Goal: Task Accomplishment & Management: Manage account settings

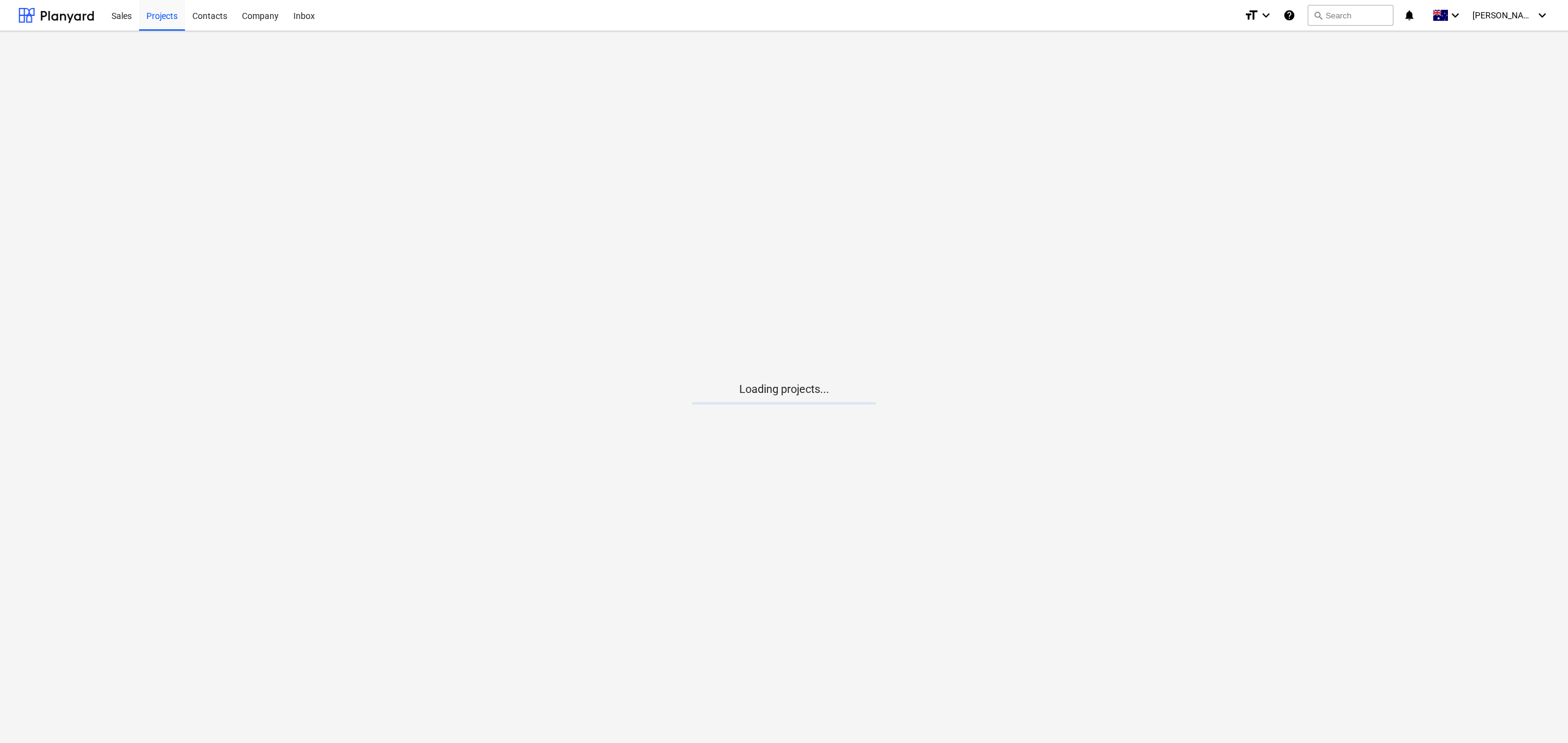
click at [232, 159] on main "Loading projects..." at bounding box center [784, 387] width 1568 height 712
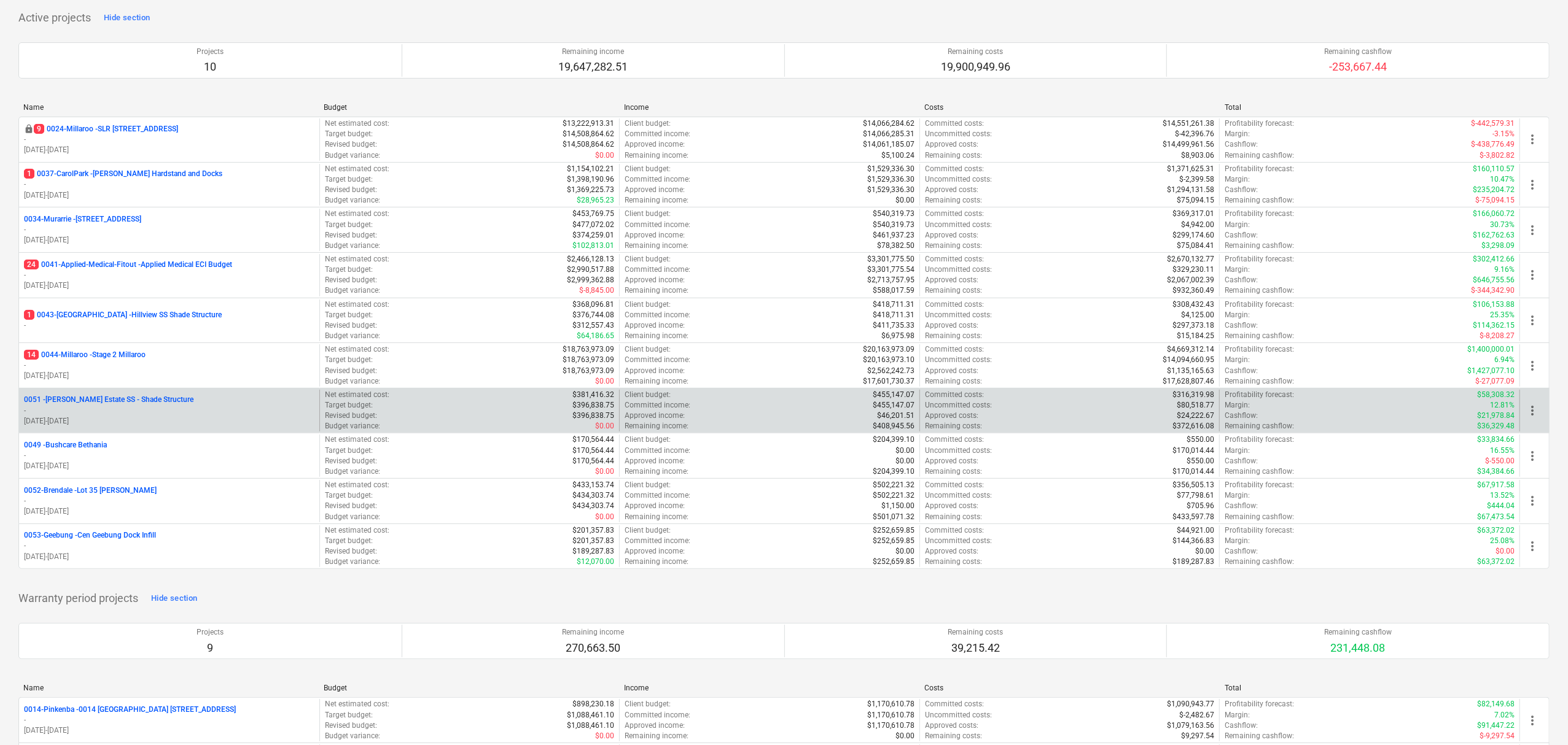
scroll to position [163, 0]
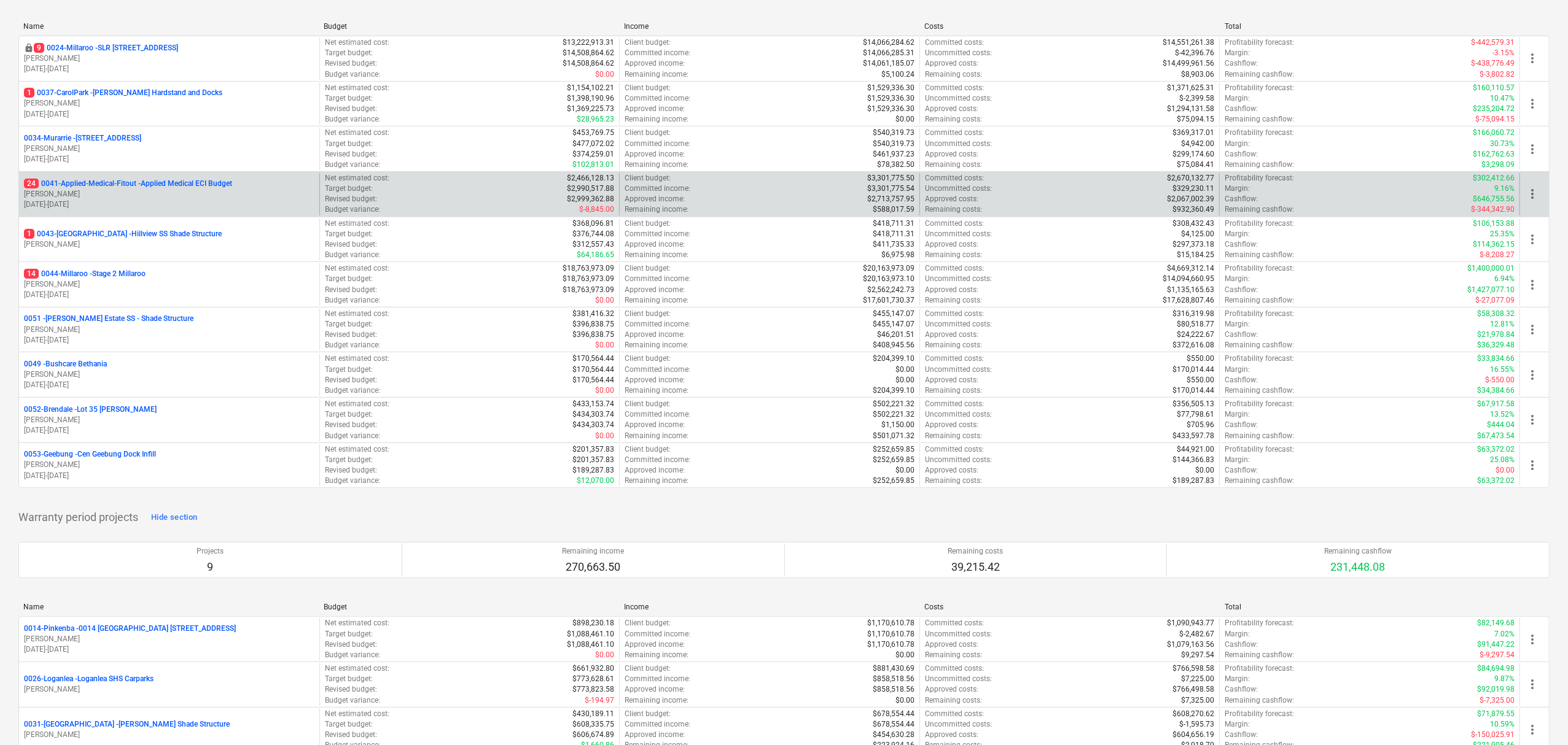
click at [143, 188] on p "24 0041-Applied-Medical-Fitout - Applied Medical ECI Budget" at bounding box center [128, 183] width 208 height 11
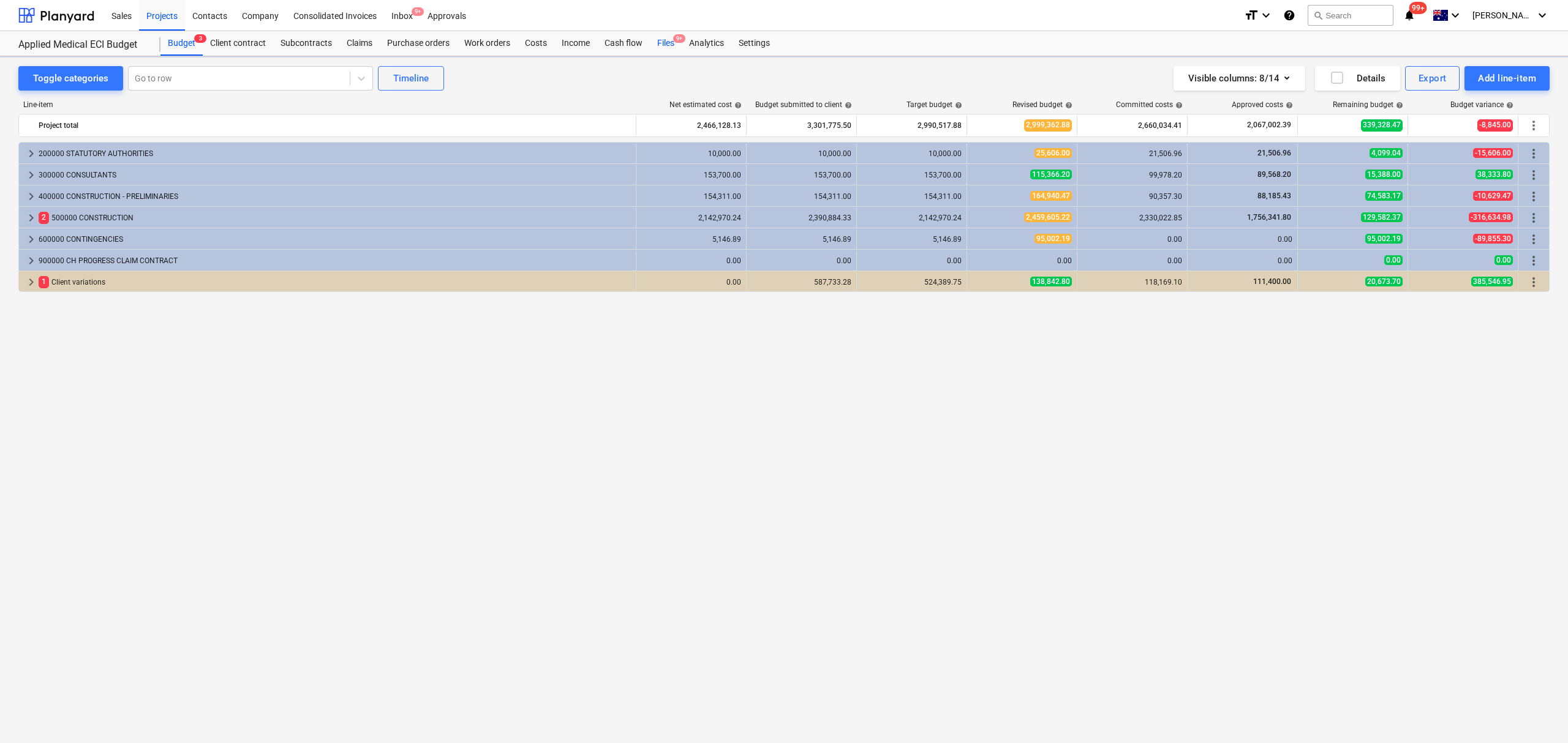
click at [668, 42] on div "Files 9+" at bounding box center [666, 44] width 32 height 25
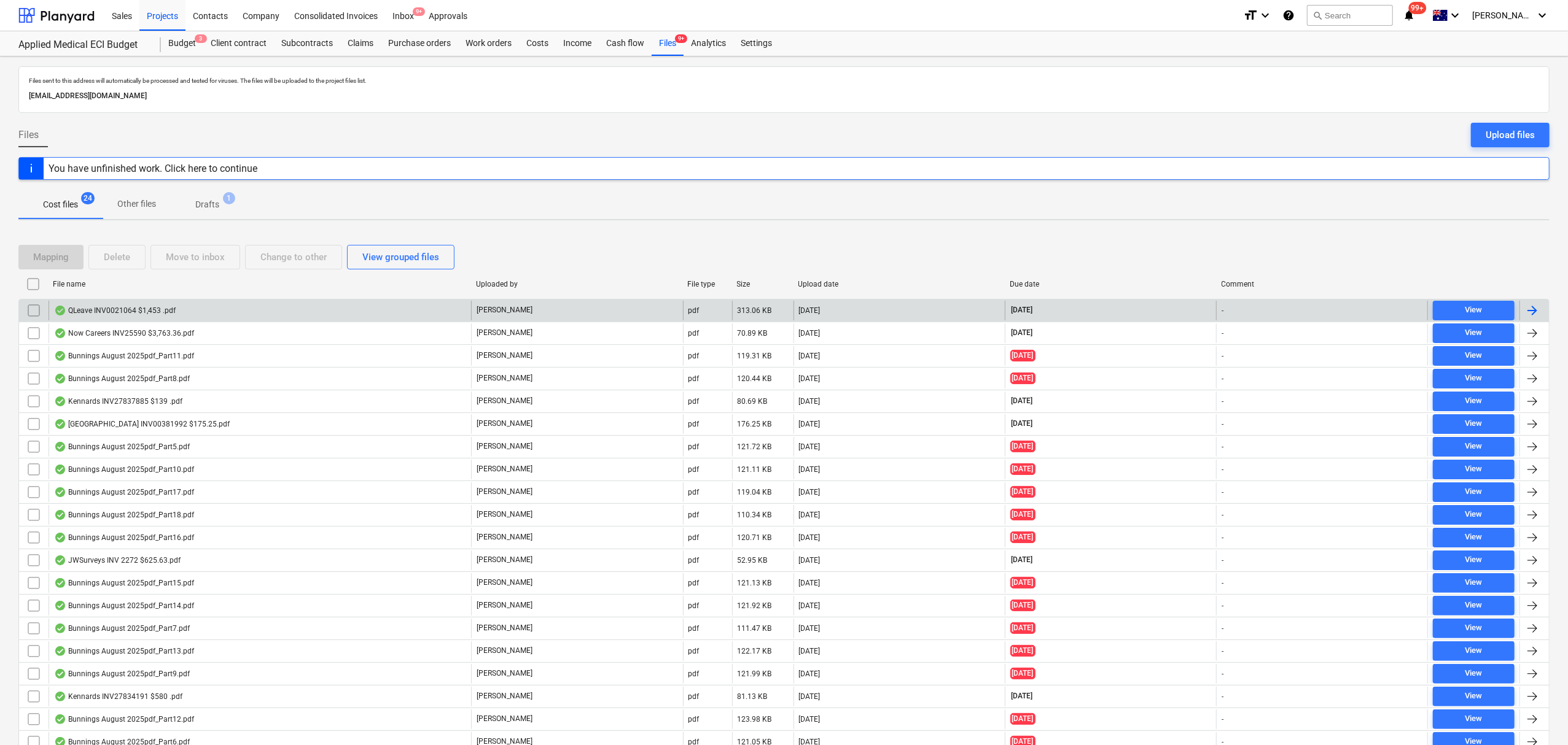
click at [32, 313] on input "checkbox" at bounding box center [34, 311] width 20 height 20
click at [283, 256] on div "Change to other" at bounding box center [293, 257] width 66 height 16
click at [164, 200] on span "Other files" at bounding box center [137, 204] width 68 height 20
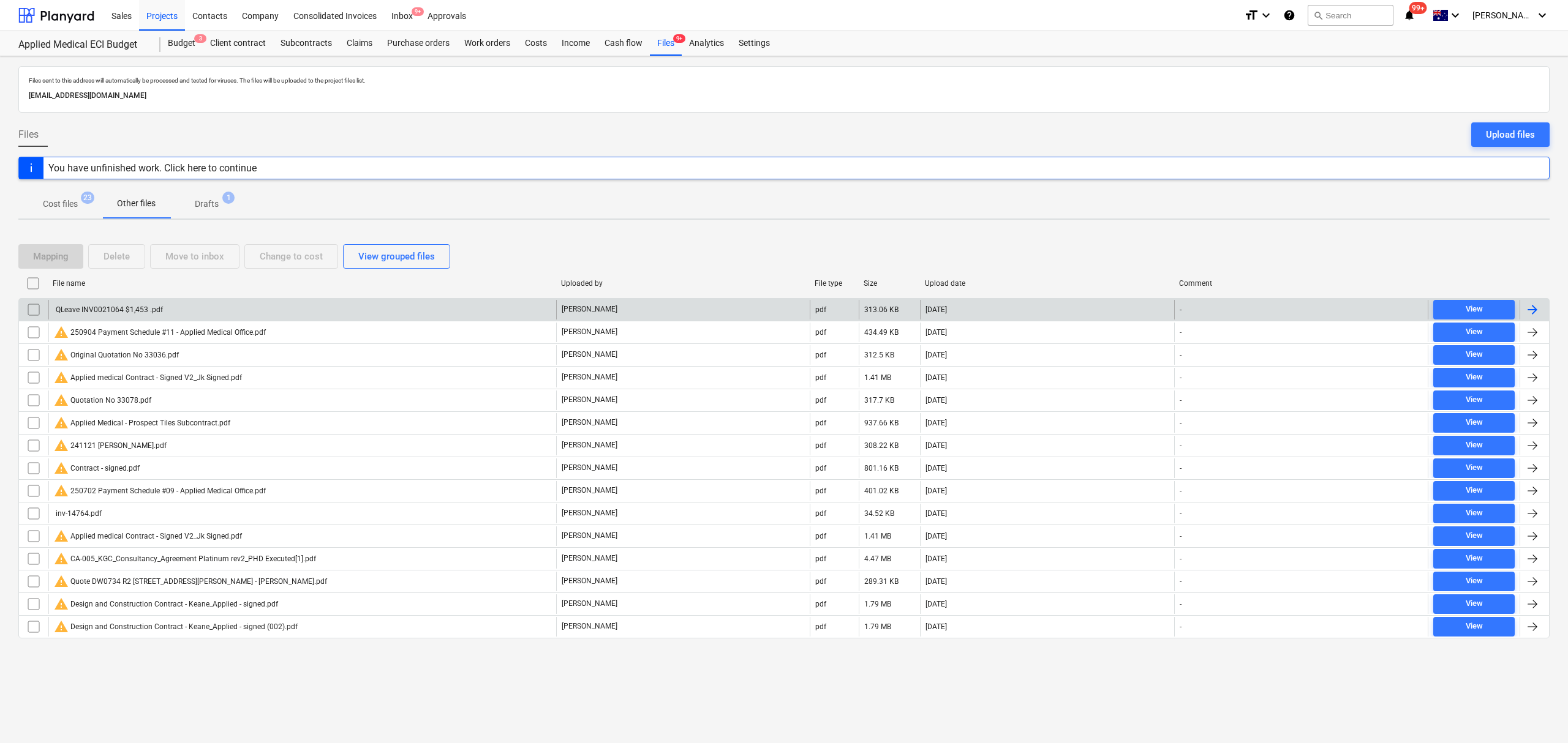
click at [35, 309] on input "checkbox" at bounding box center [34, 310] width 20 height 20
click at [193, 262] on div "Move to inbox" at bounding box center [195, 256] width 59 height 16
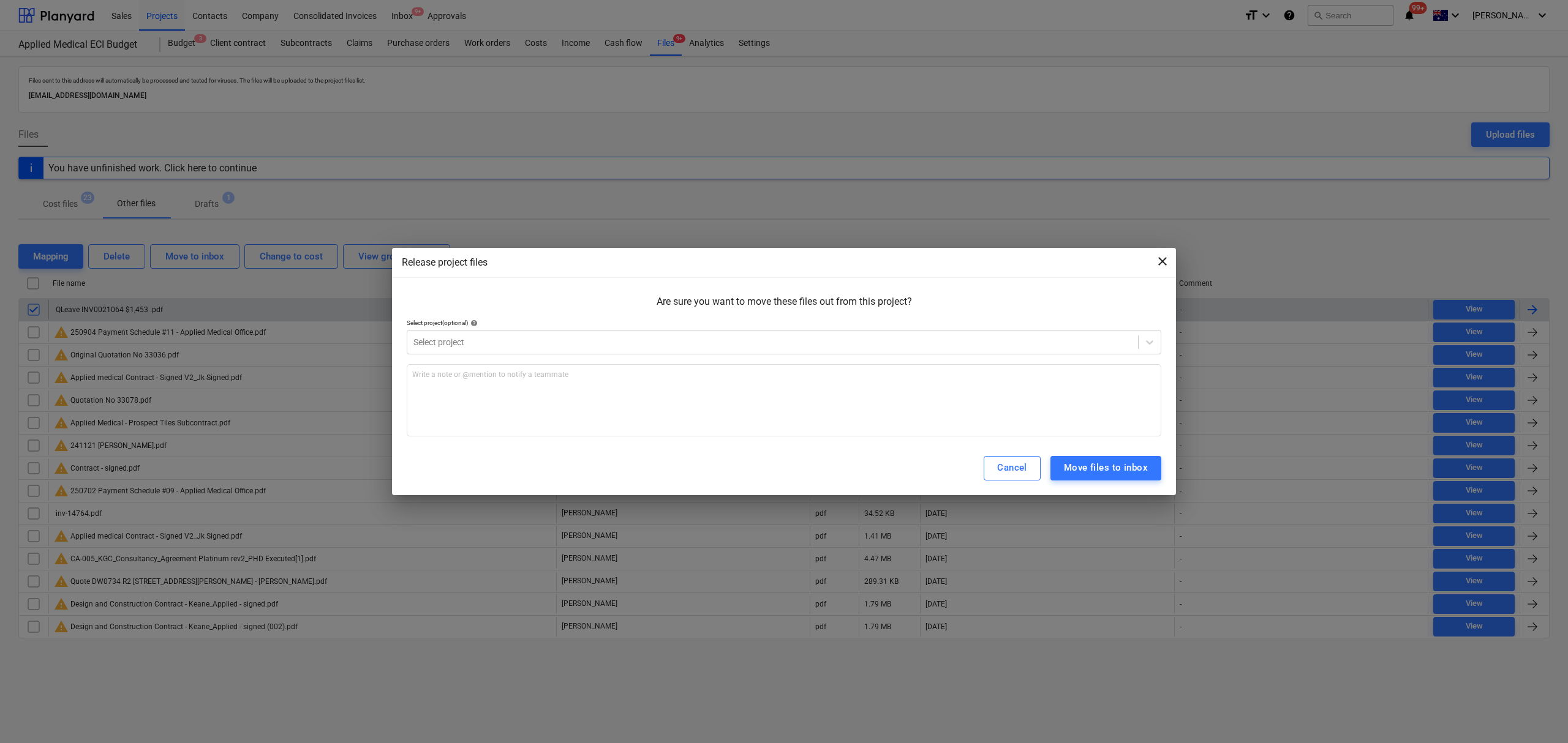
click at [1160, 258] on span "close" at bounding box center [1163, 261] width 15 height 15
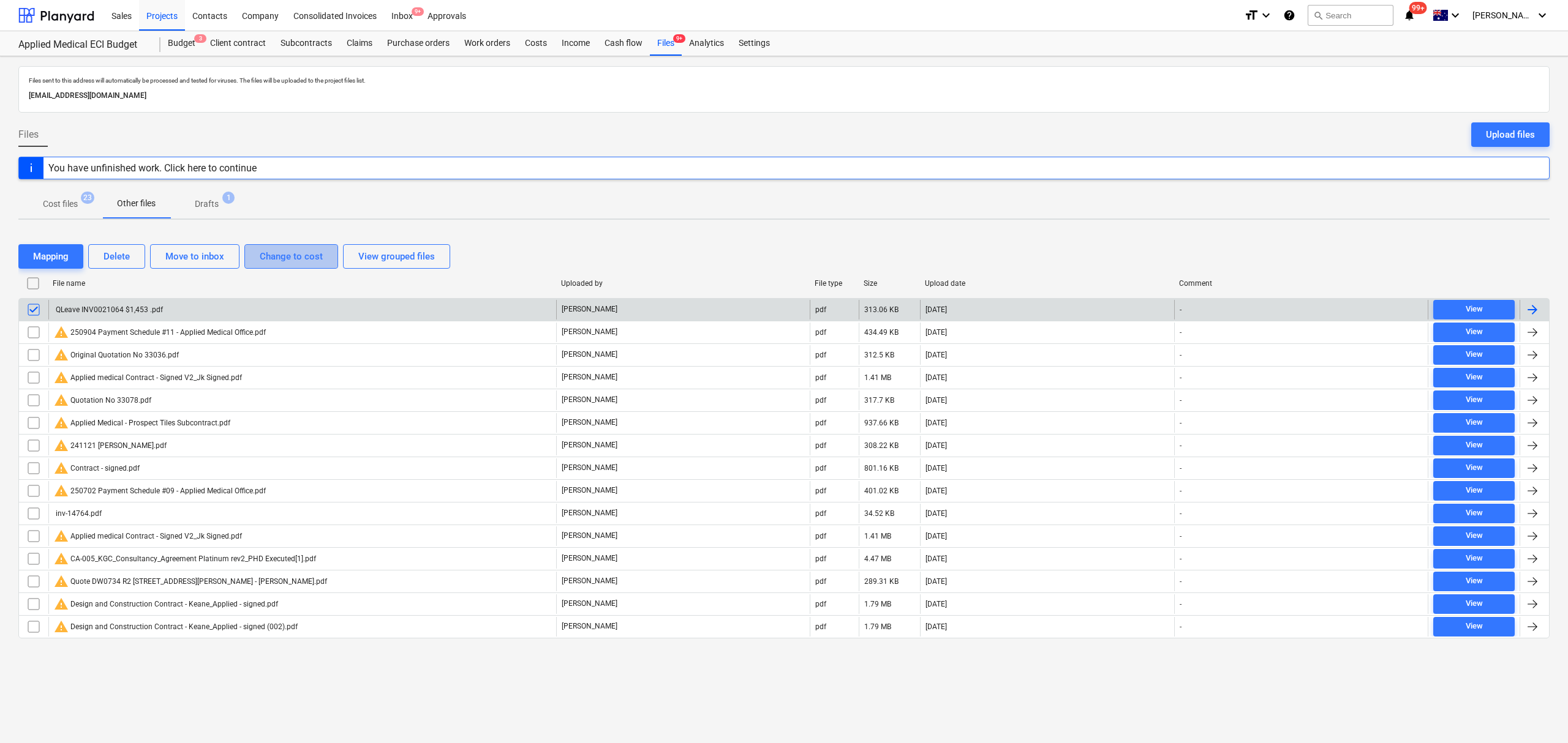
click at [312, 261] on div "Change to cost" at bounding box center [291, 256] width 63 height 16
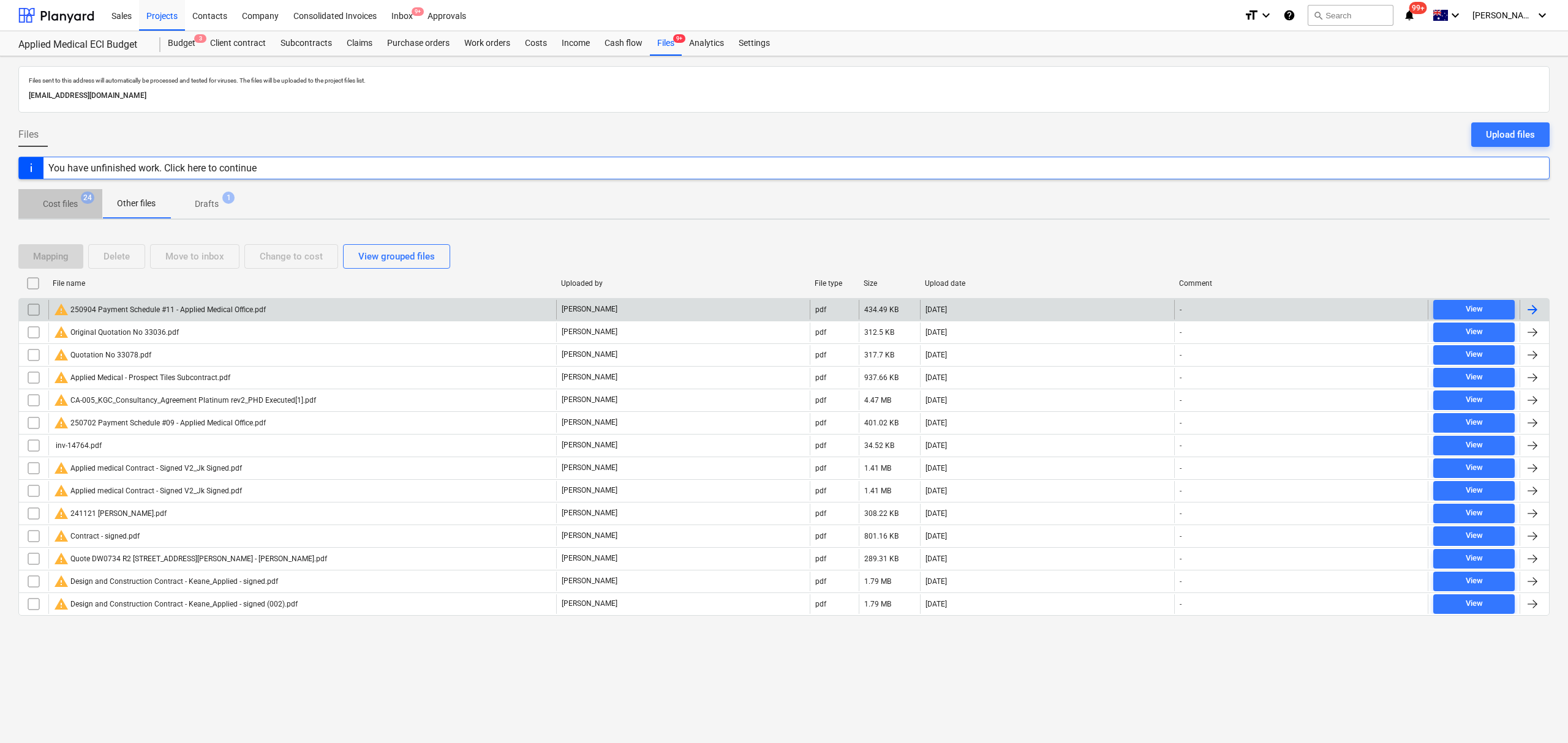
click at [65, 199] on p "Cost files" at bounding box center [60, 204] width 35 height 13
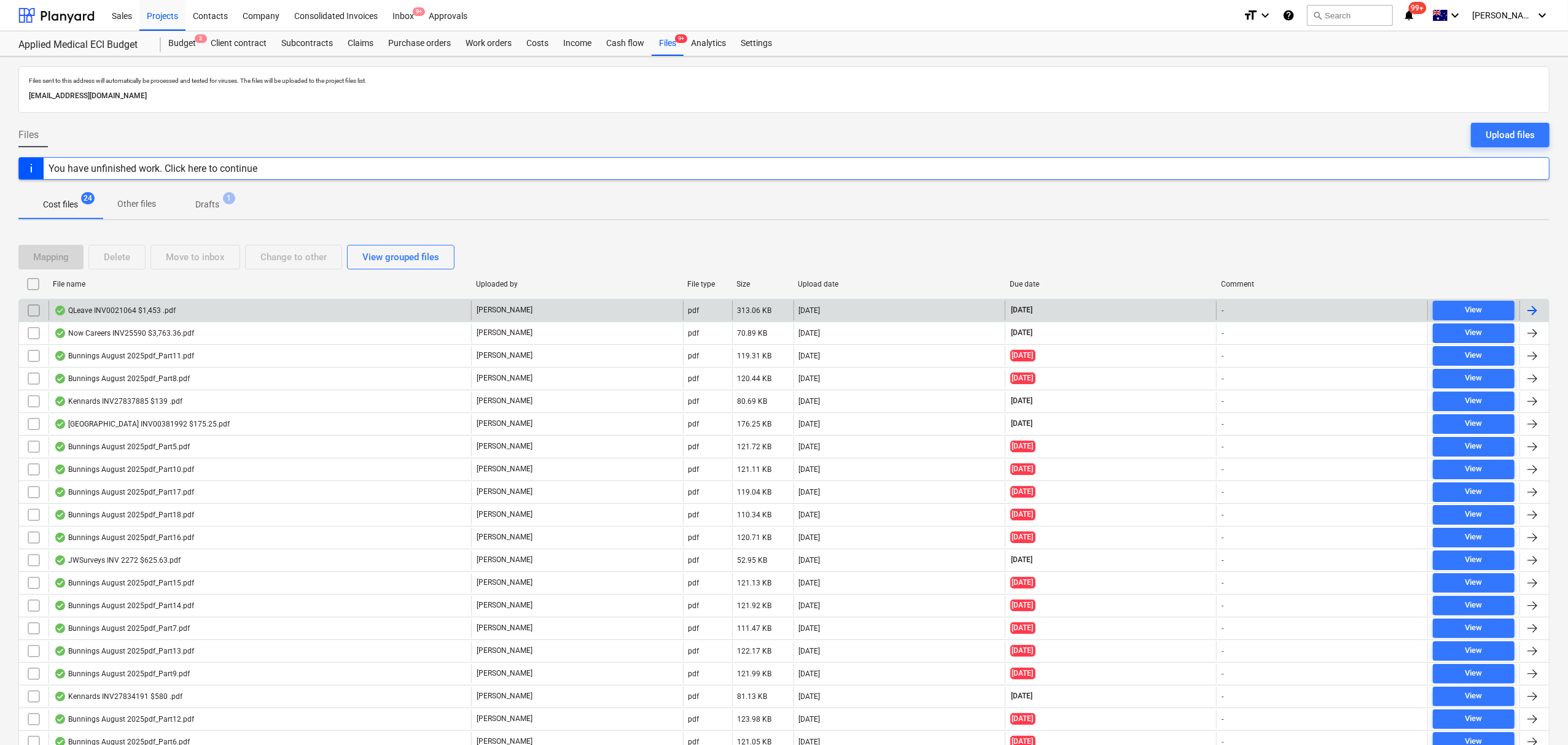
click at [30, 308] on input "checkbox" at bounding box center [34, 311] width 20 height 20
click at [193, 256] on div "Move to inbox" at bounding box center [195, 257] width 59 height 16
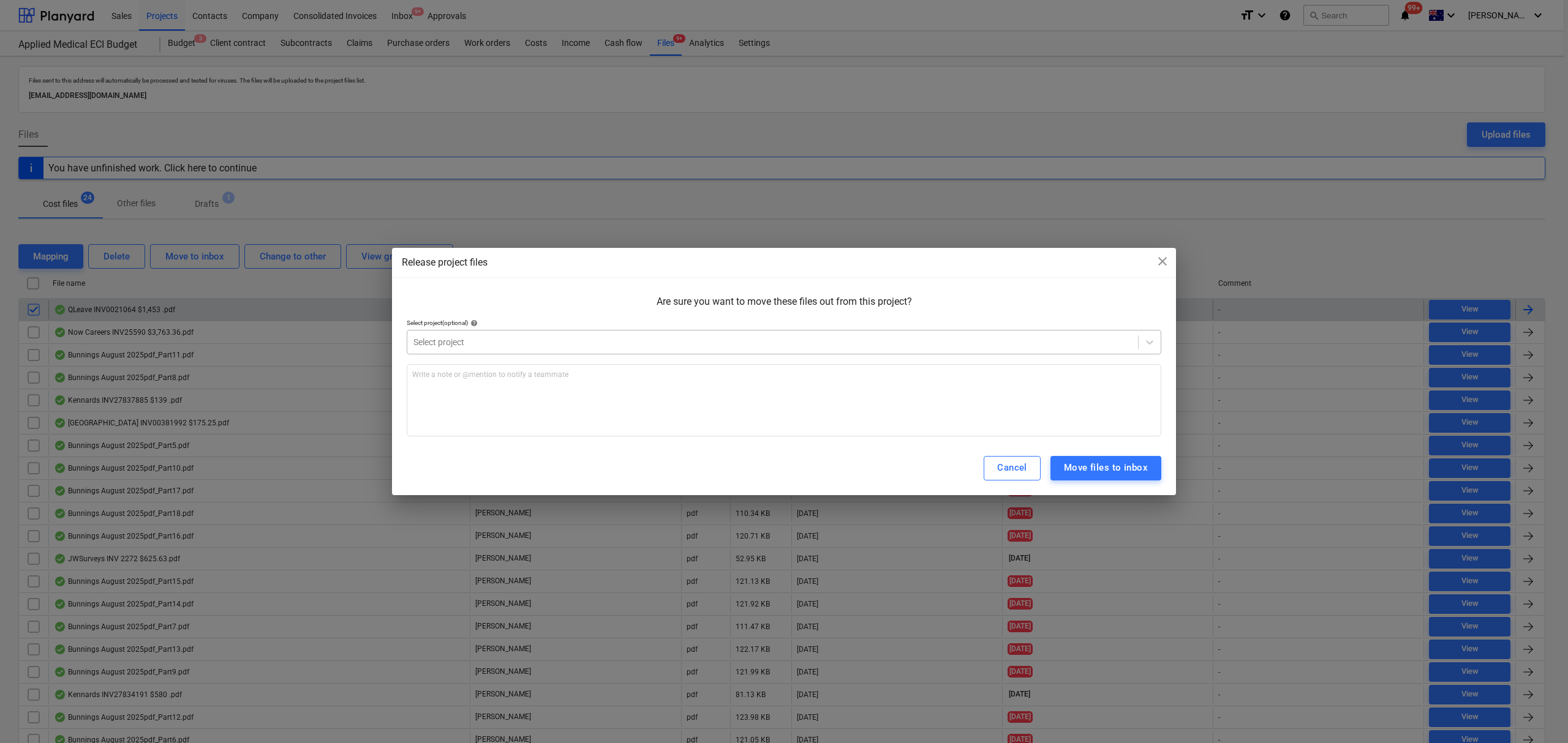
click at [571, 334] on div "Select project" at bounding box center [772, 342] width 731 height 17
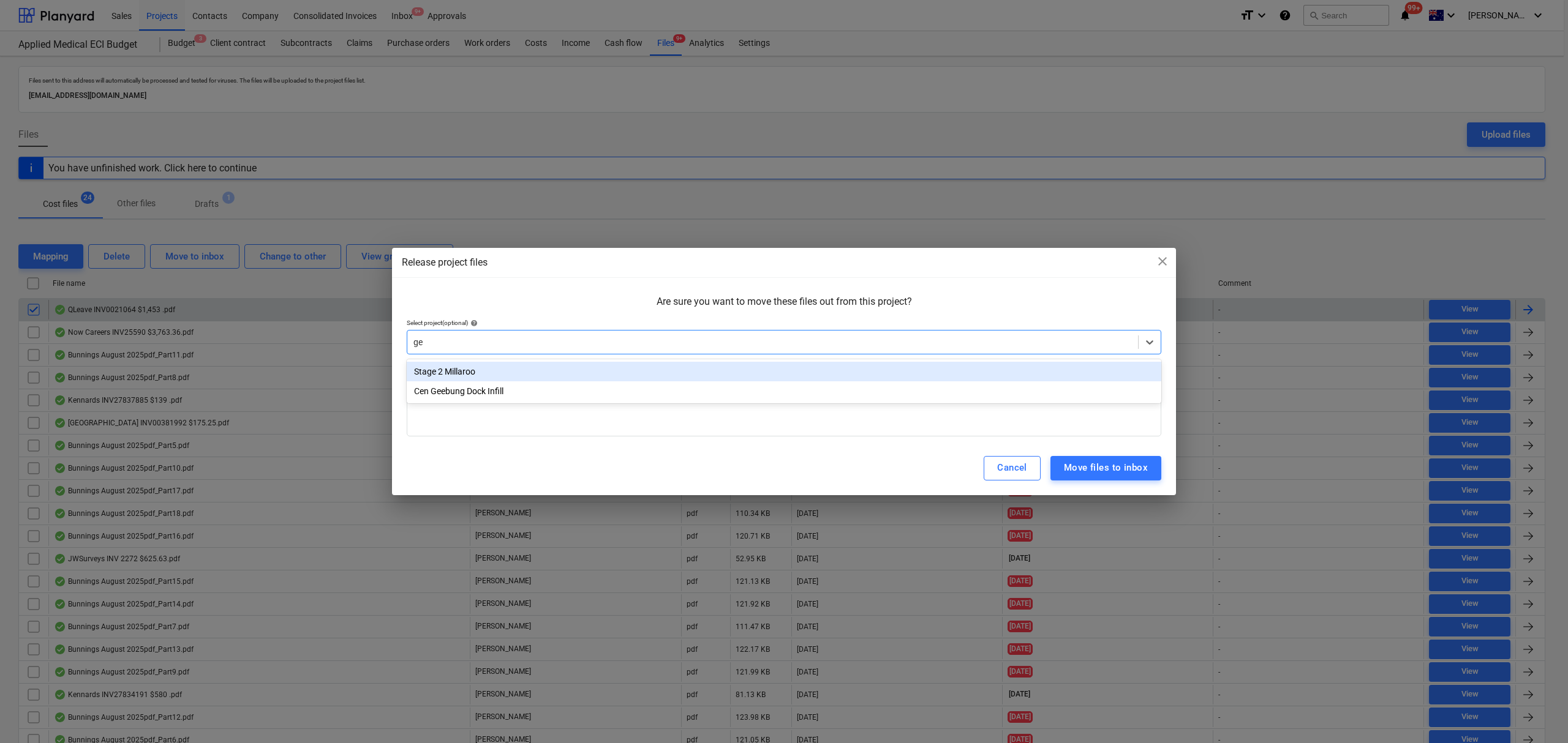
type input "gee"
drag, startPoint x: 676, startPoint y: 376, endPoint x: 688, endPoint y: 381, distance: 13.0
click at [677, 377] on div "Cen Geebung Dock Infill" at bounding box center [783, 372] width 754 height 20
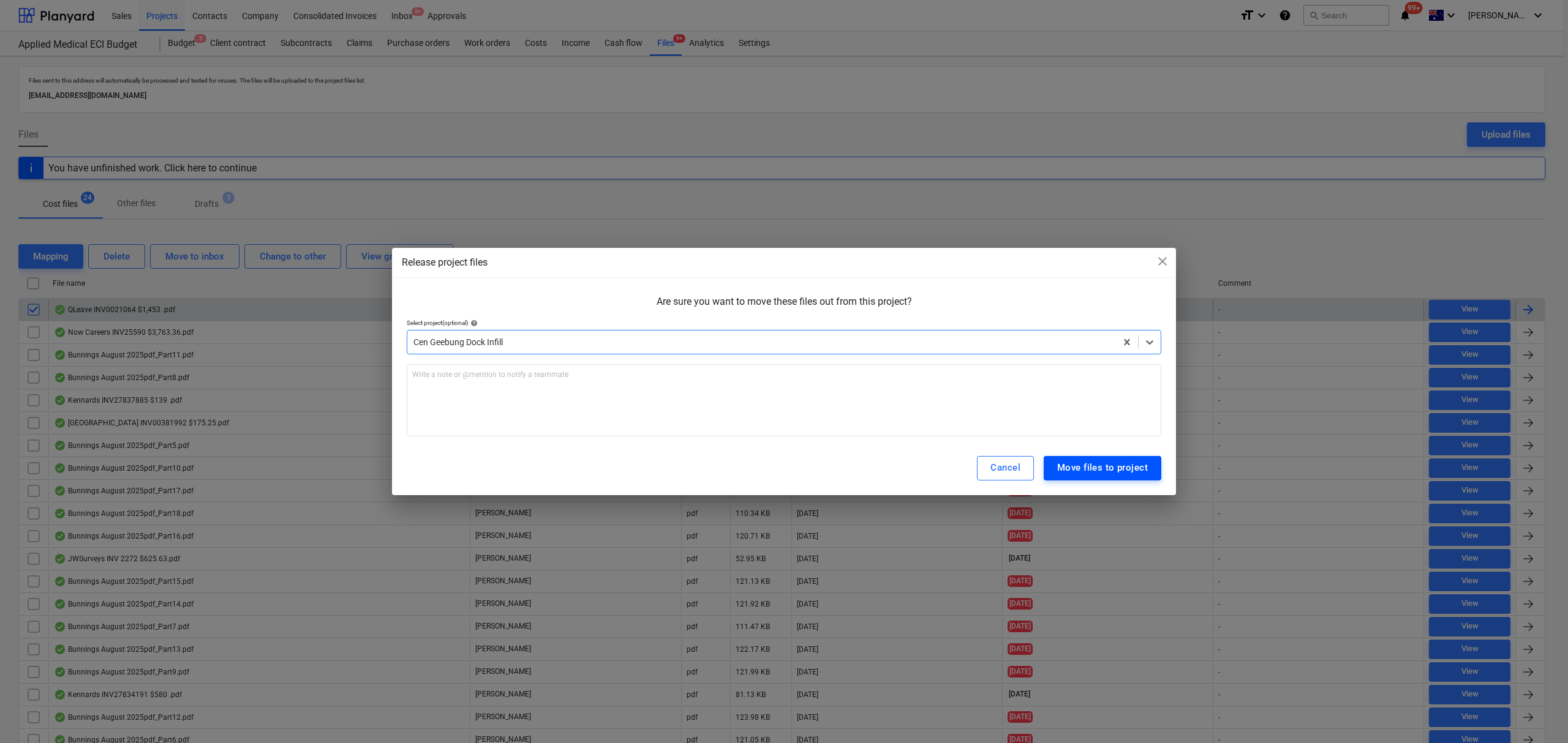
drag, startPoint x: 1100, startPoint y: 459, endPoint x: 1095, endPoint y: 464, distance: 7.1
click at [1100, 460] on button "Move files to project" at bounding box center [1102, 469] width 117 height 25
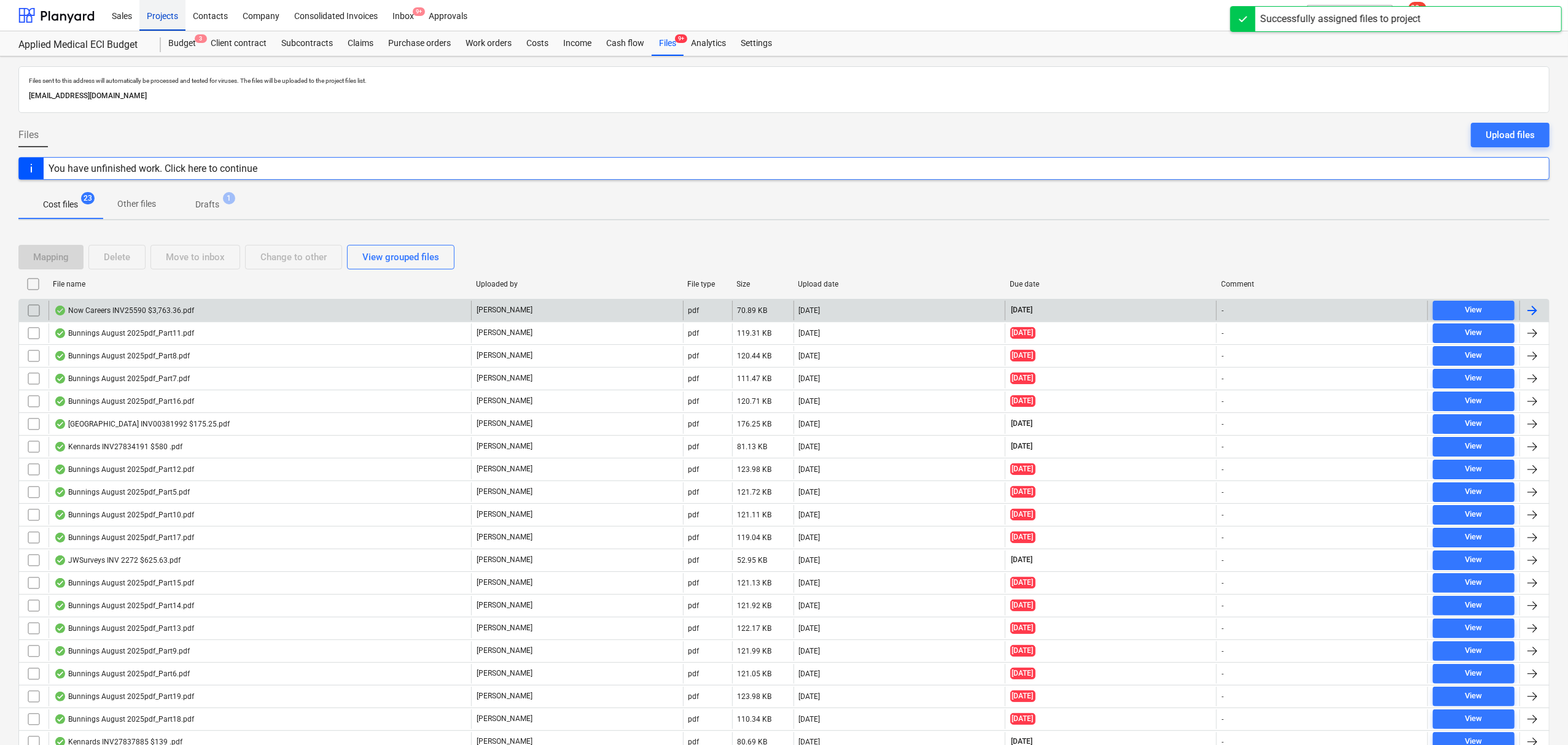
click at [163, 1] on div "Projects" at bounding box center [162, 15] width 46 height 32
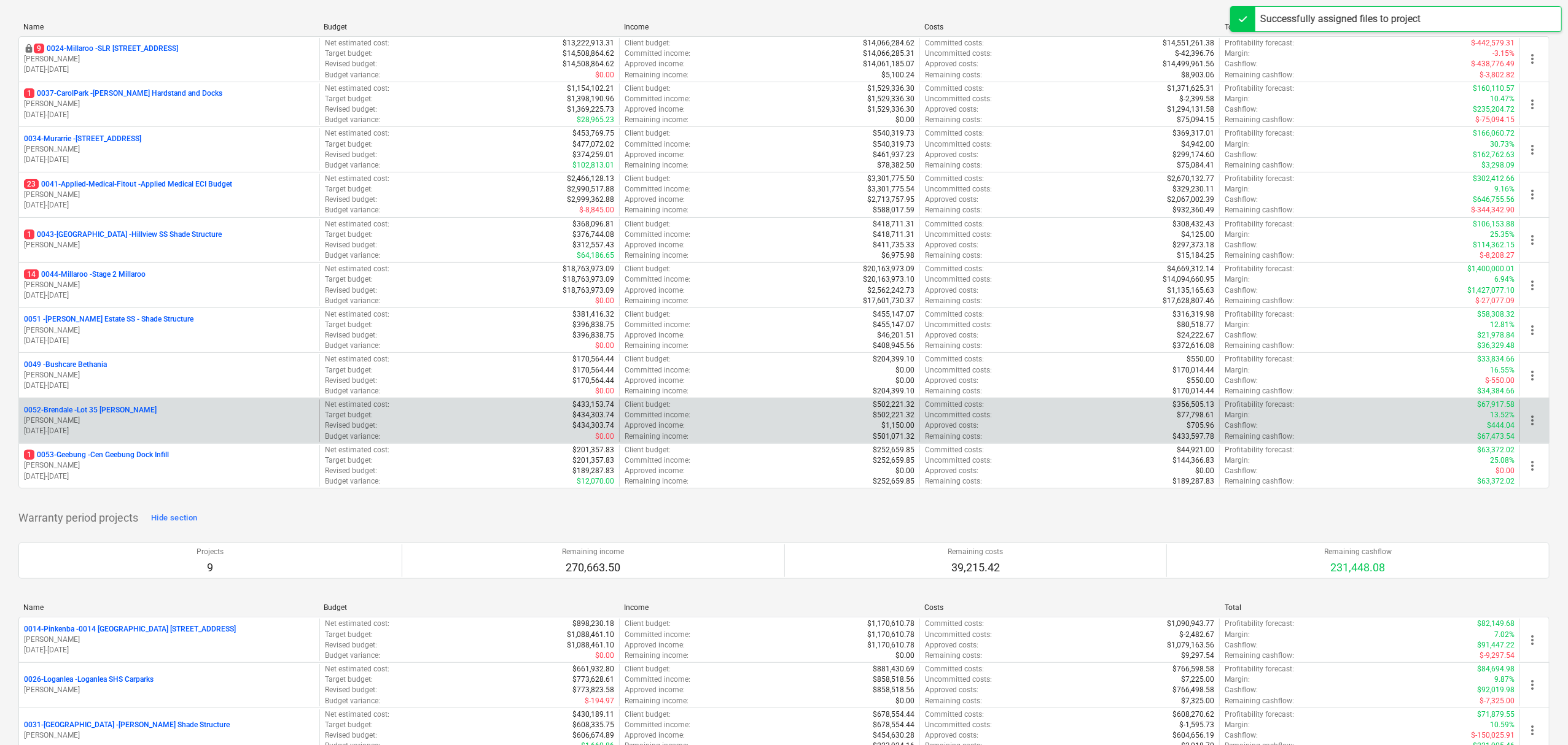
scroll to position [163, 0]
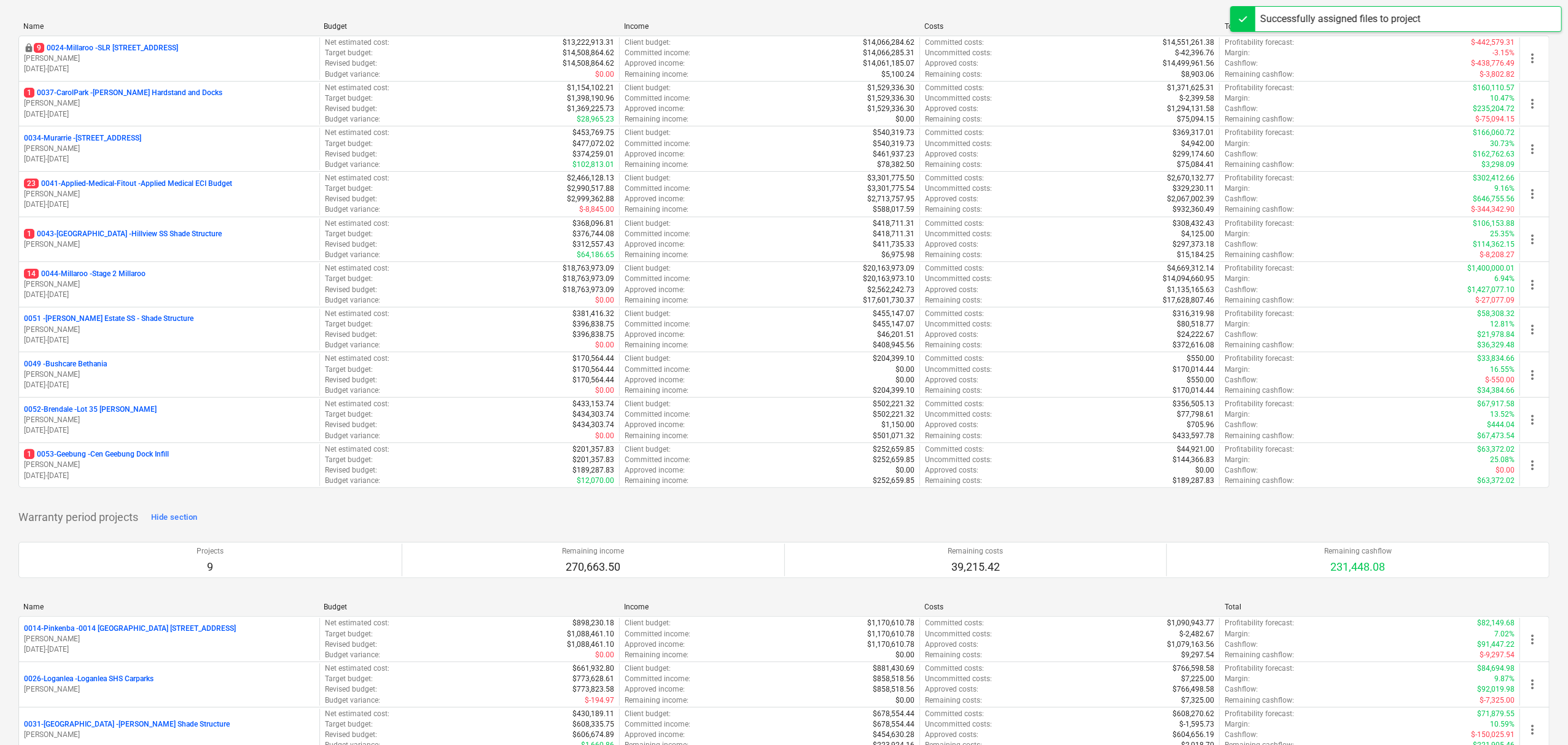
drag, startPoint x: 118, startPoint y: 475, endPoint x: 131, endPoint y: 467, distance: 15.3
click at [120, 475] on p "[DATE] - [DATE]" at bounding box center [169, 476] width 291 height 11
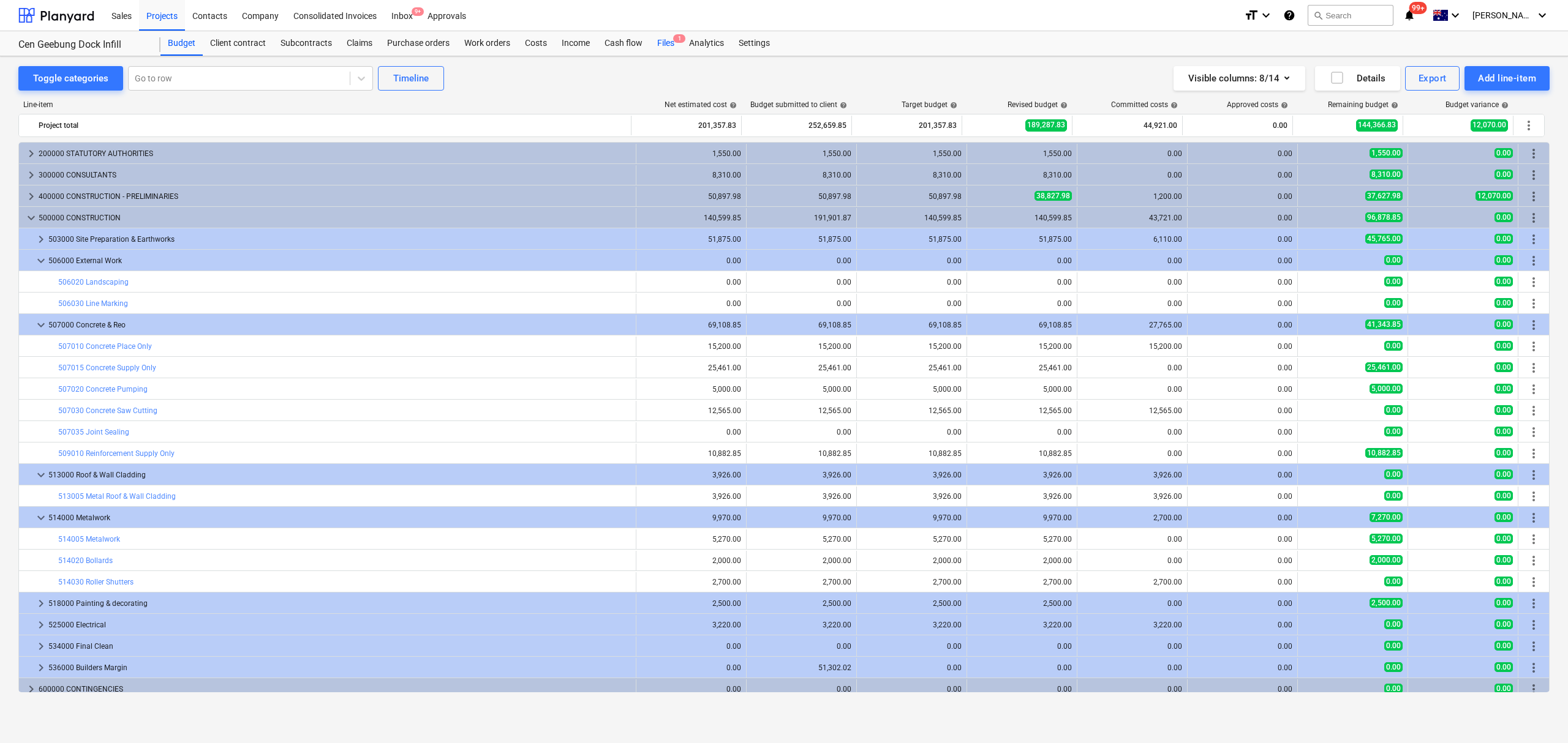
click at [670, 41] on div "Files 1" at bounding box center [666, 44] width 32 height 25
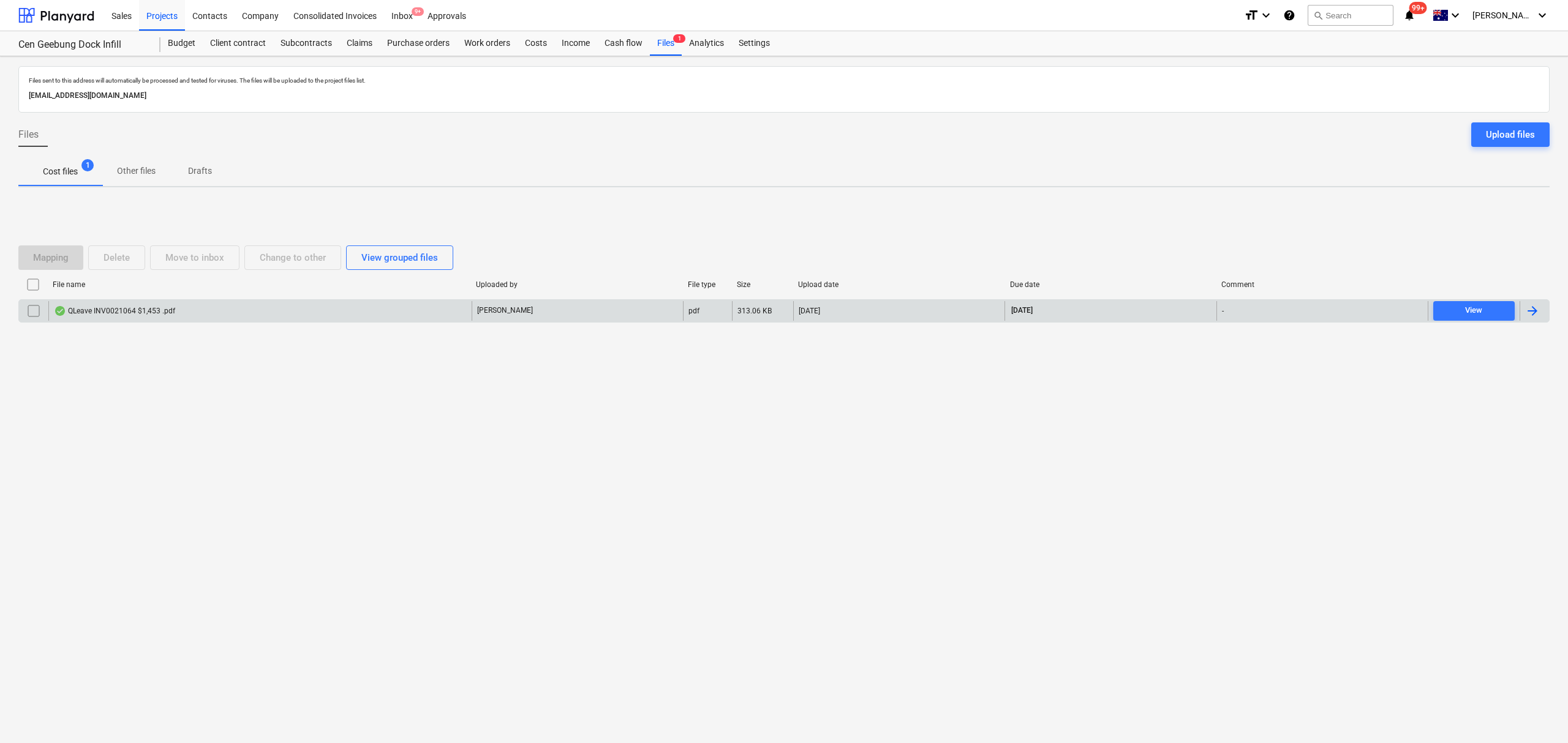
click at [207, 309] on div "QLeave INV0021064 $1,453 .pdf" at bounding box center [259, 311] width 423 height 20
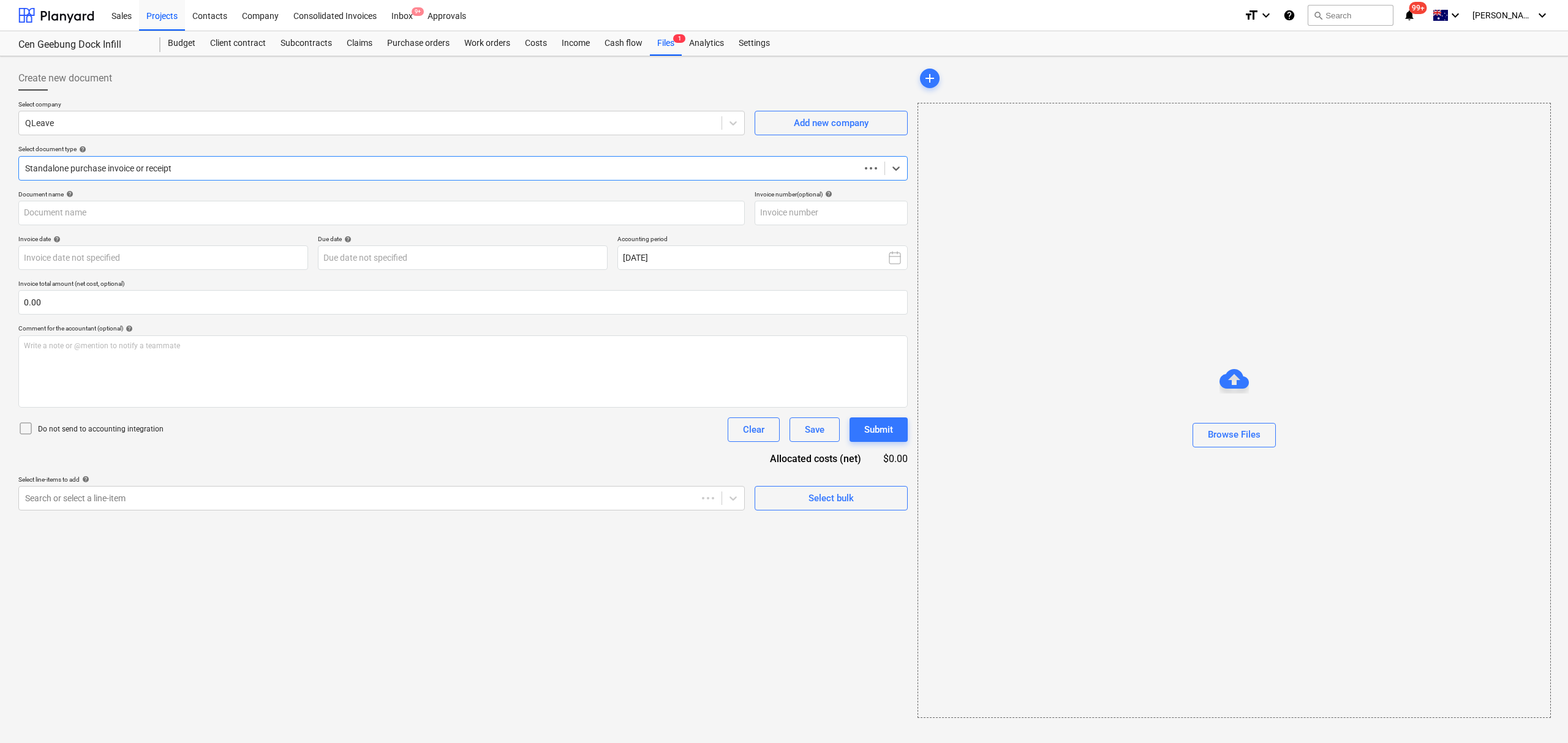
type input "INV-00023964"
type input "[DATE]"
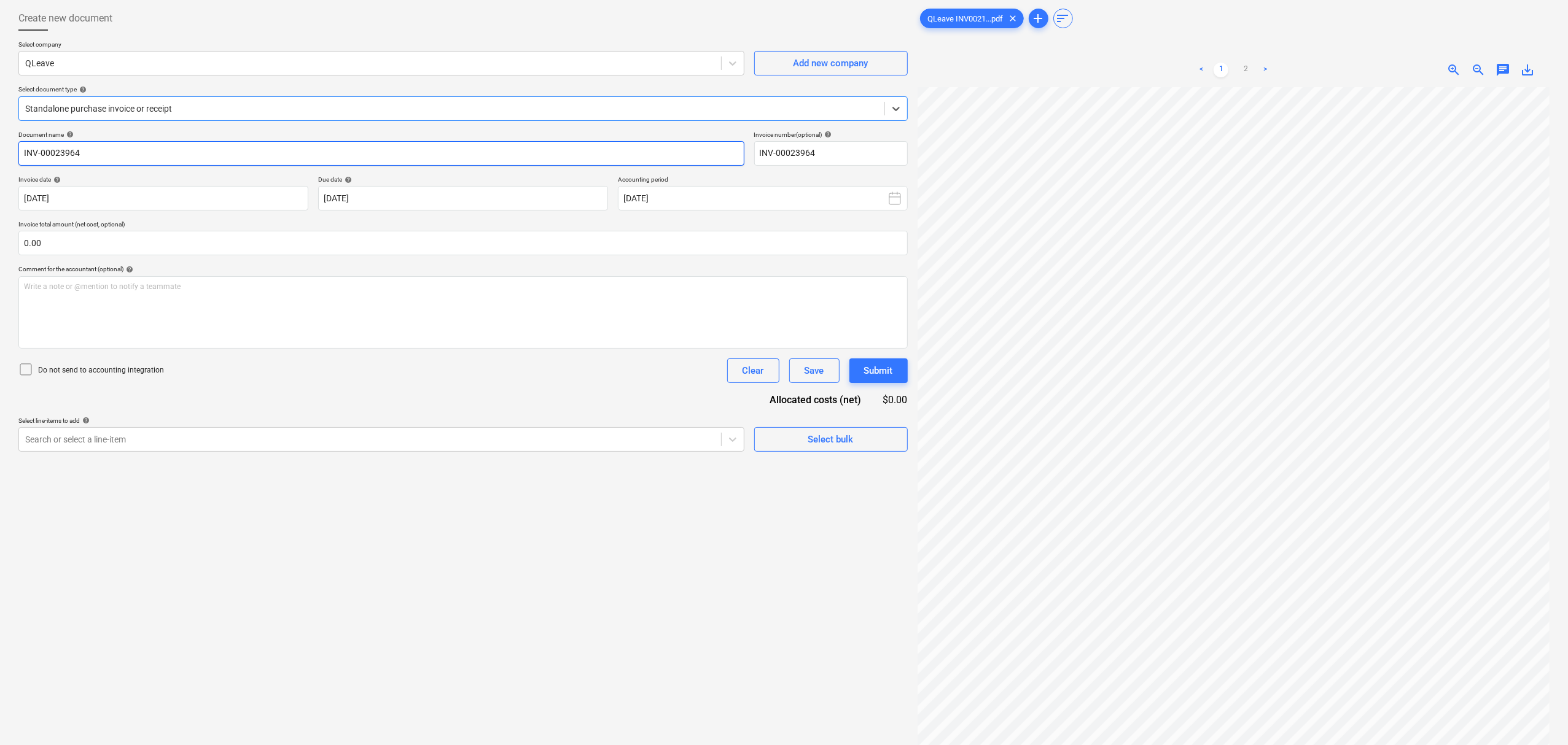
scroll to position [123, 0]
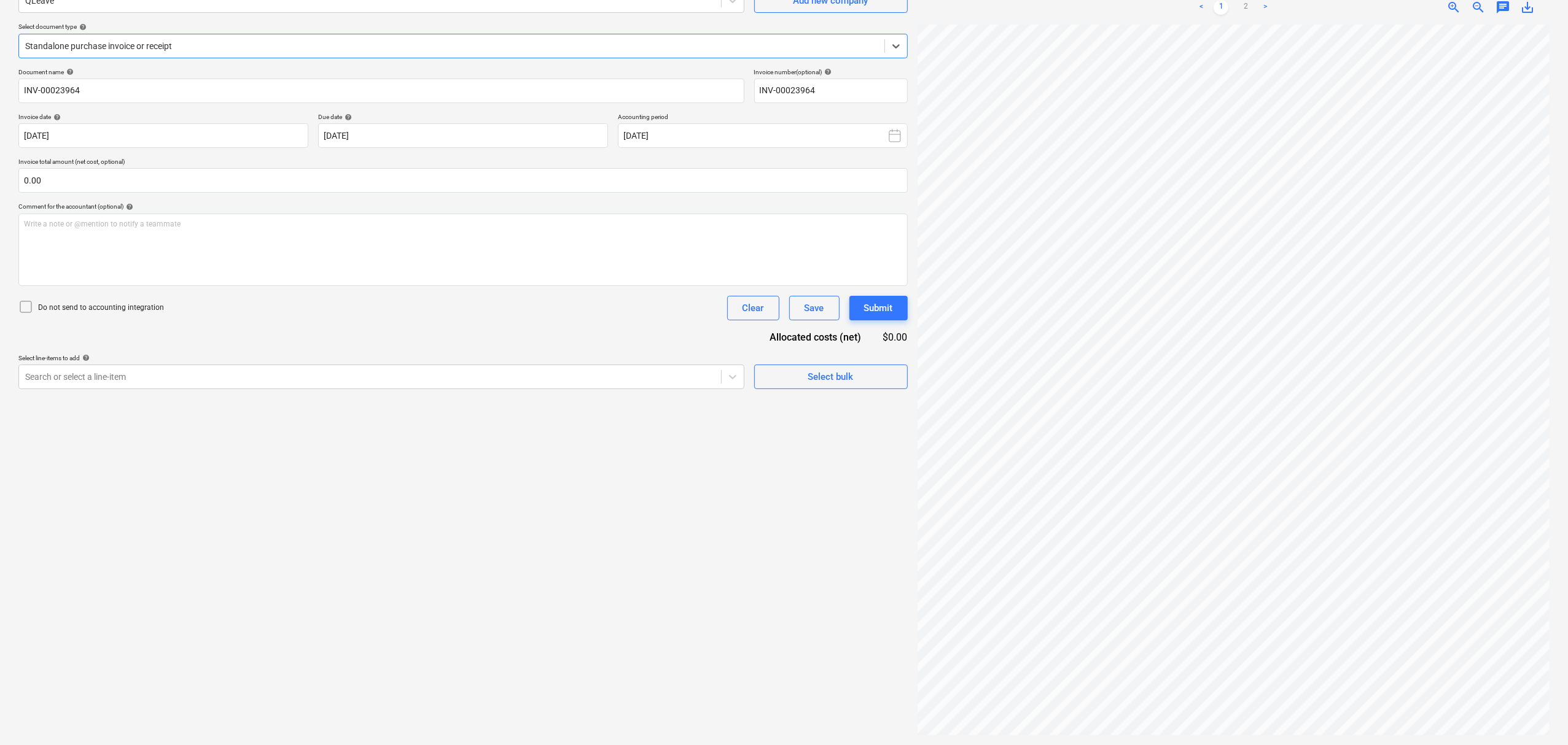
click at [138, 51] on div at bounding box center [452, 46] width 853 height 12
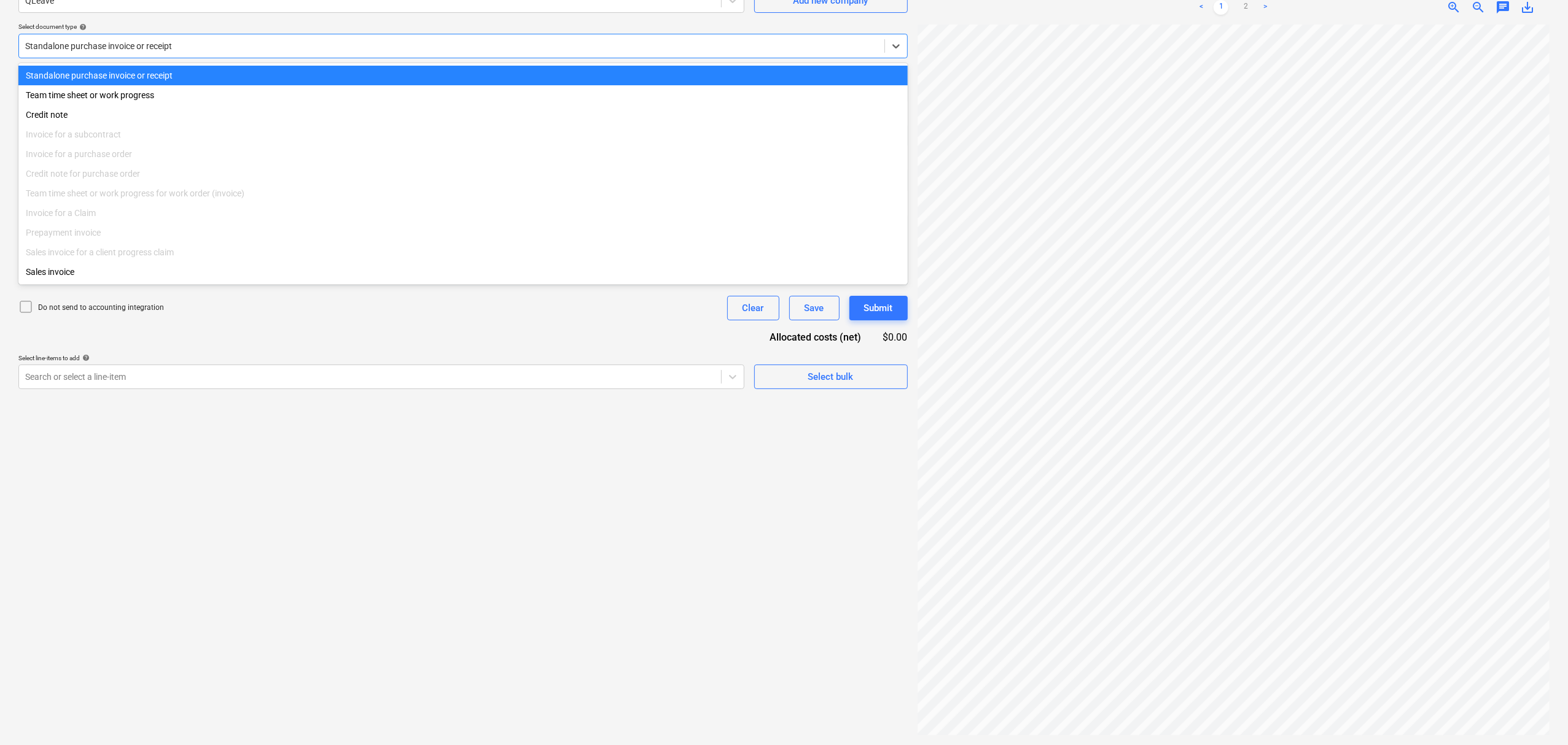
click at [140, 41] on div at bounding box center [452, 46] width 853 height 12
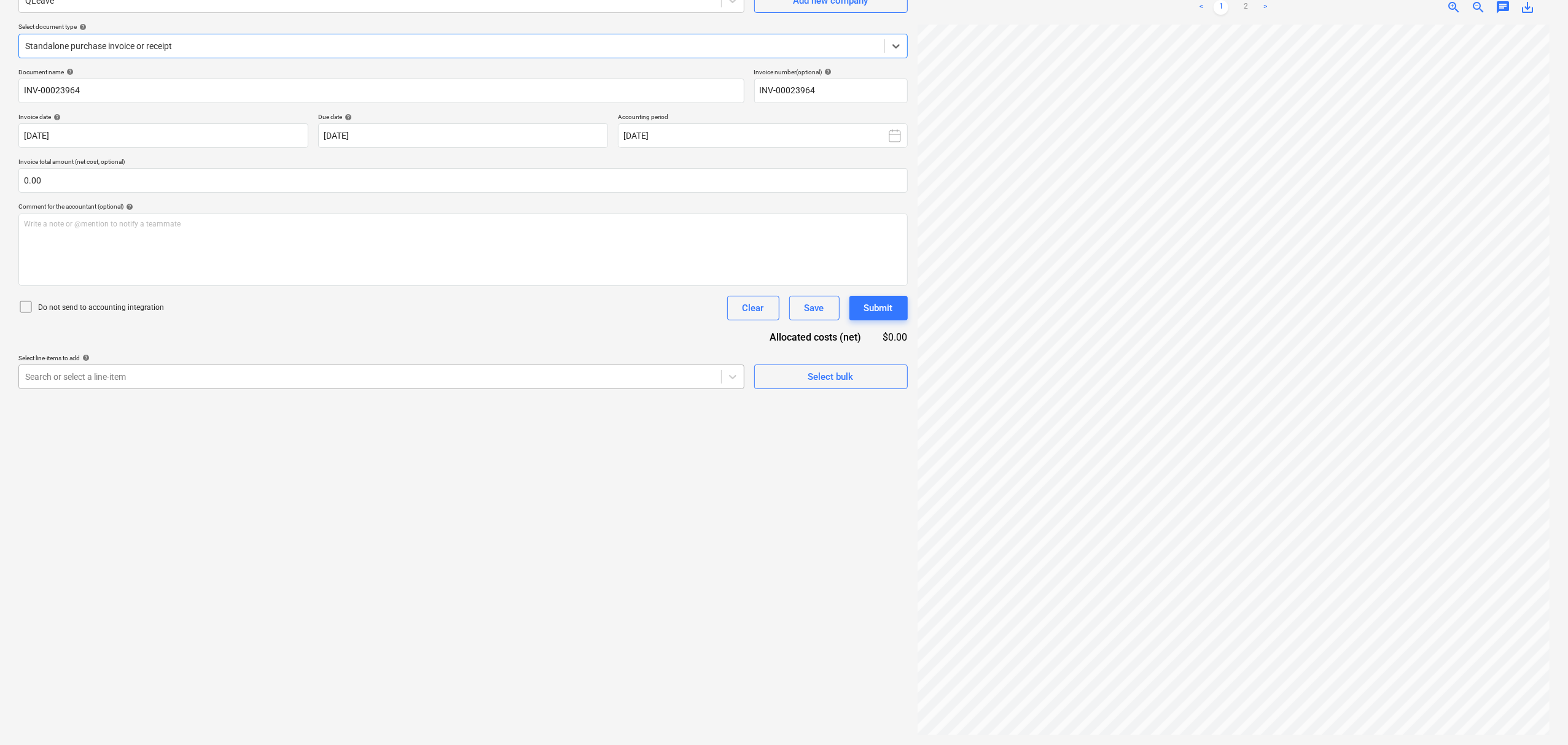
drag, startPoint x: 160, startPoint y: 374, endPoint x: 168, endPoint y: 377, distance: 8.5
click at [160, 373] on div at bounding box center [370, 377] width 690 height 12
type input "q"
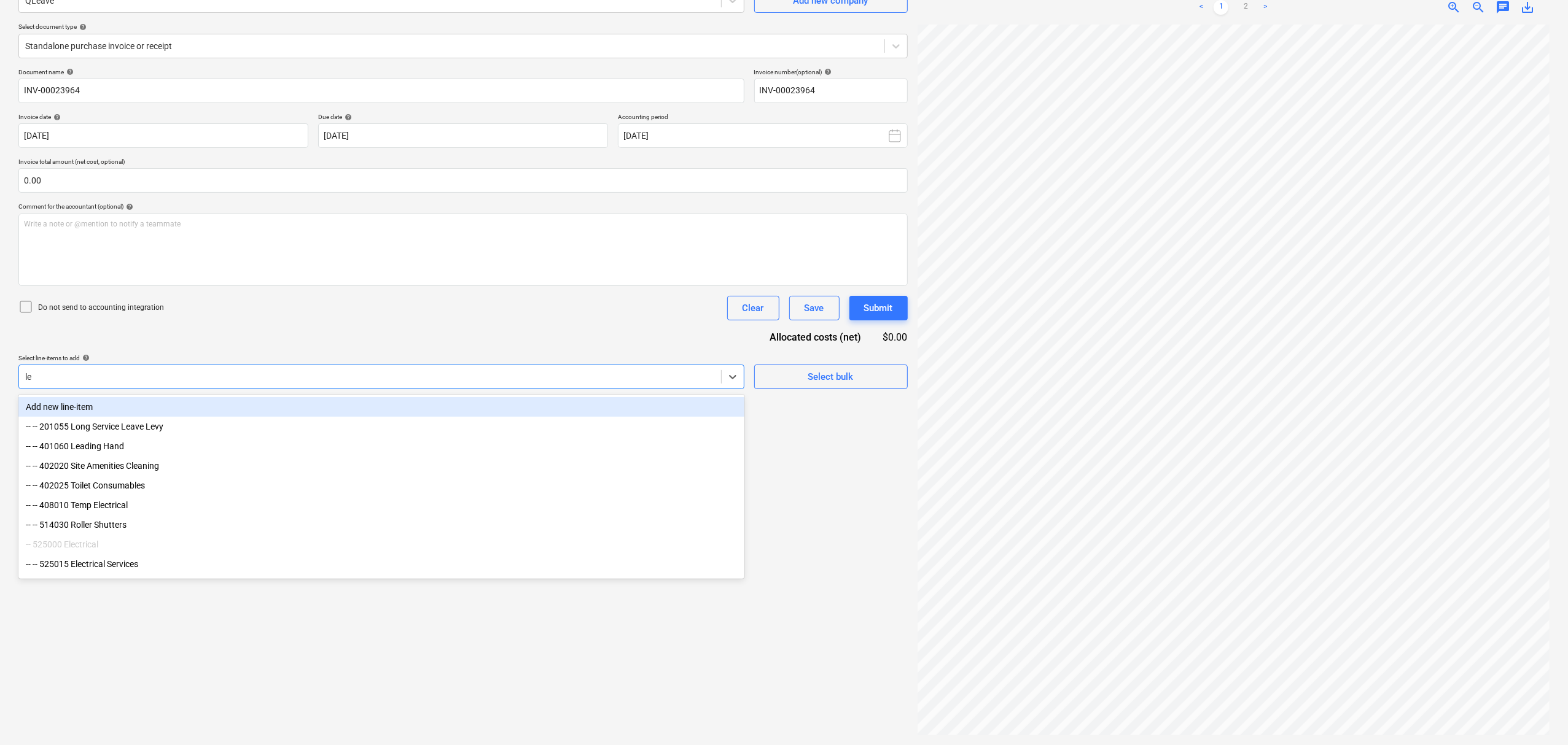
type input "lev"
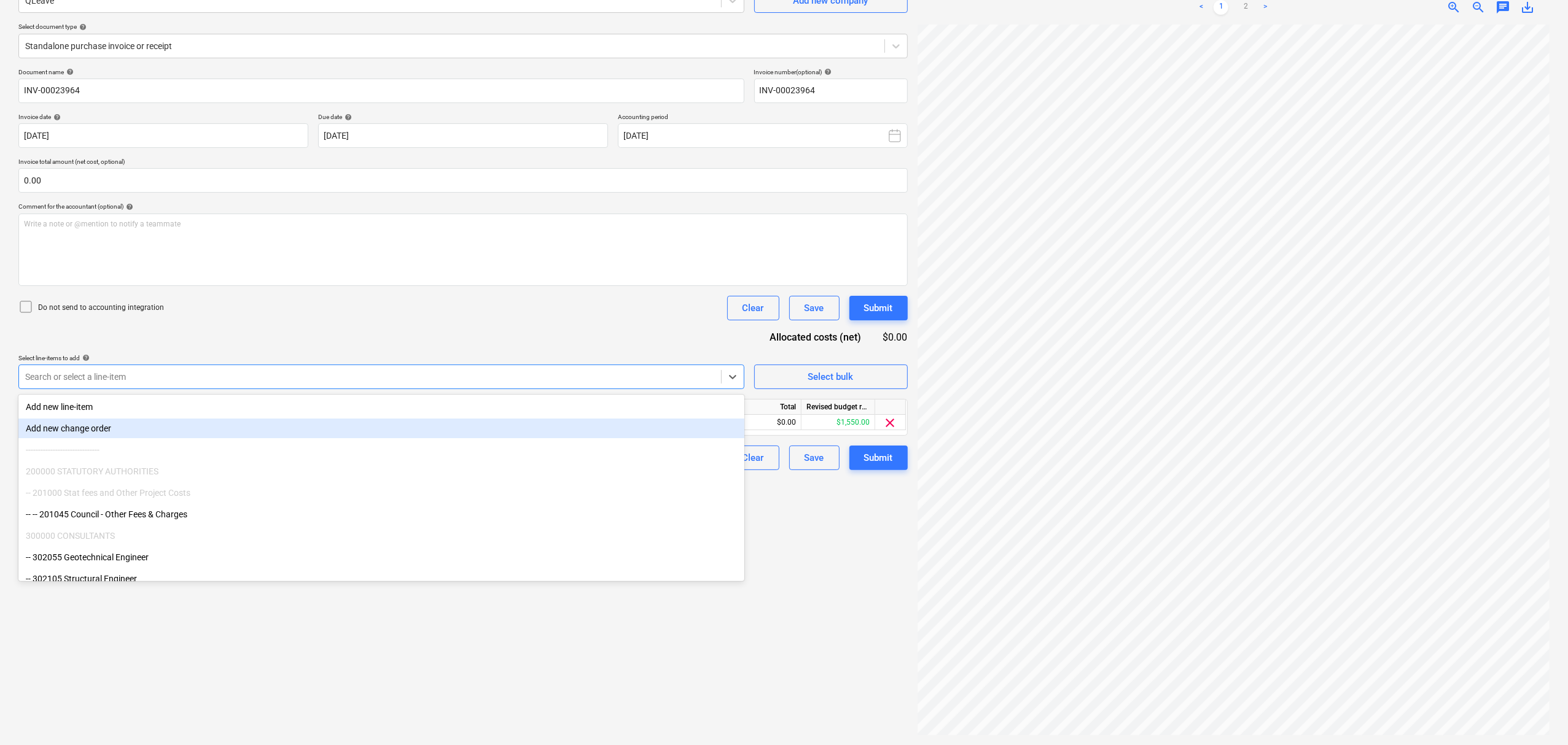
click at [393, 377] on div at bounding box center [370, 377] width 690 height 12
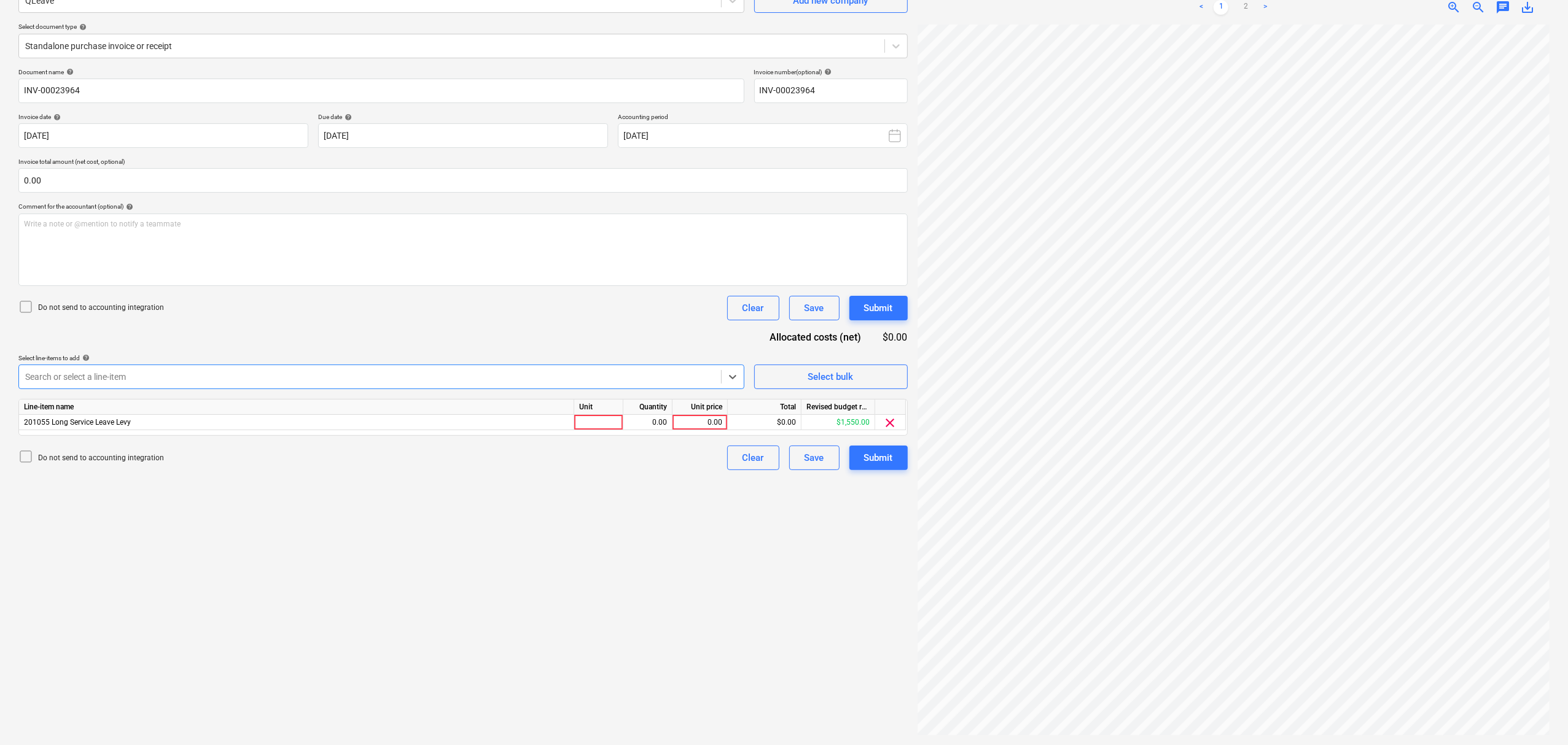
scroll to position [163, 0]
click at [585, 422] on div at bounding box center [598, 422] width 49 height 15
type input "item"
type input "1453"
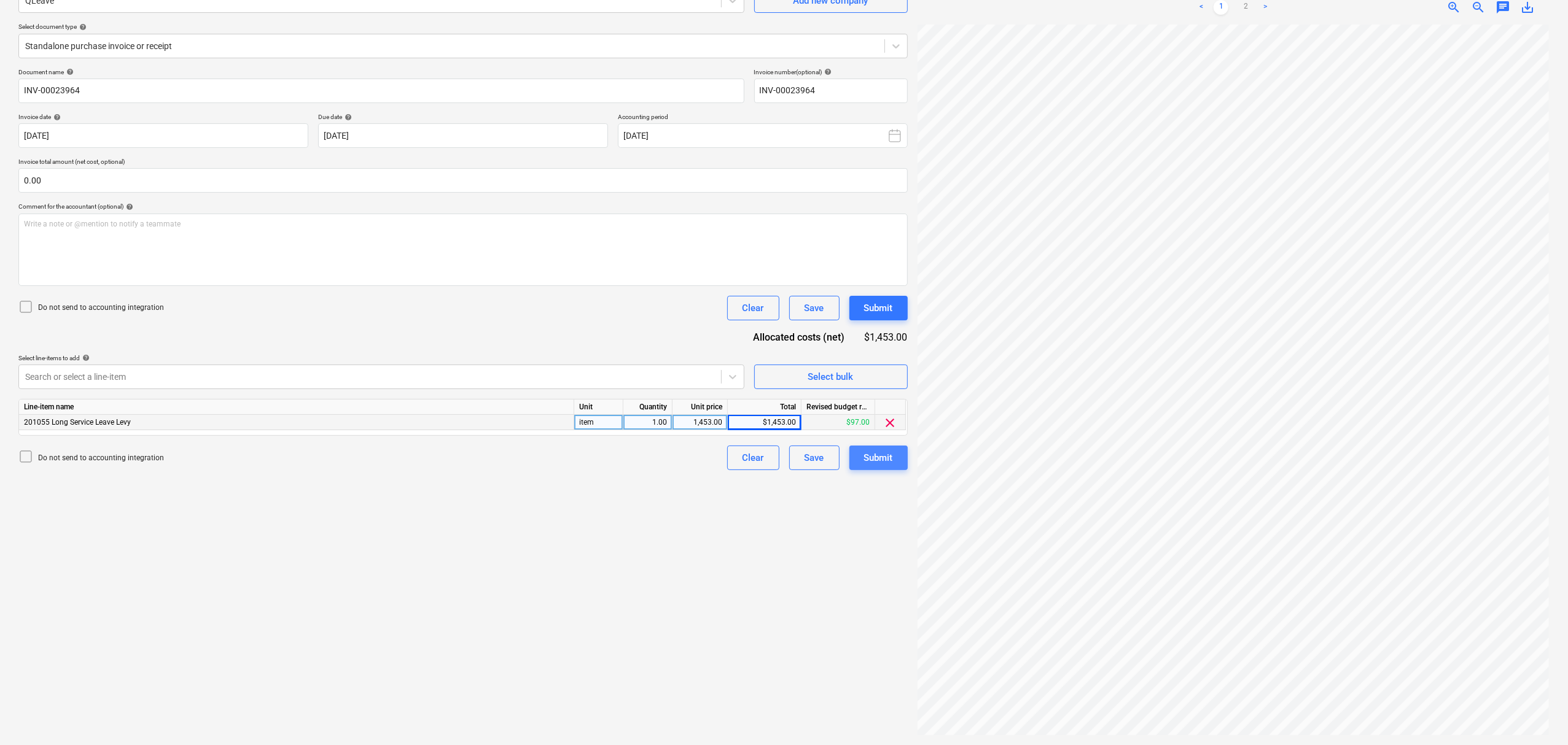
click at [889, 453] on div "Submit" at bounding box center [878, 458] width 29 height 16
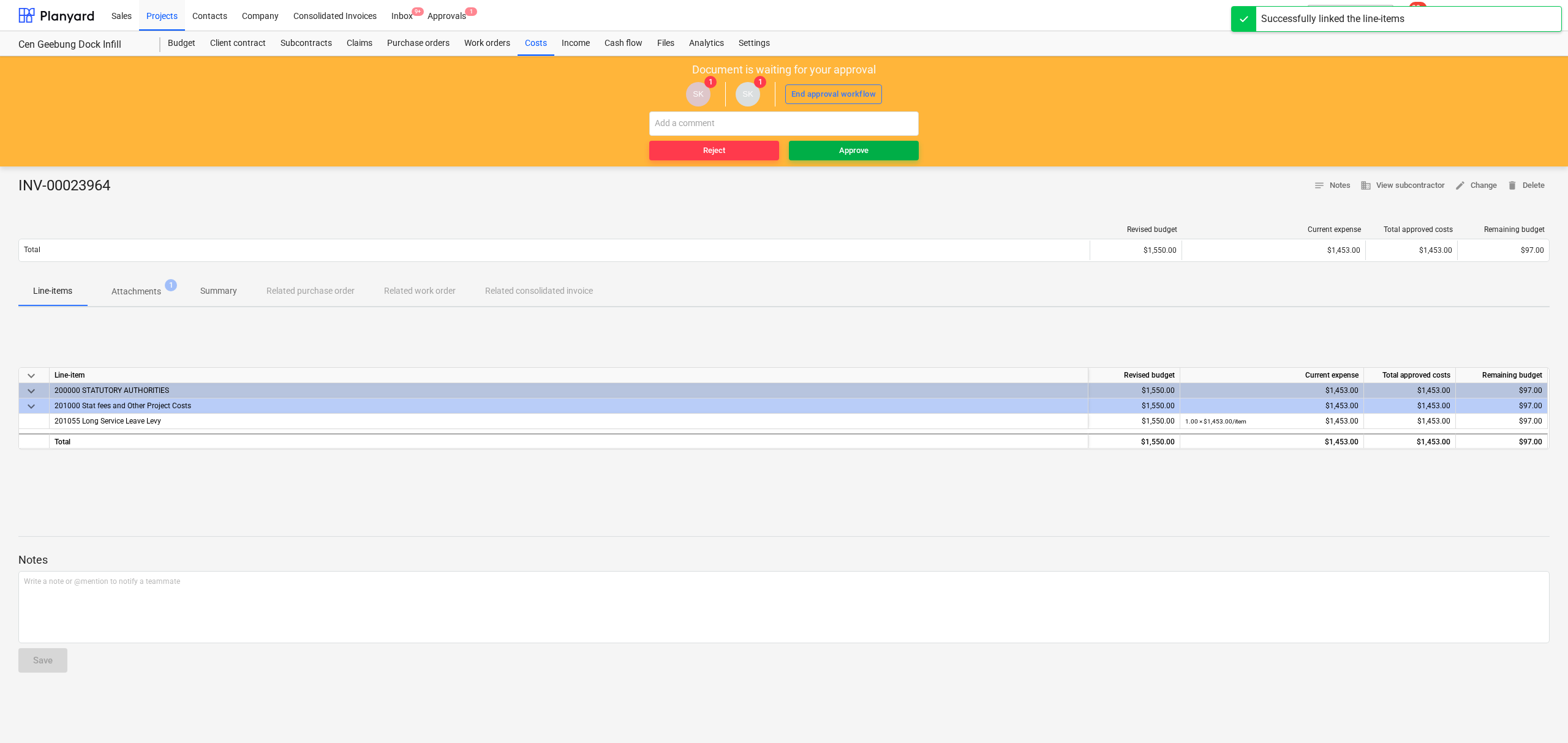
click at [831, 148] on span "Approve" at bounding box center [854, 151] width 120 height 14
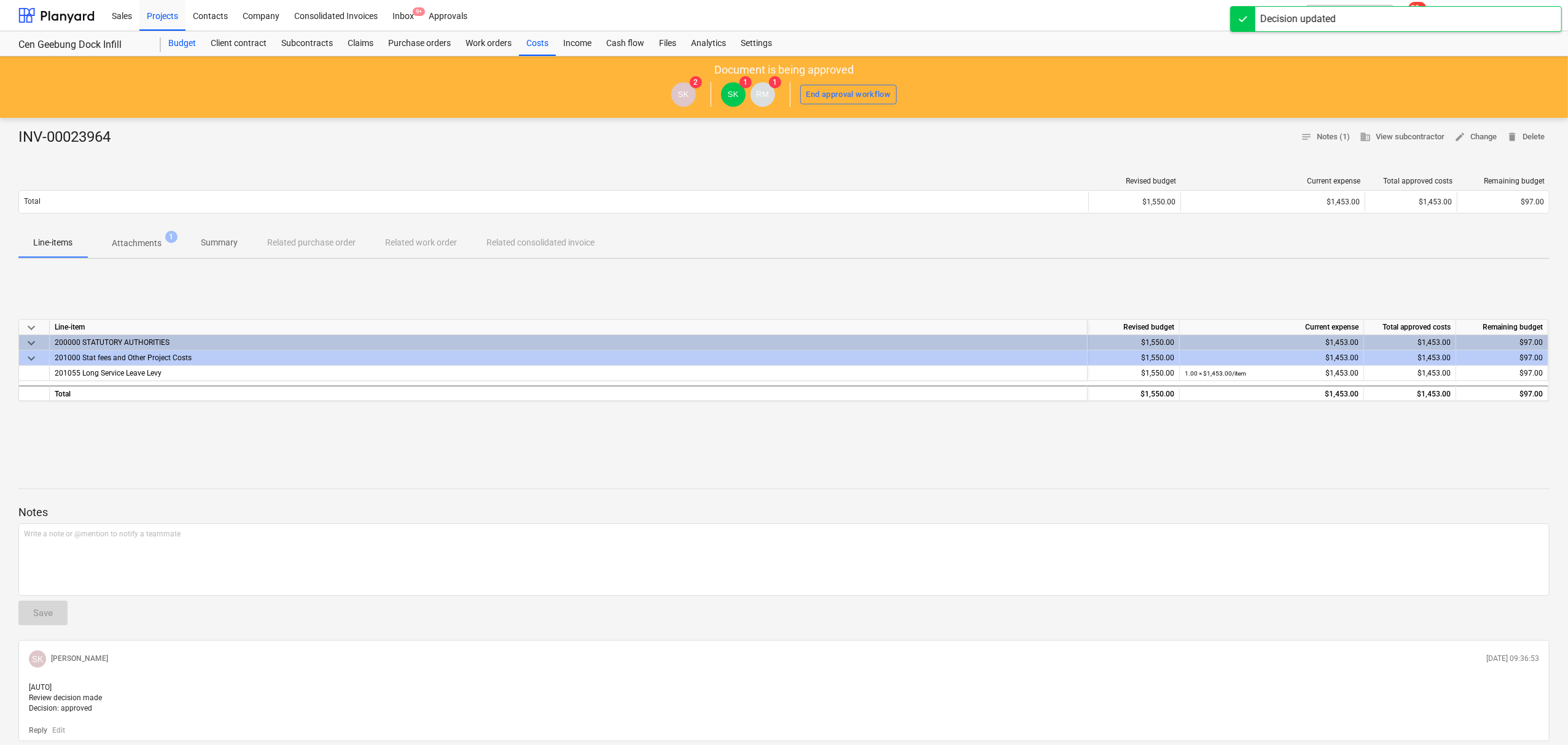
click at [167, 49] on div "Budget" at bounding box center [182, 44] width 42 height 25
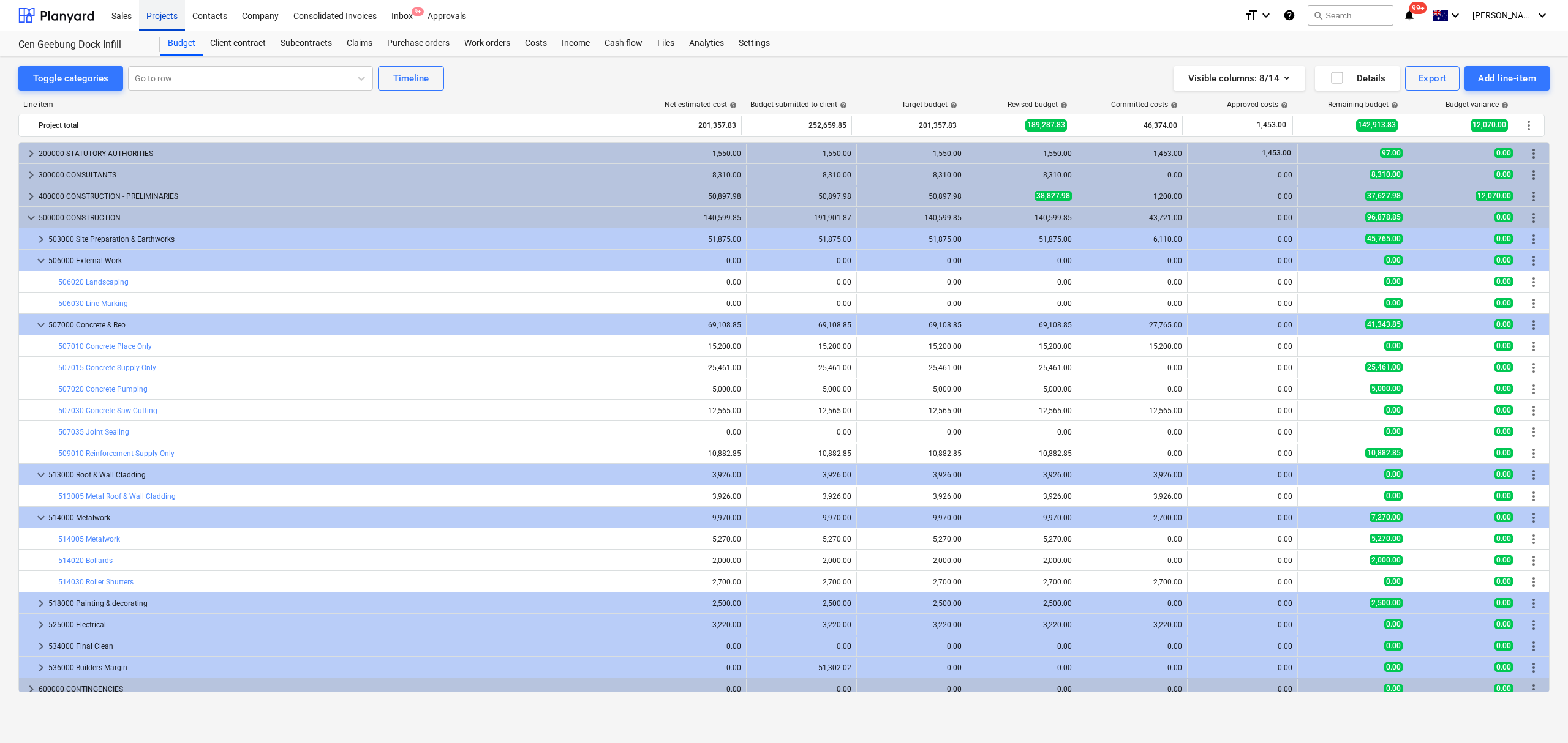
click at [172, 15] on div "Projects" at bounding box center [162, 15] width 46 height 31
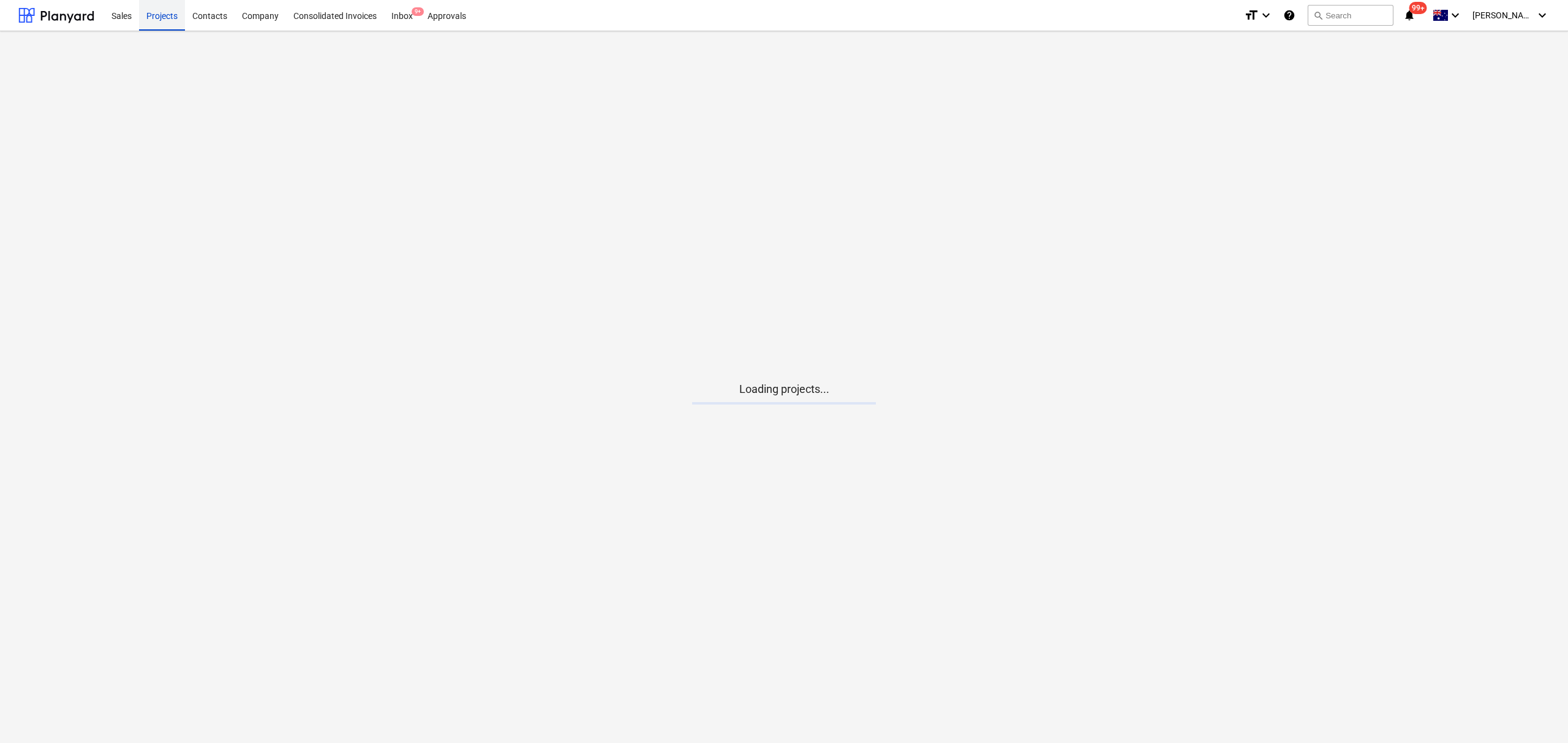
click at [173, 15] on div "Projects" at bounding box center [162, 15] width 46 height 31
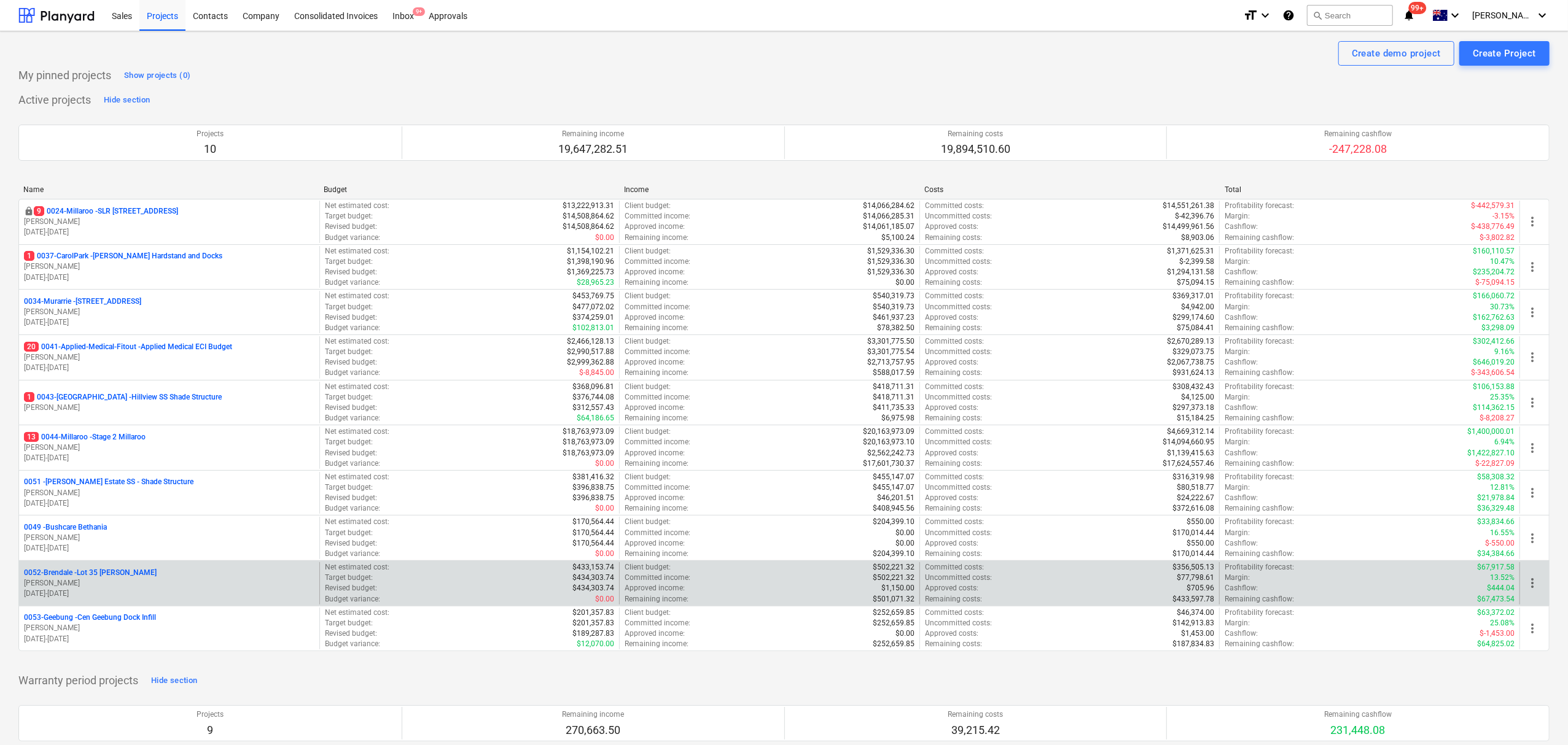
click at [113, 573] on p "0052-Brendale - Lot 35 [PERSON_NAME], Brendale" at bounding box center [90, 573] width 133 height 11
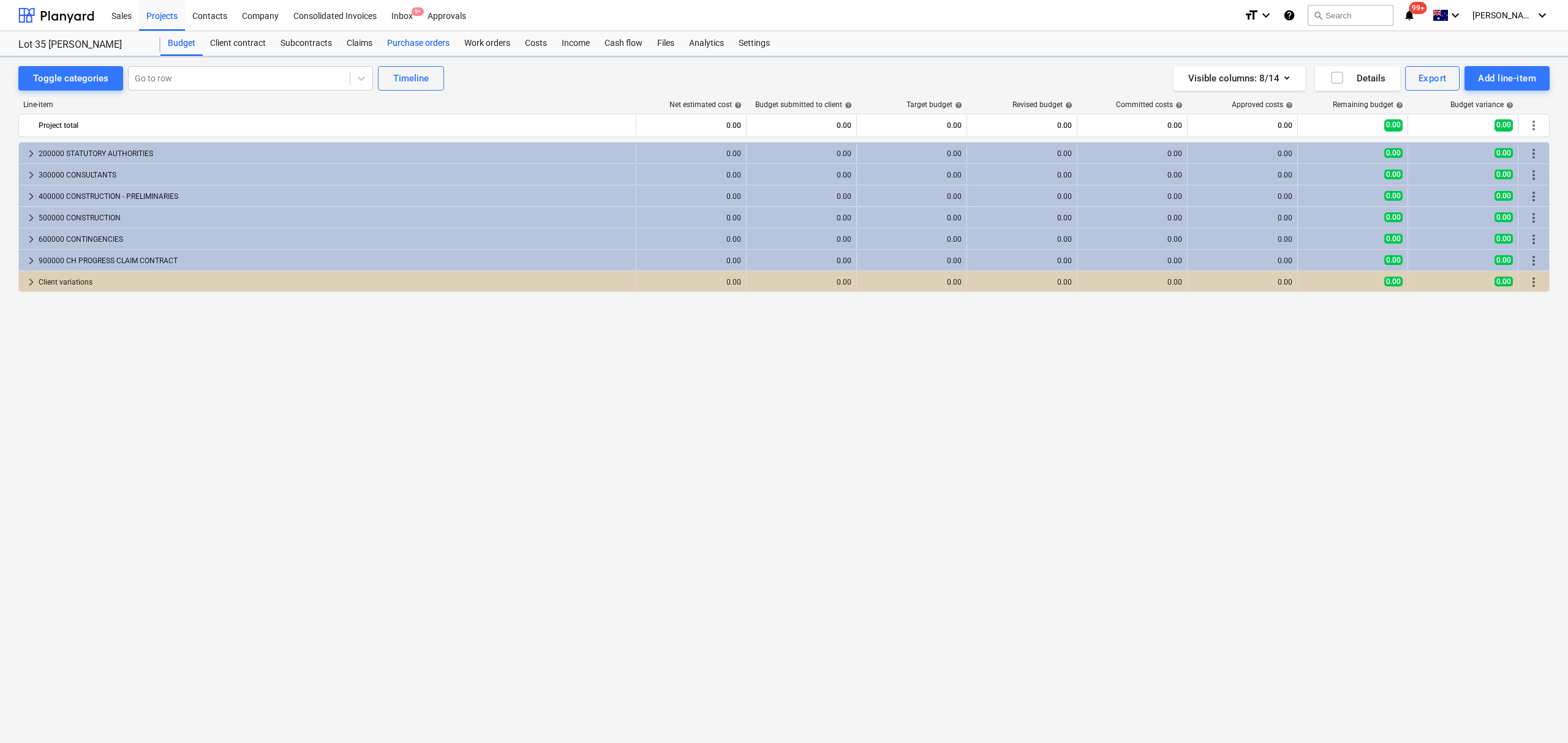
click at [389, 39] on div "Purchase orders" at bounding box center [418, 44] width 77 height 25
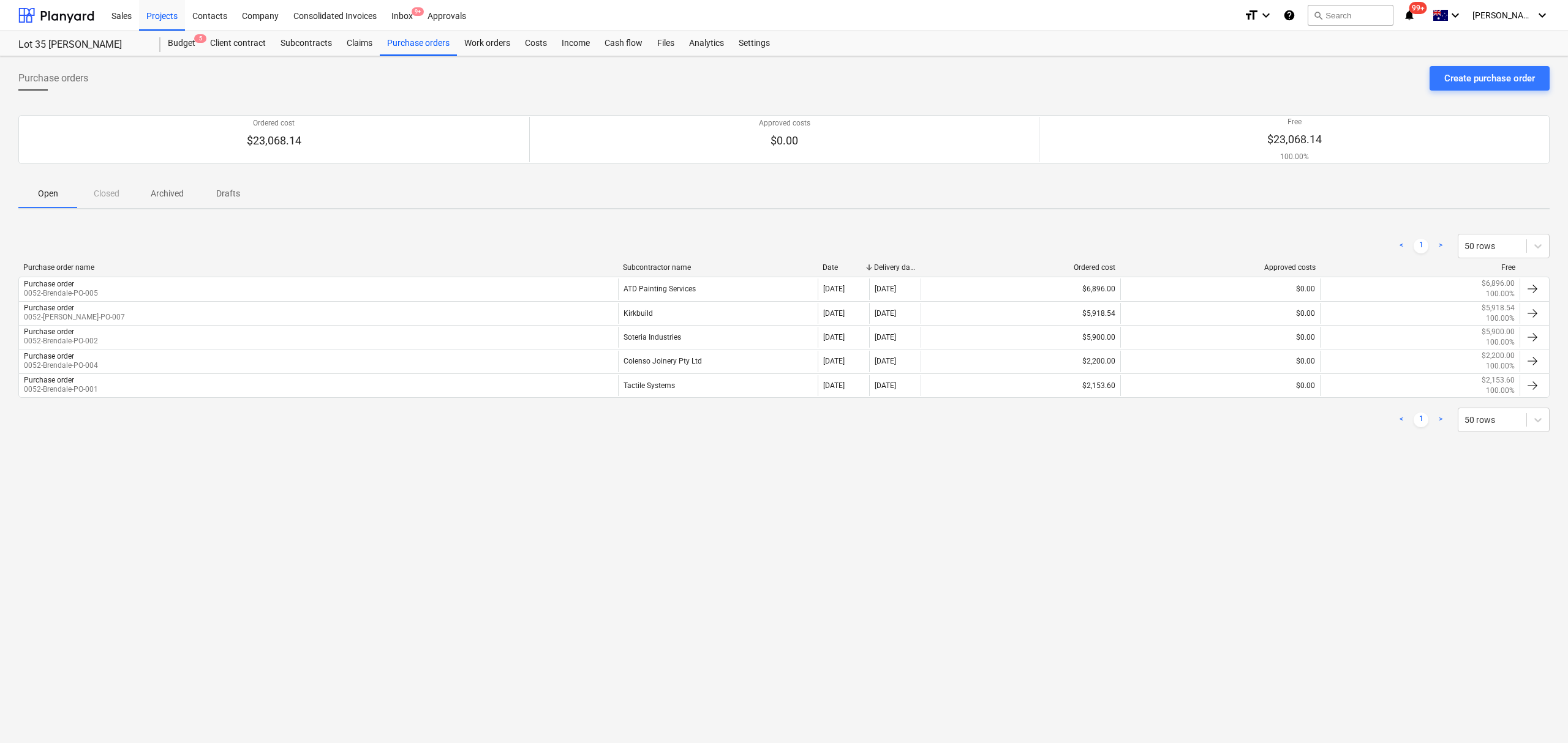
click at [355, 204] on div "Open Closed Archived Drafts" at bounding box center [784, 193] width 1531 height 30
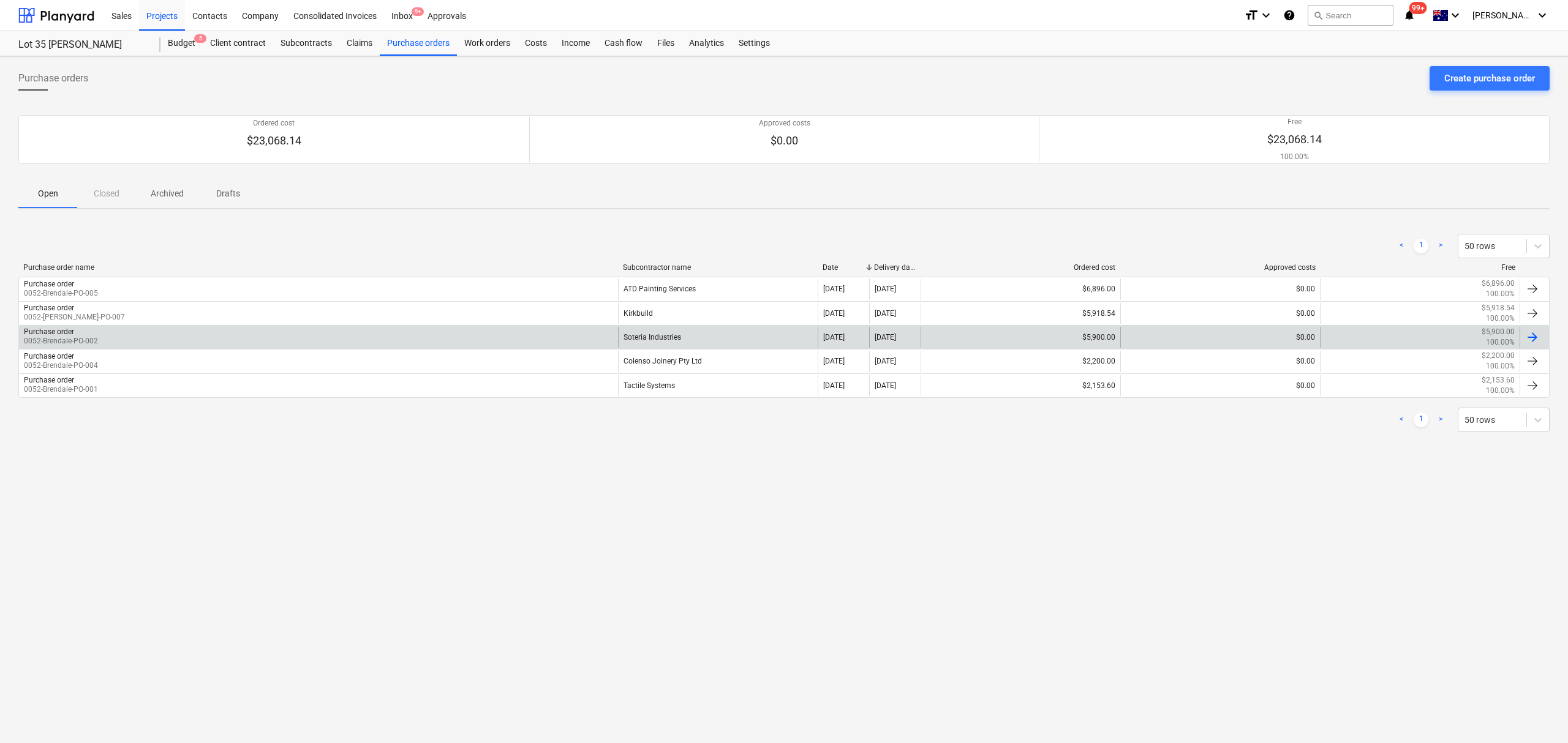
click at [386, 336] on div "Purchase order 0052-Brendale-PO-002" at bounding box center [319, 337] width 599 height 21
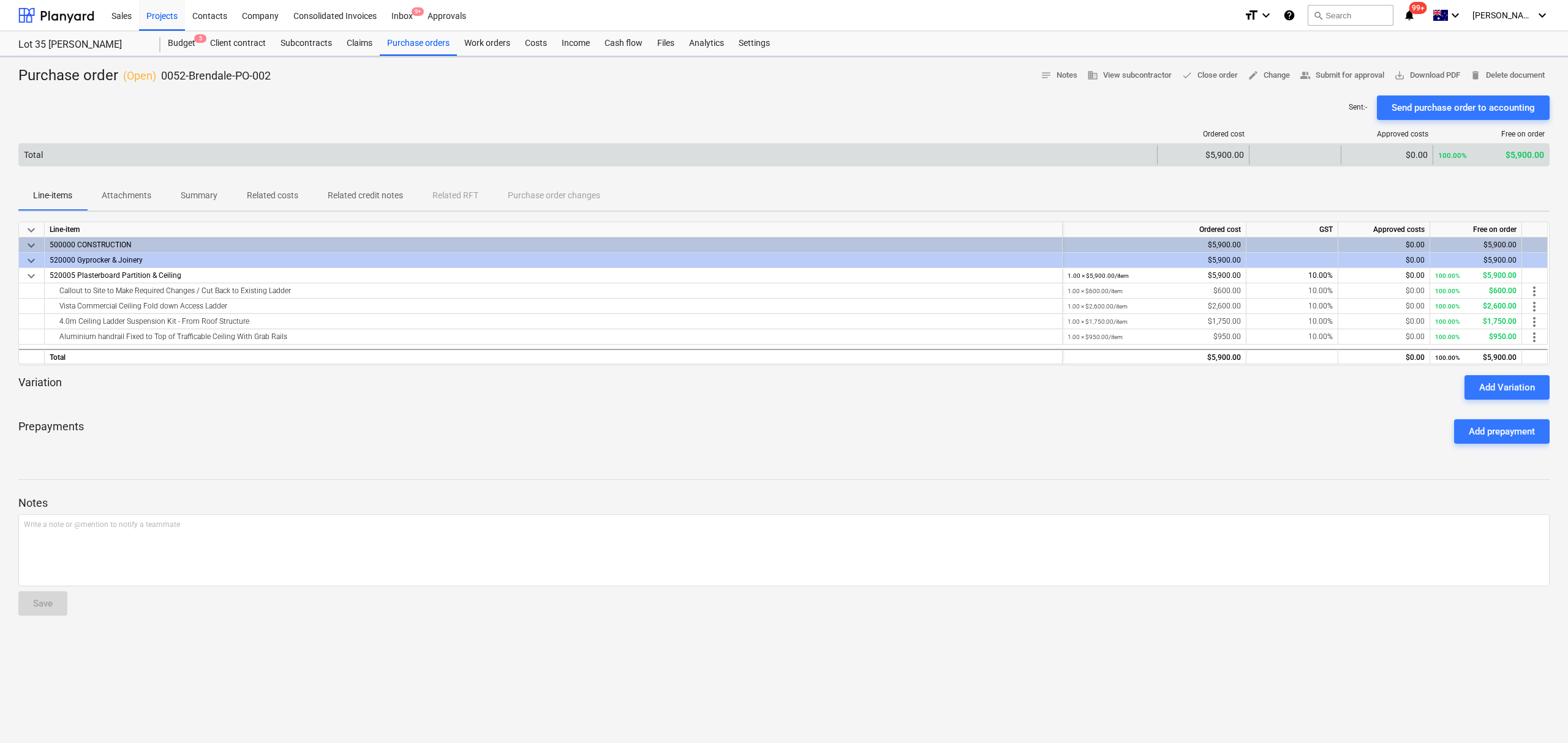
click at [125, 162] on div "Total" at bounding box center [588, 155] width 1138 height 20
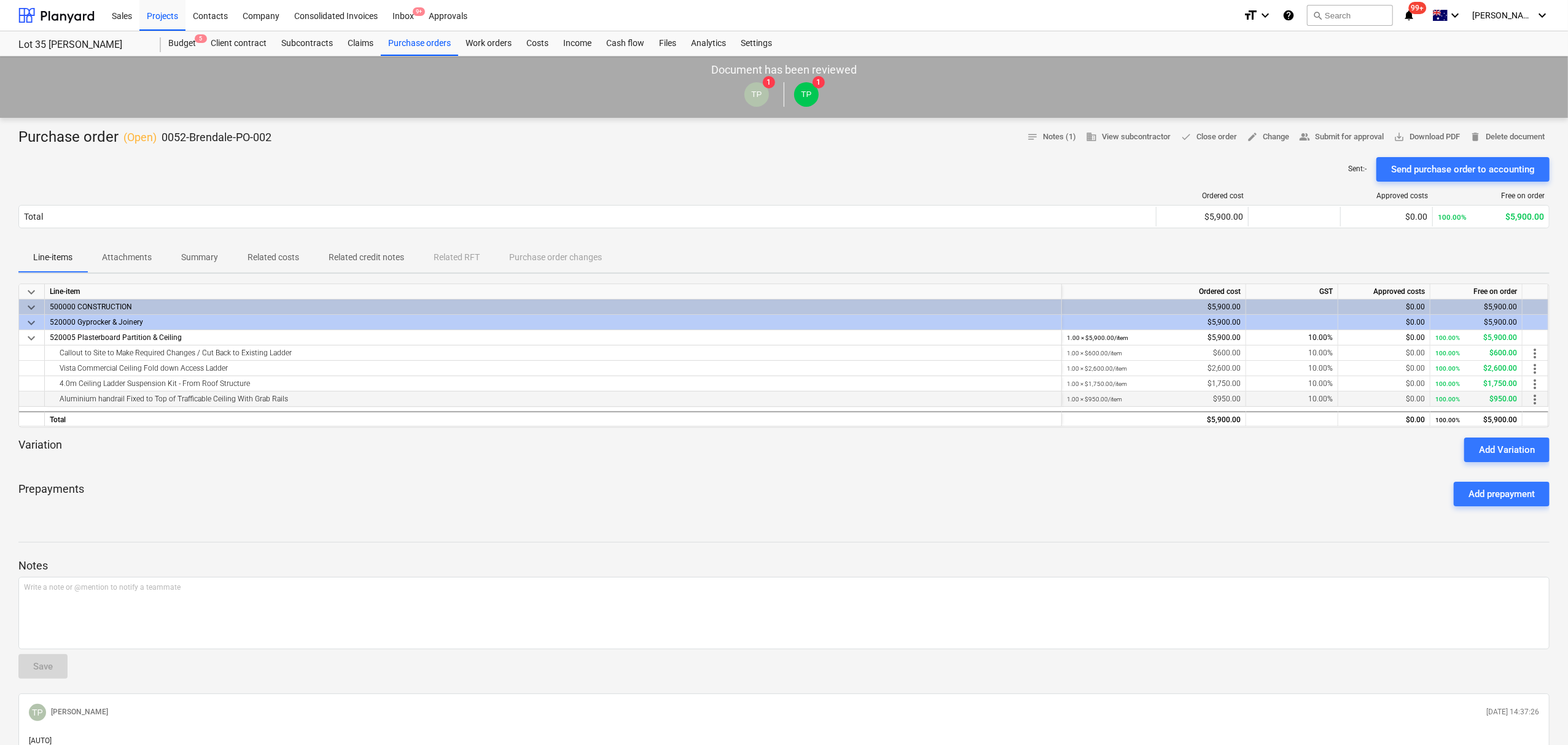
drag, startPoint x: 81, startPoint y: 352, endPoint x: 284, endPoint y: 393, distance: 207.1
click at [284, 393] on div "keyboard_arrow_down Line-item Ordered cost GST Approved costs Free on order key…" at bounding box center [784, 355] width 1531 height 144
click at [285, 394] on div "Aluminium handrail Fixed to Top of Trafficable Ceiling With Grab Rails" at bounding box center [553, 399] width 1007 height 15
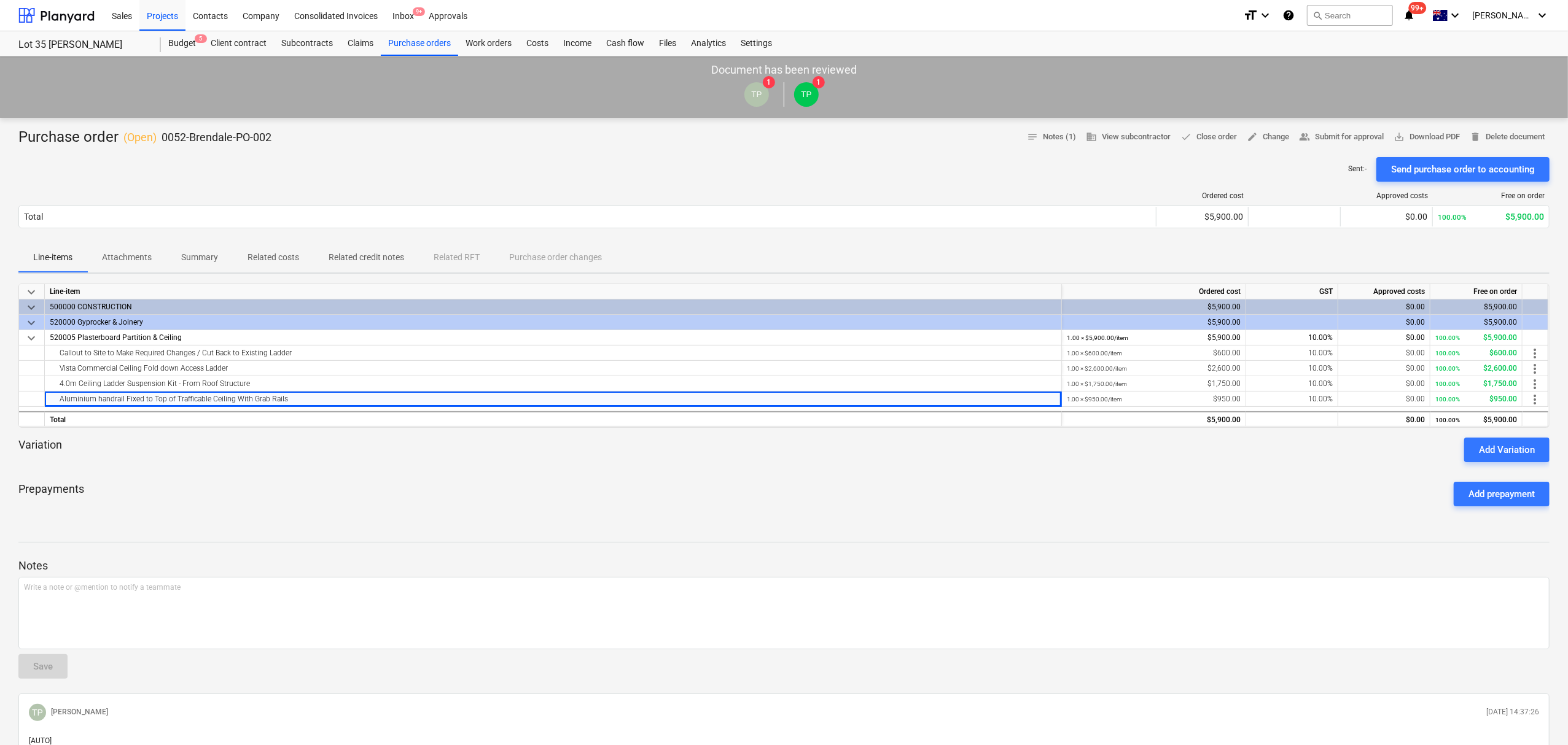
drag, startPoint x: 478, startPoint y: 435, endPoint x: 546, endPoint y: 446, distance: 68.9
click at [484, 438] on div "keyboard_arrow_down Line-item Ordered cost GST Approved costs Free on order key…" at bounding box center [784, 400] width 1531 height 233
click at [175, 421] on div "Total" at bounding box center [553, 419] width 1017 height 15
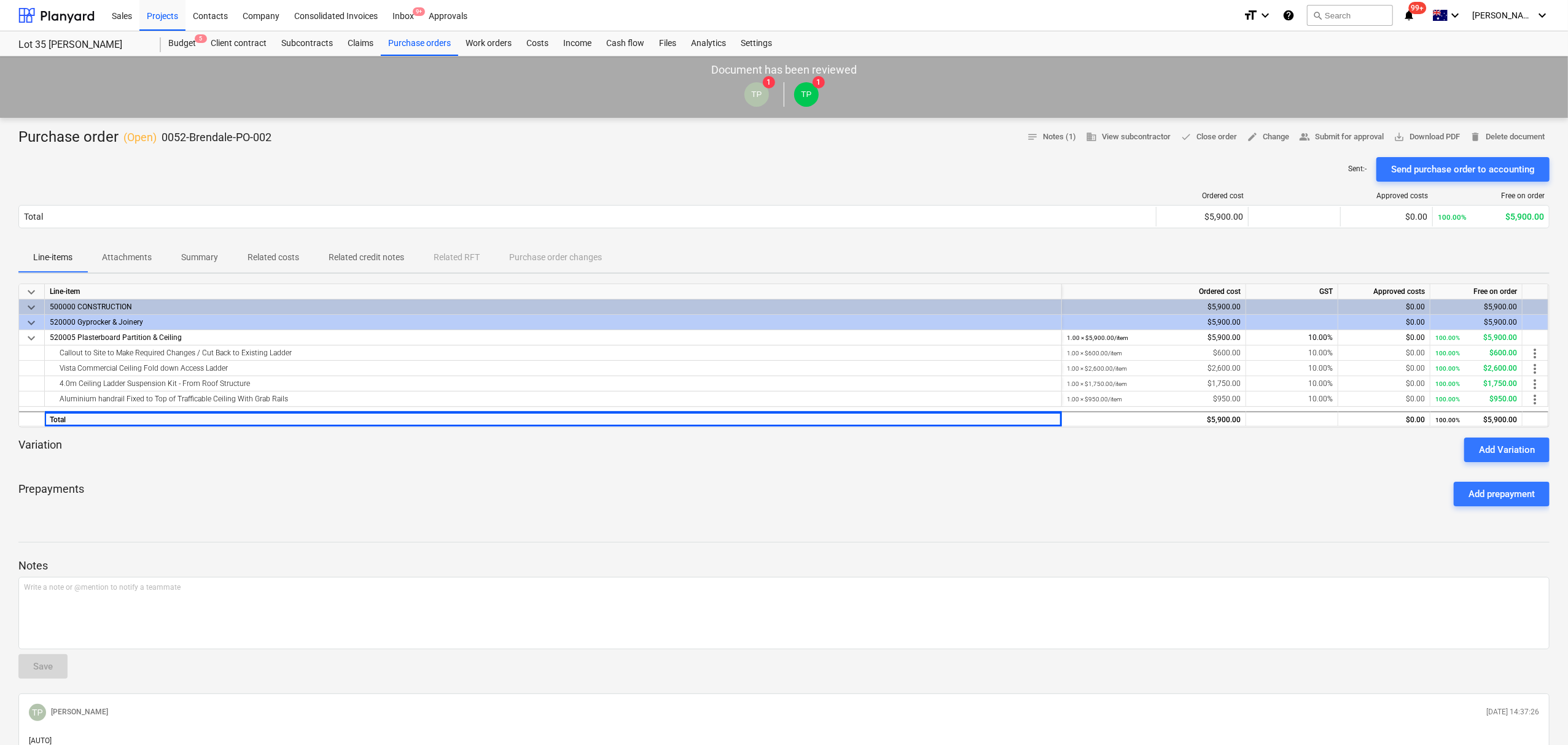
click at [627, 480] on div "Prepayments Add prepayment" at bounding box center [784, 494] width 1531 height 44
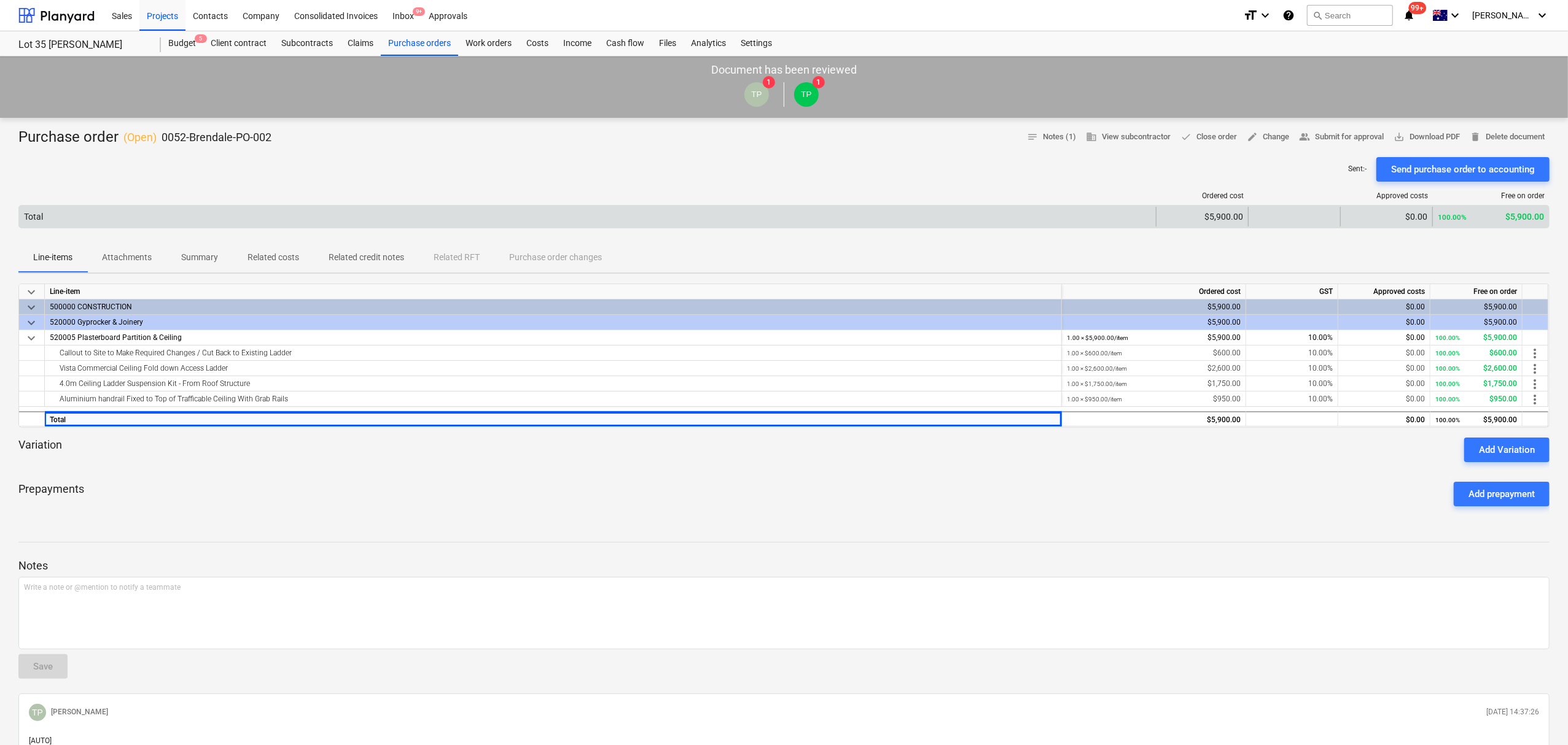
click at [671, 207] on div "Total" at bounding box center [587, 217] width 1137 height 20
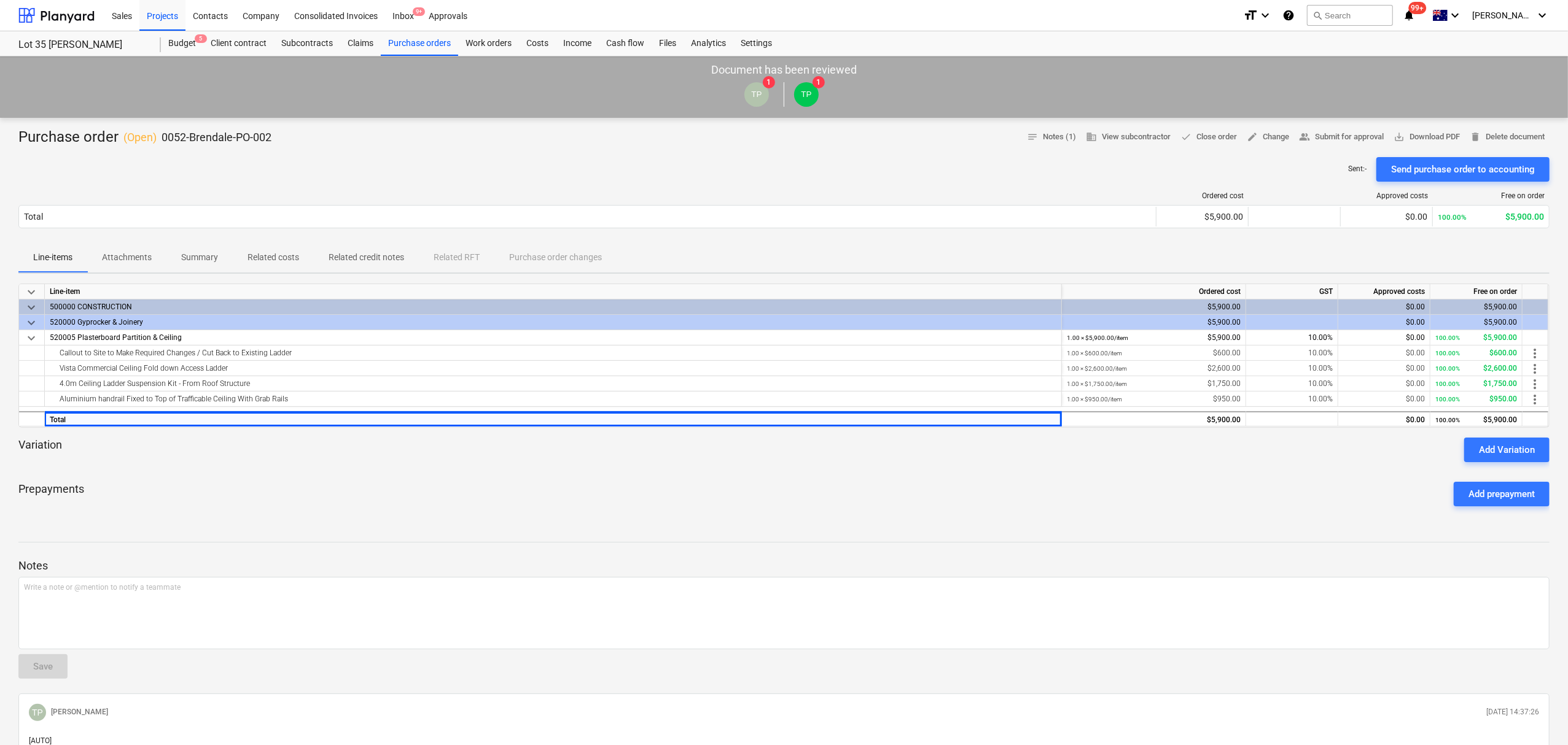
click at [630, 160] on div "Sent : - Send purchase order to accounting" at bounding box center [784, 170] width 1531 height 25
click at [634, 162] on div "Sent : - Send purchase order to accounting" at bounding box center [784, 170] width 1531 height 25
click at [569, 354] on div "Callout to Site to Make Required Changes / Cut Back to Existing Ladder" at bounding box center [553, 353] width 1007 height 15
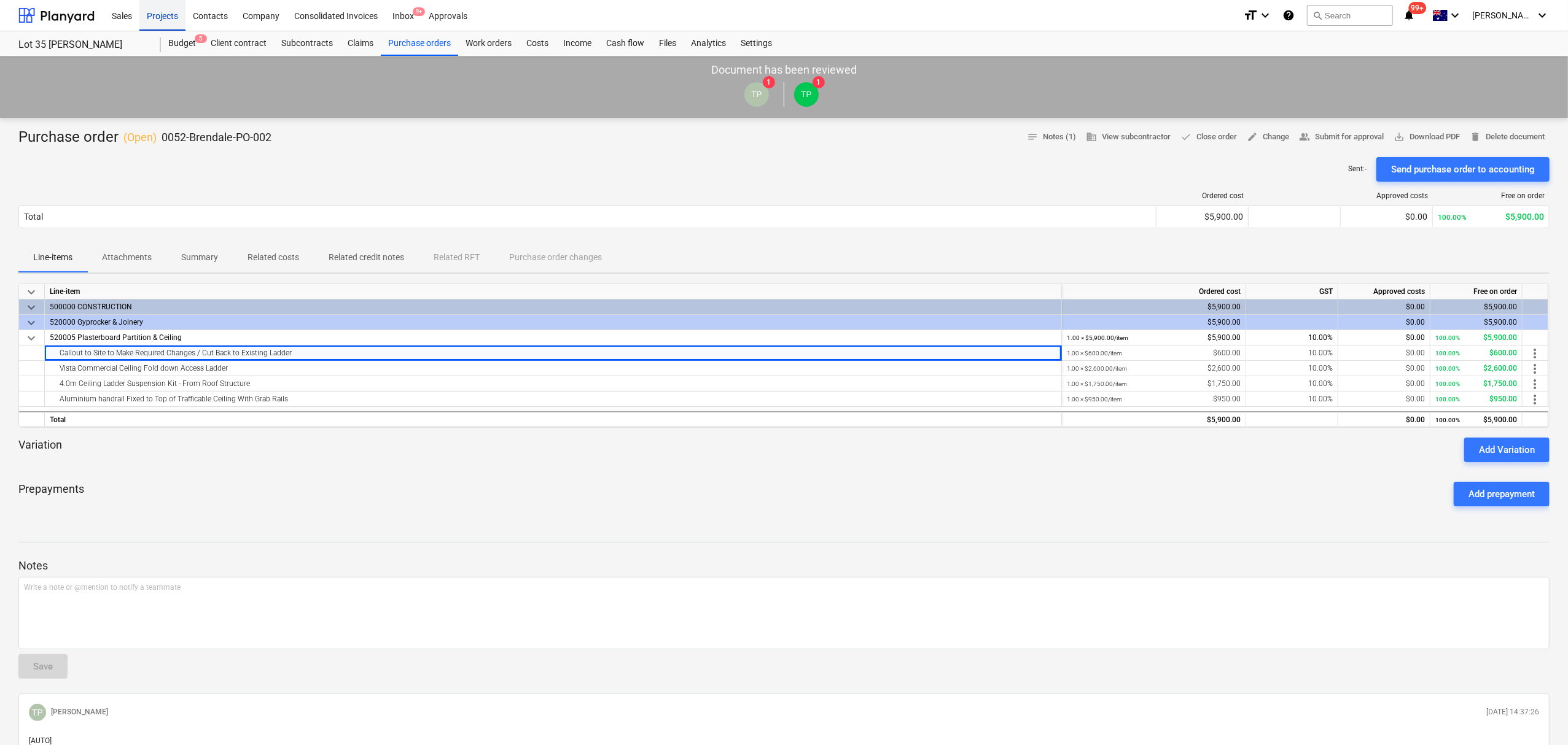
click at [162, 21] on div "Projects" at bounding box center [162, 15] width 46 height 32
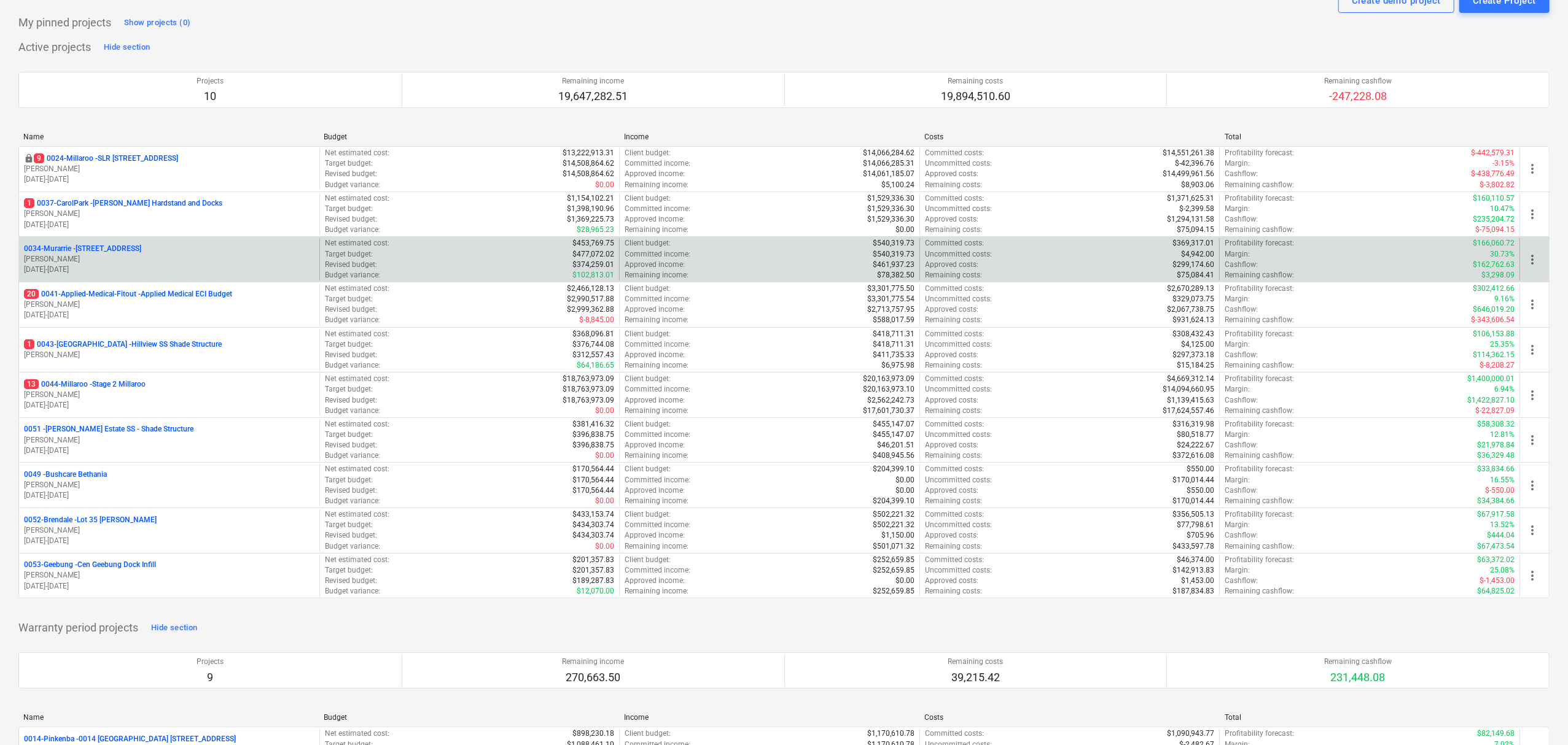
scroll to position [82, 0]
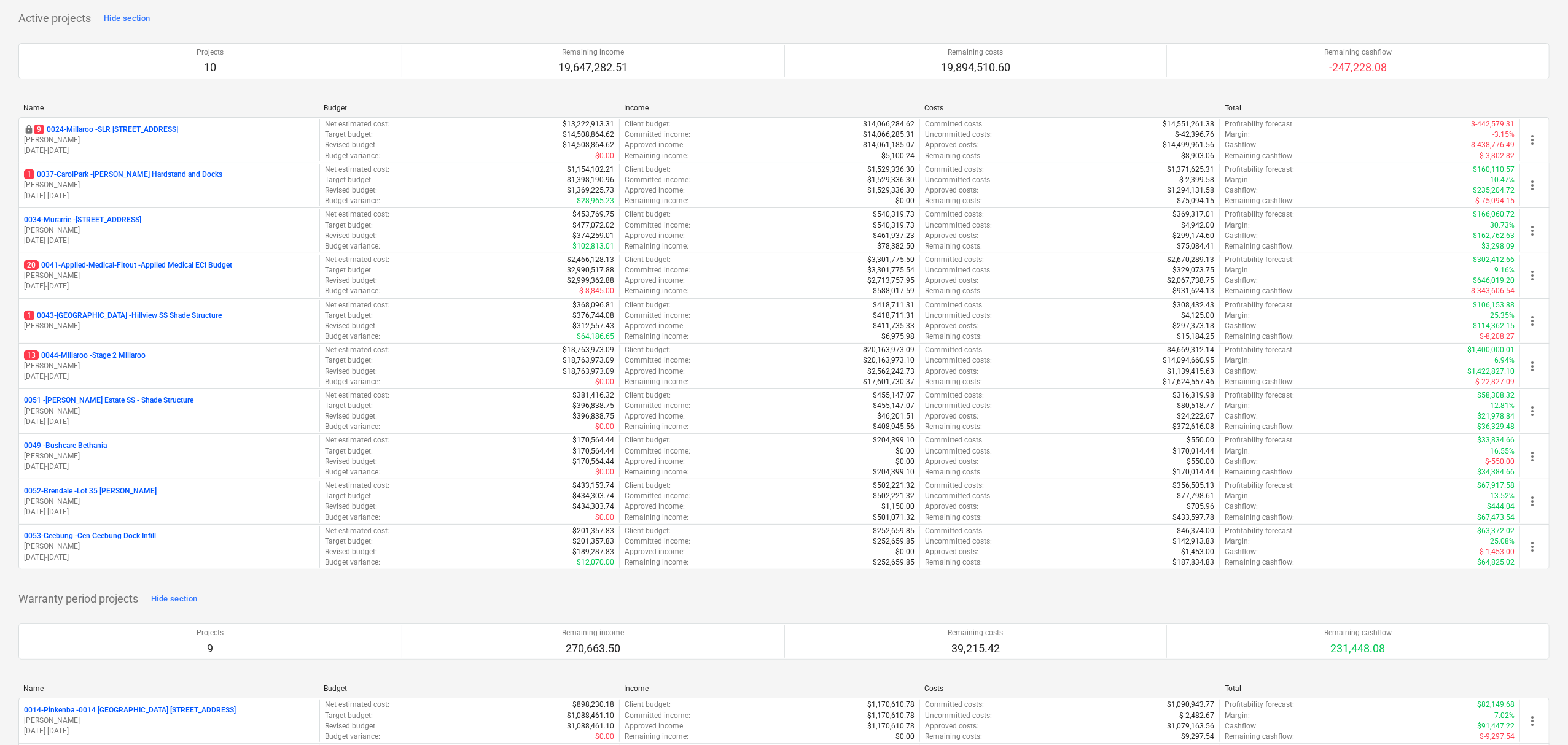
drag, startPoint x: 143, startPoint y: 271, endPoint x: 154, endPoint y: 270, distance: 11.0
click at [142, 270] on p "20 0041-Applied-Medical-Fitout - Applied Medical ECI Budget" at bounding box center [128, 265] width 208 height 11
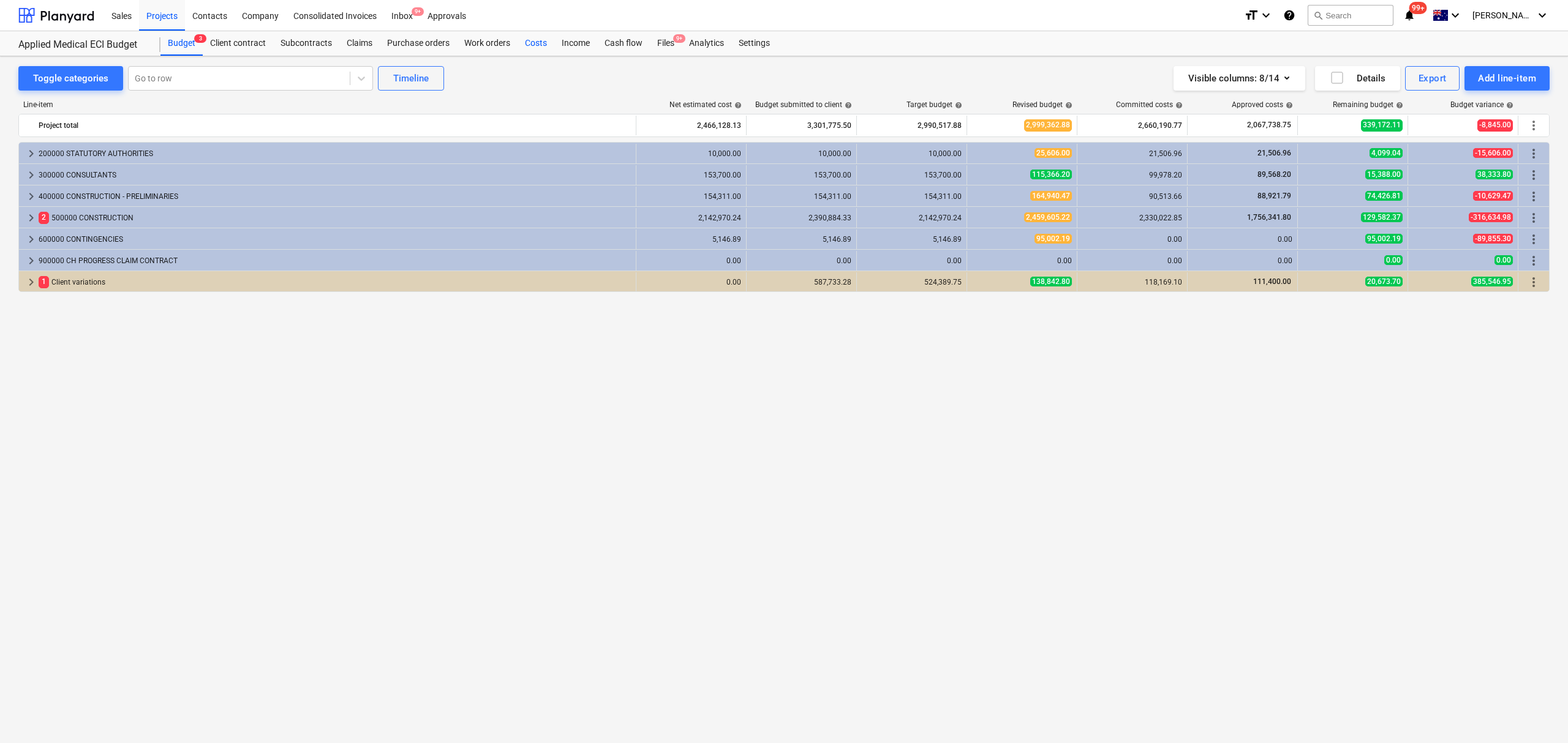
click at [528, 42] on div "Costs" at bounding box center [536, 44] width 36 height 25
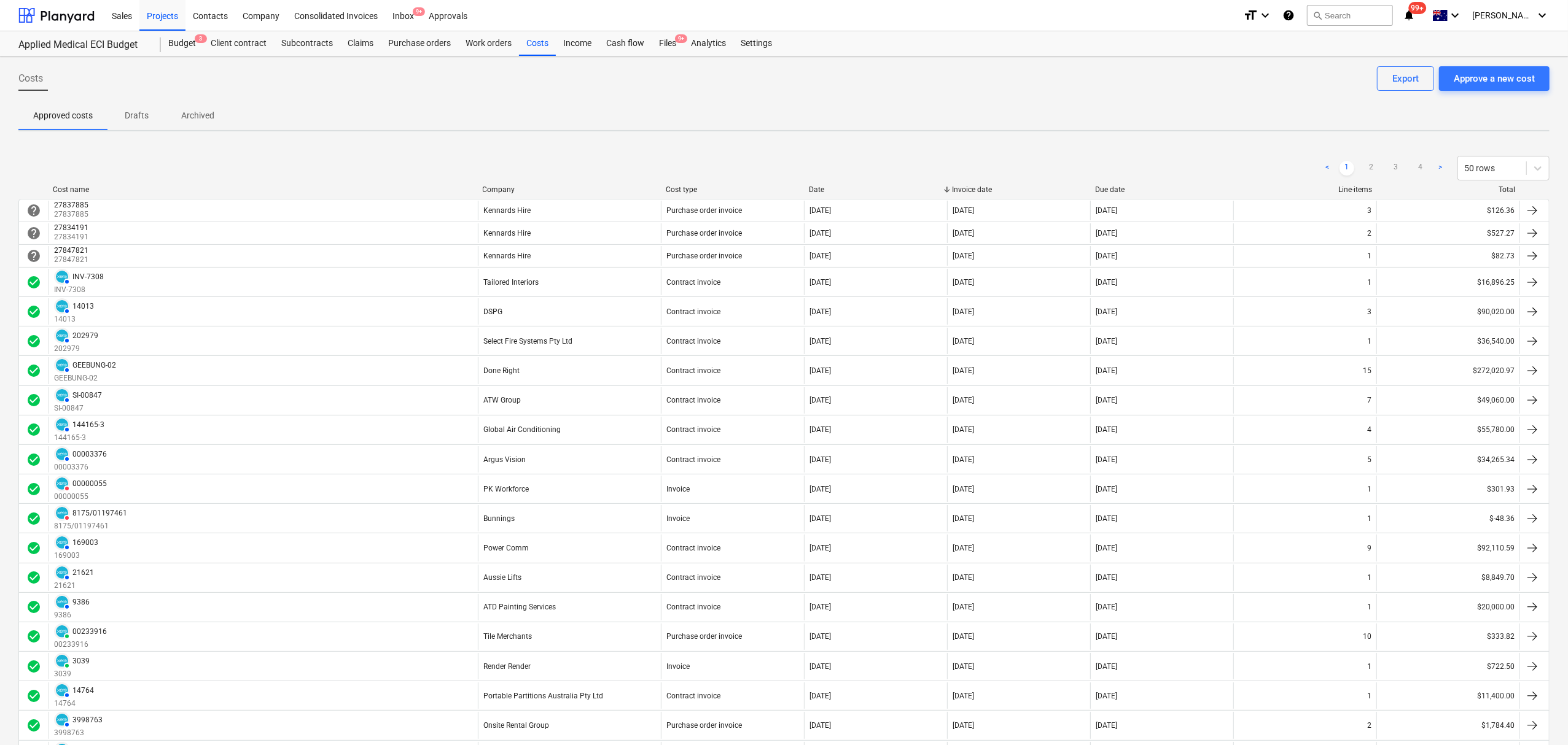
scroll to position [387, 0]
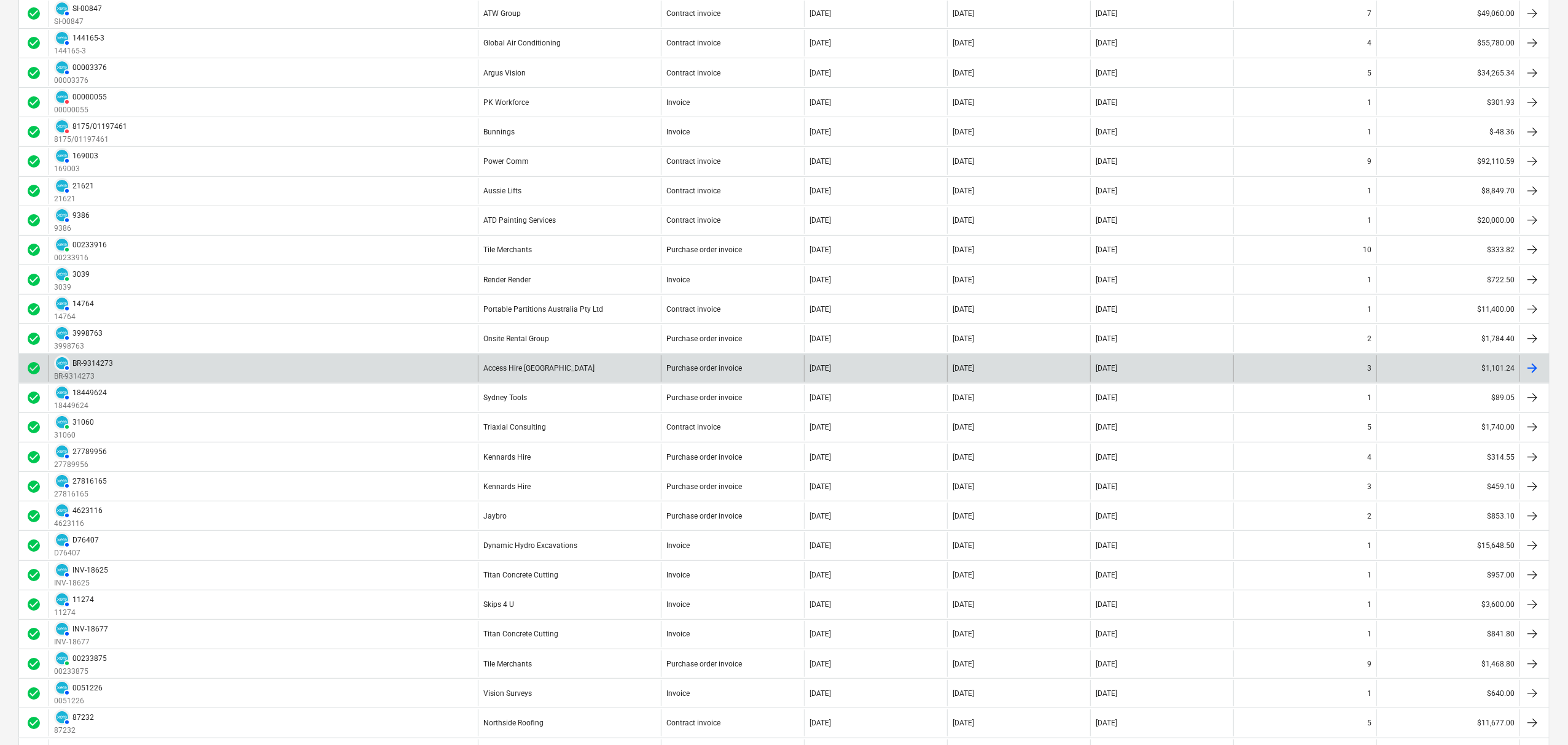
click at [535, 360] on div "Access Hire [GEOGRAPHIC_DATA]" at bounding box center [569, 368] width 183 height 27
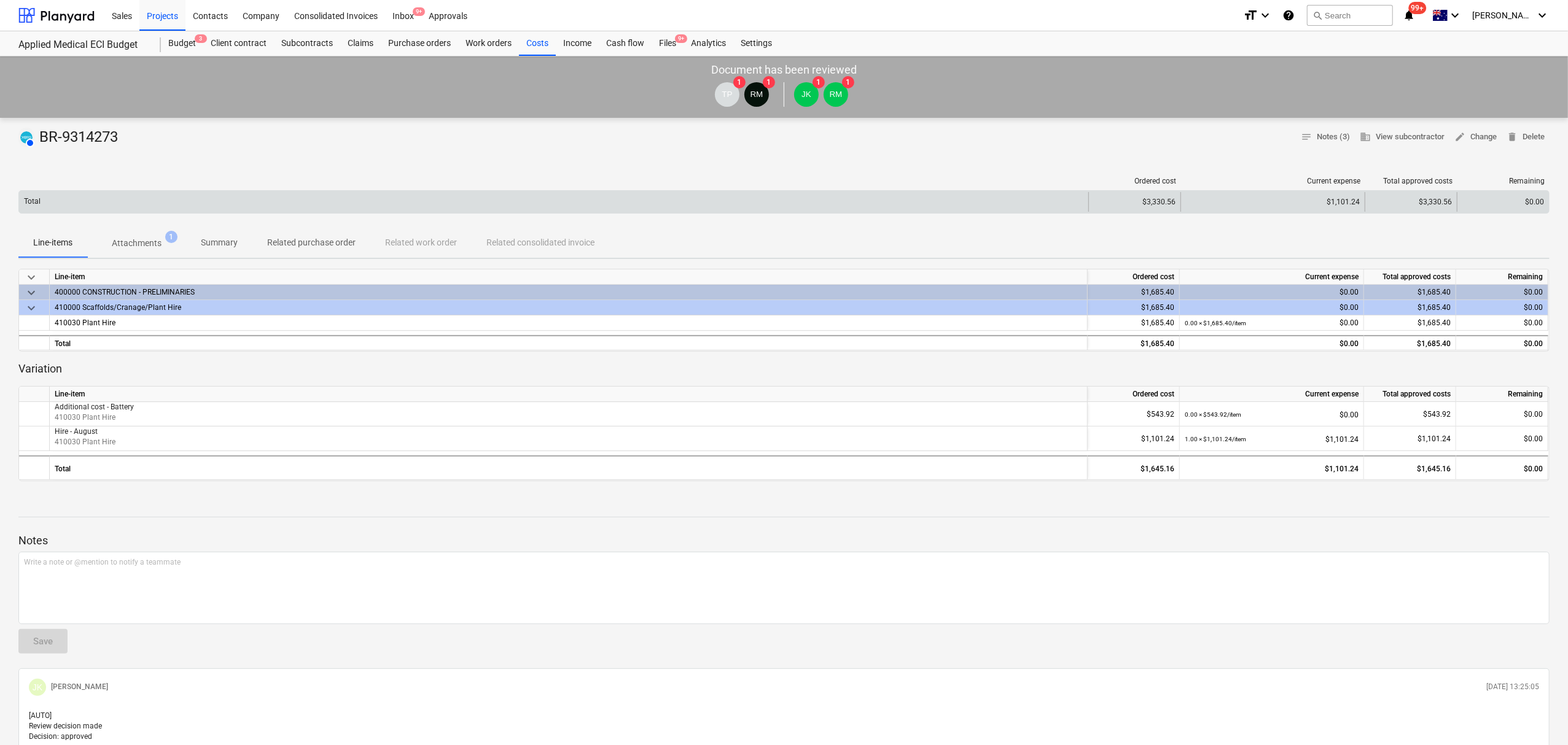
click at [113, 204] on div "Total" at bounding box center [554, 202] width 1069 height 20
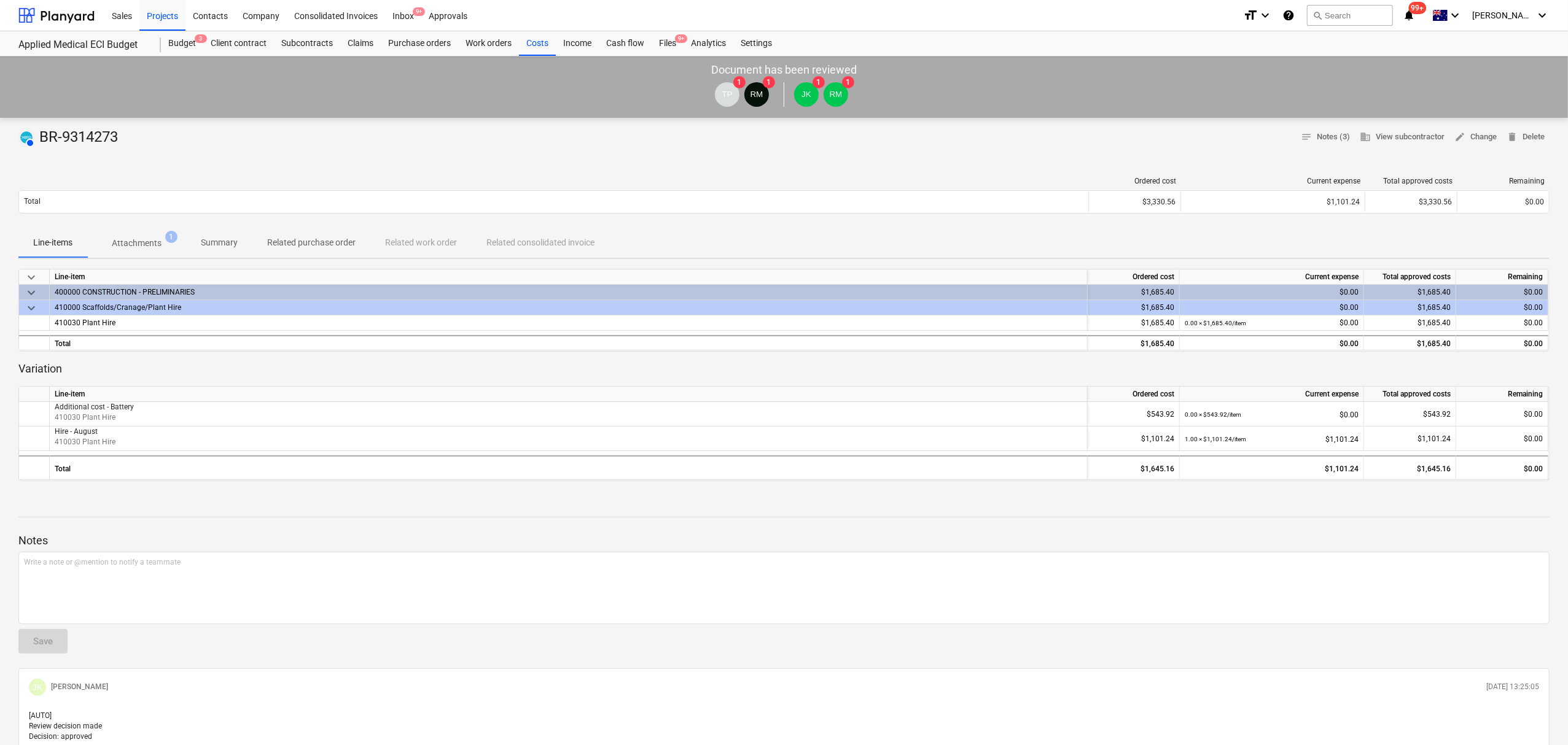
click at [133, 230] on button "Attachments 1" at bounding box center [137, 243] width 99 height 30
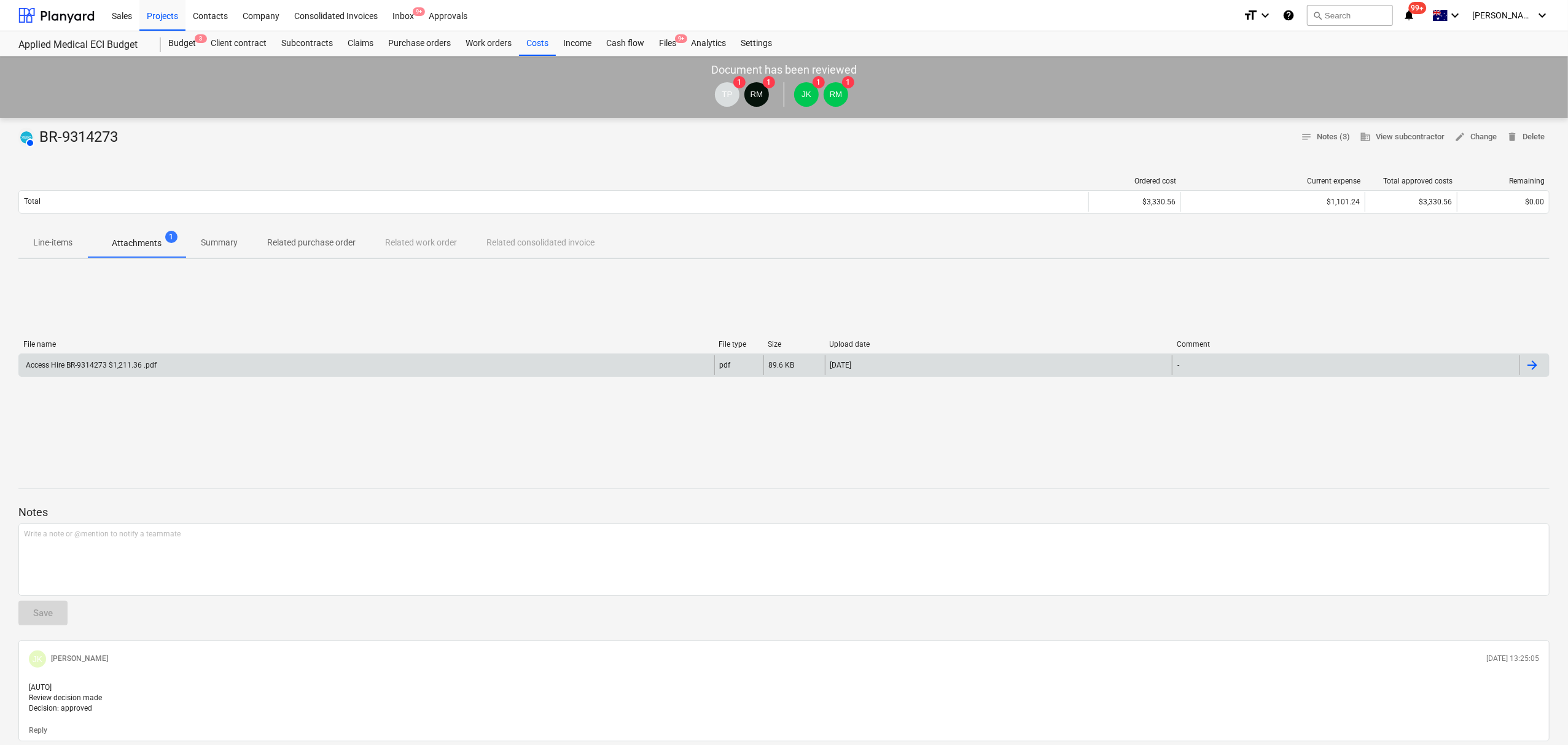
click at [175, 359] on div "Access Hire BR-9314273 $1,211.36 .pdf" at bounding box center [367, 365] width 695 height 20
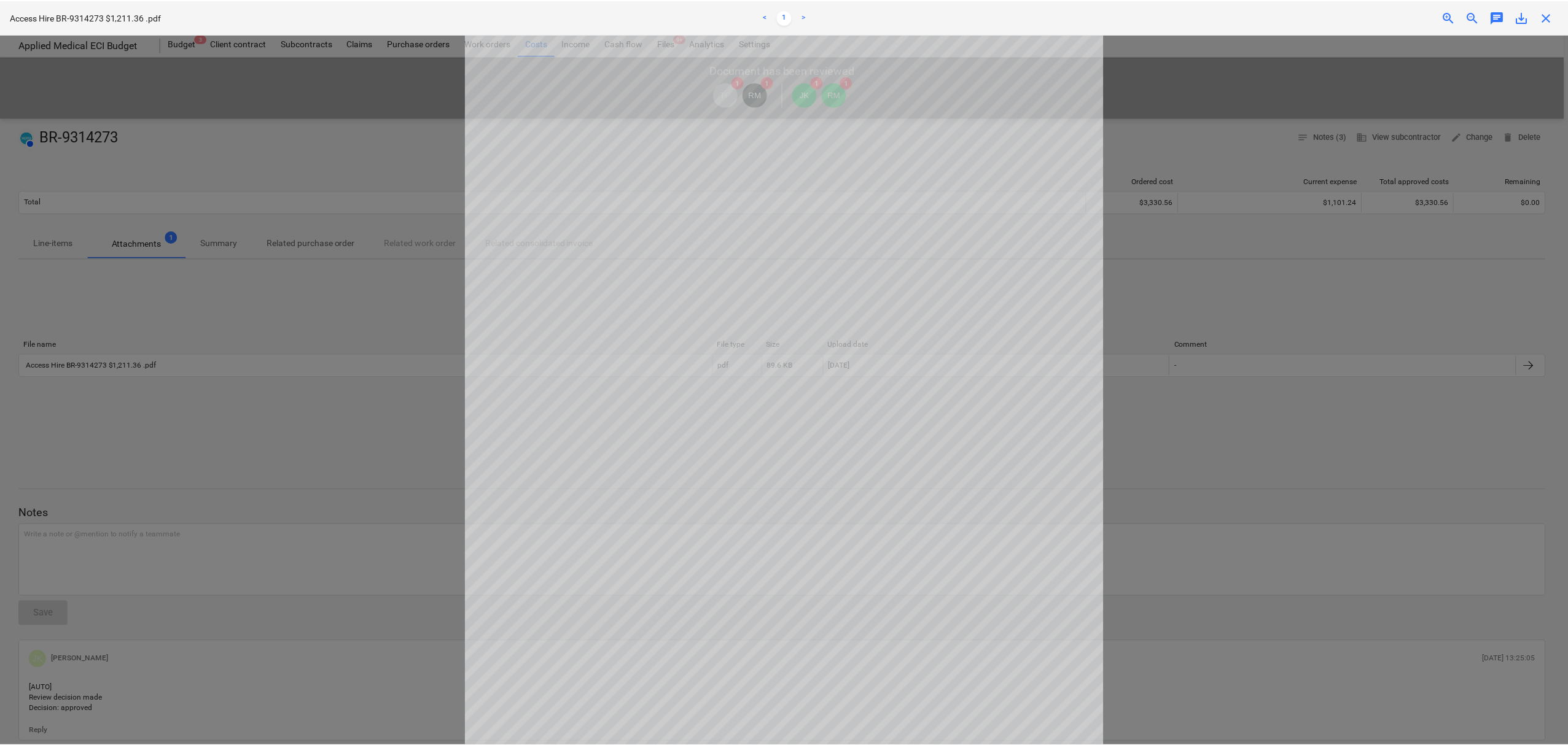
scroll to position [194, 0]
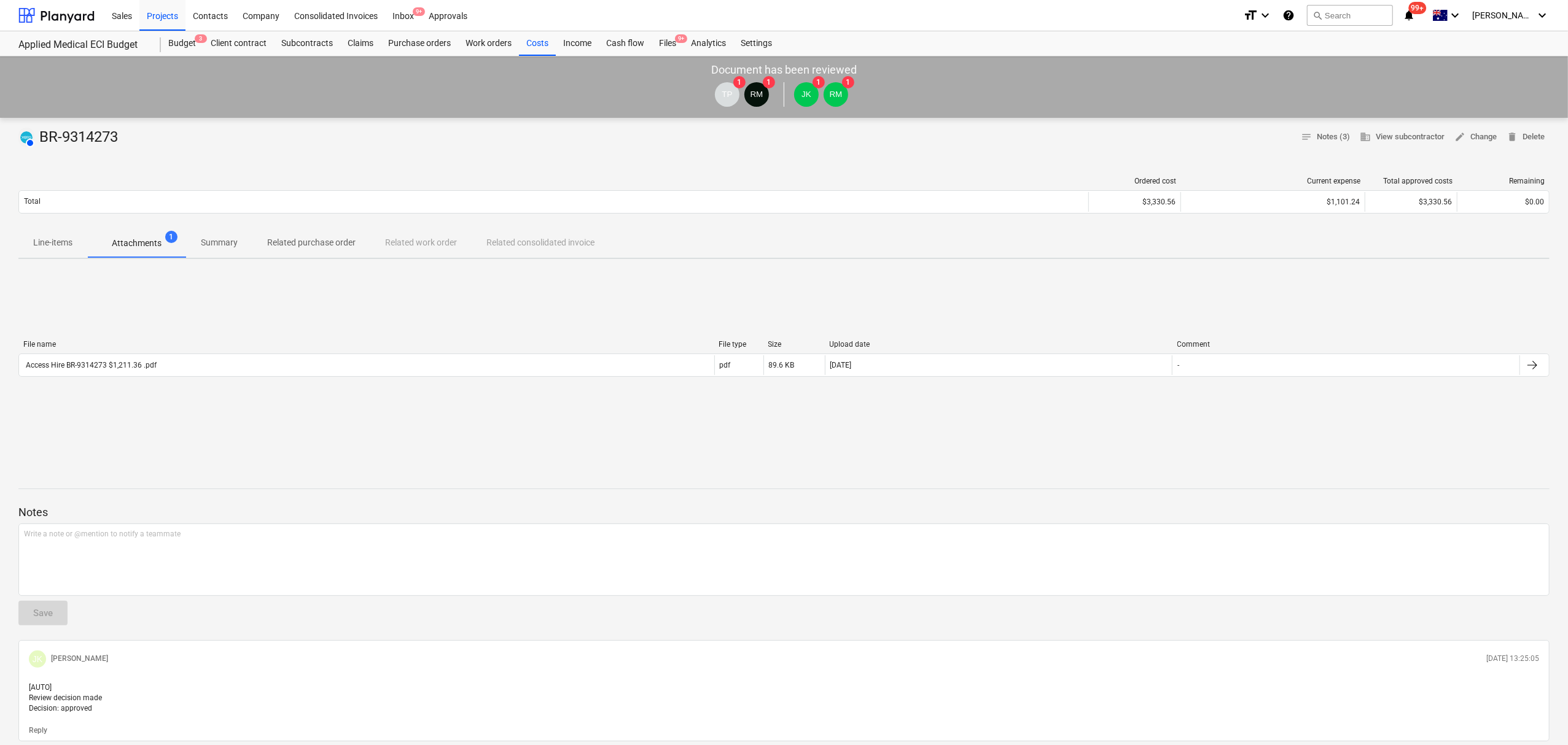
click at [9, 249] on div "AUTHORISED BR-9314273 notes Notes (3) business View subcontractor edit Change d…" at bounding box center [784, 550] width 1568 height 865
click at [37, 253] on span "Line-items" at bounding box center [53, 243] width 69 height 20
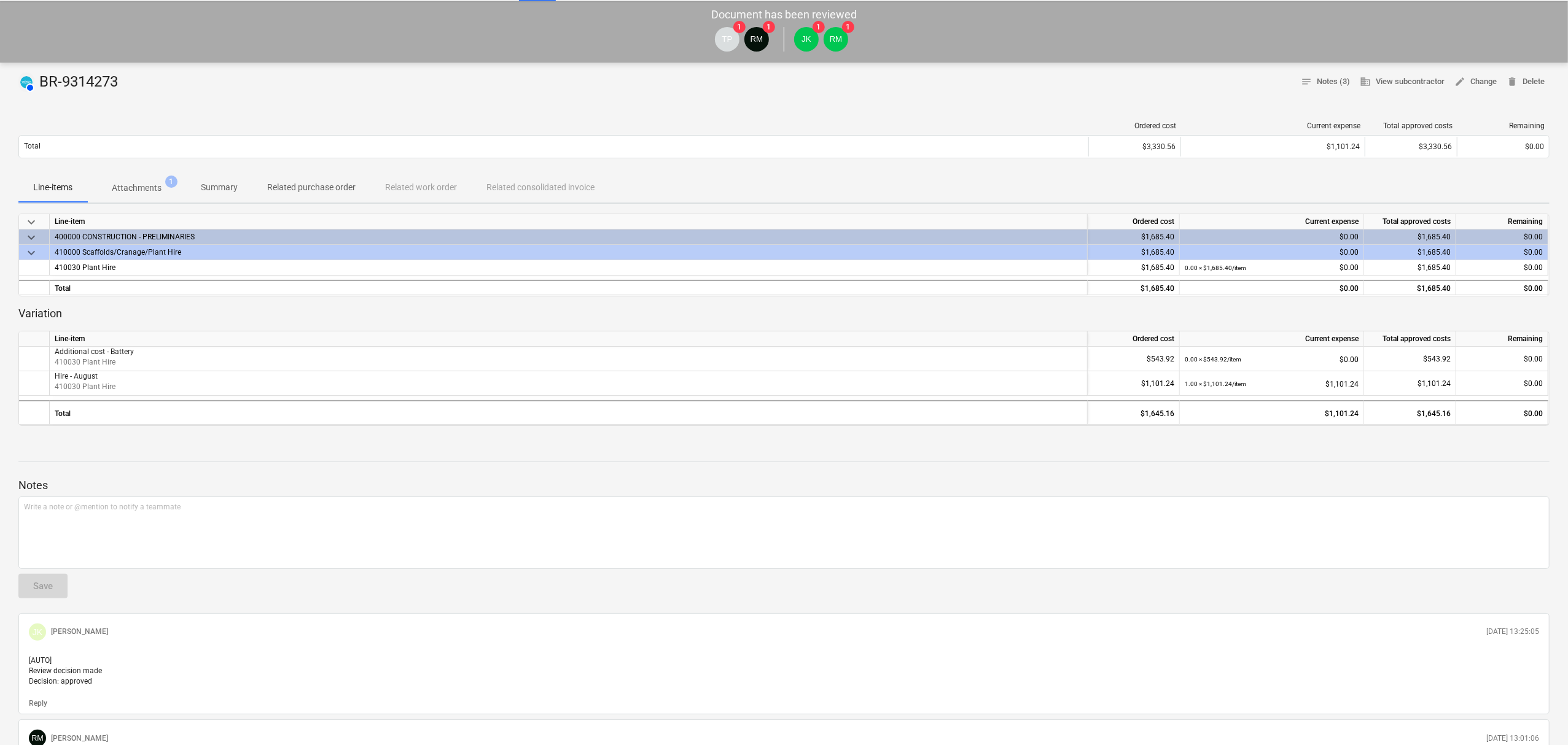
scroll to position [82, 0]
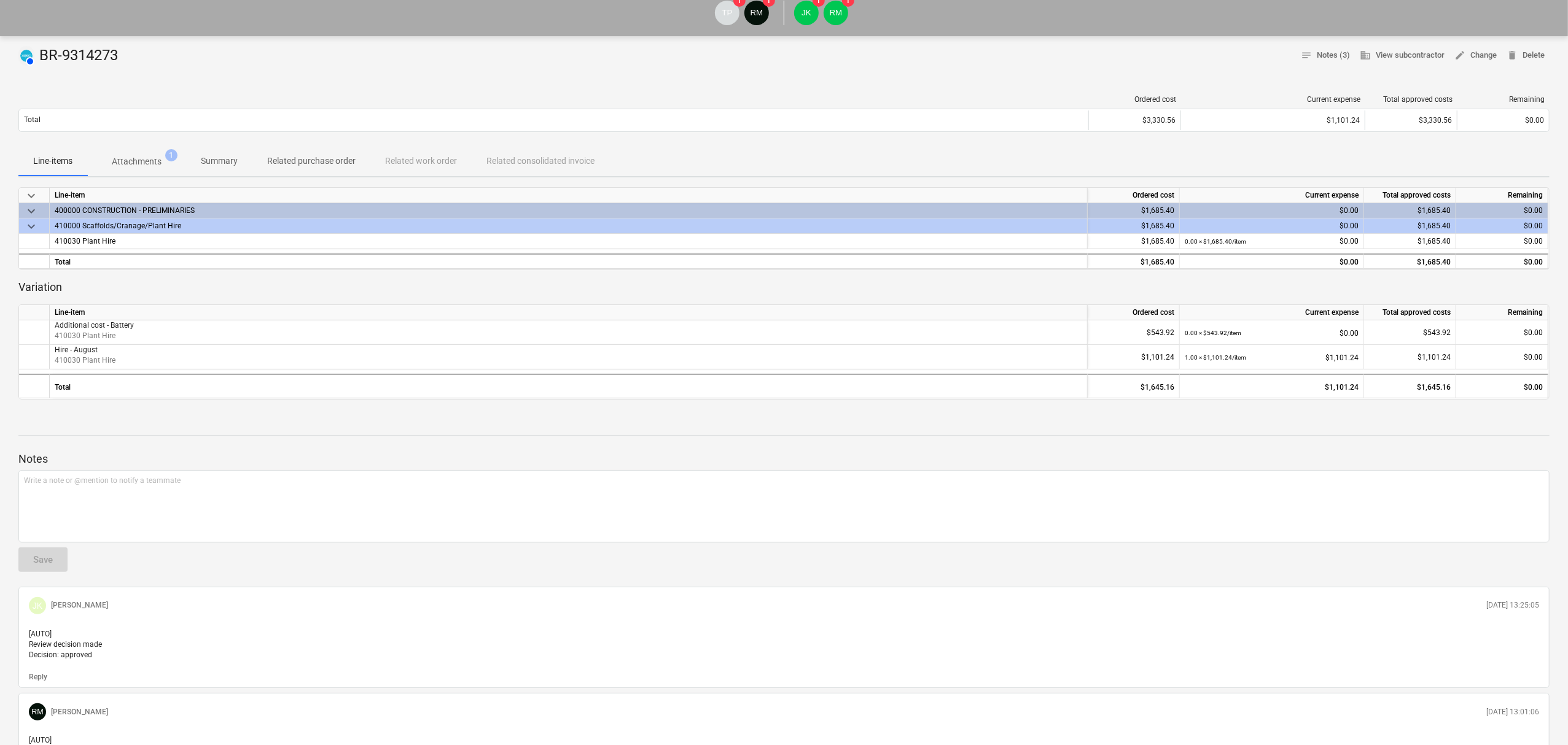
click at [162, 177] on div "Line-items Attachments 1 Summary Related purchase order Related work order Rela…" at bounding box center [784, 162] width 1531 height 31
click at [166, 167] on span "Attachments 1" at bounding box center [137, 162] width 69 height 13
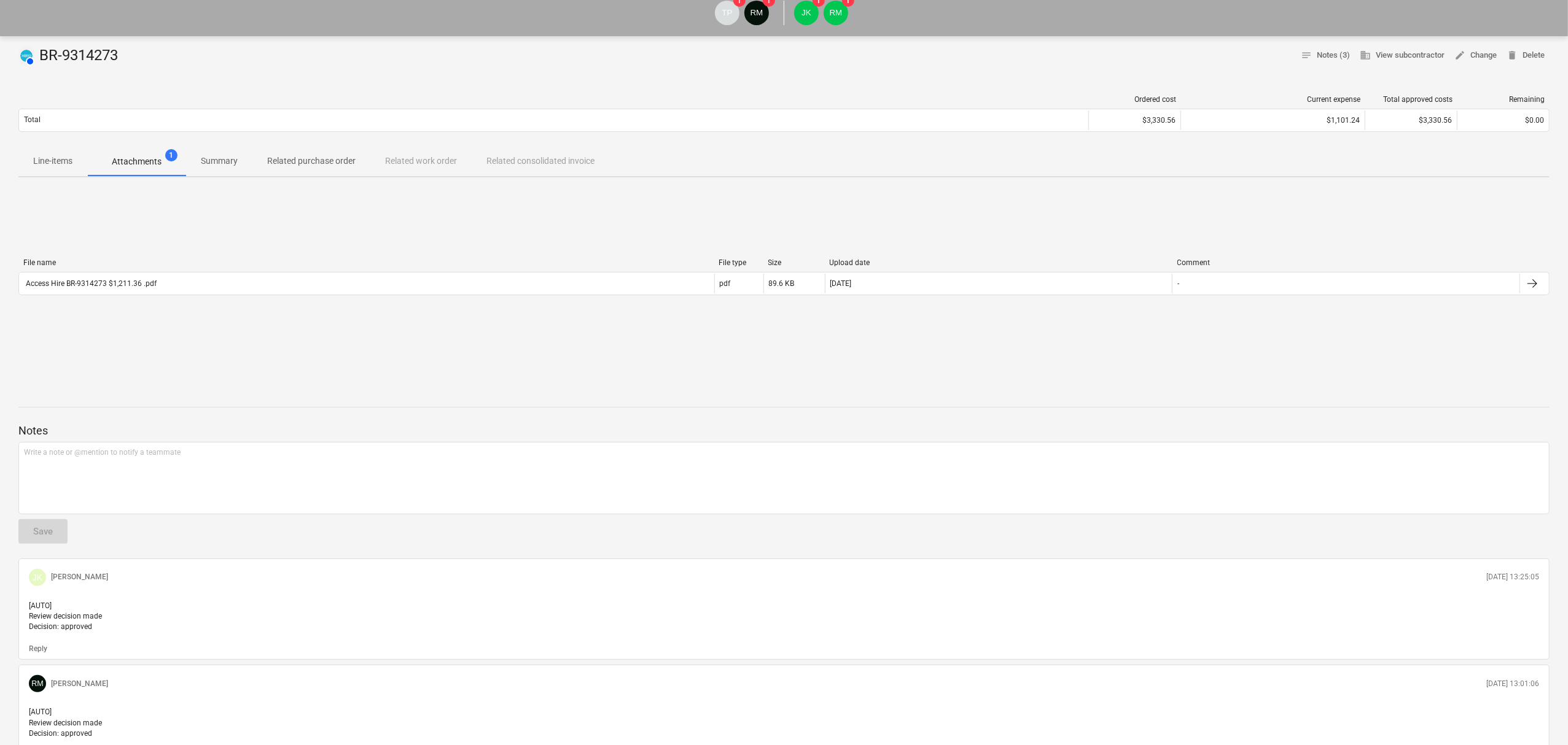
click at [414, 147] on div "Line-items Attachments 1 Summary Related purchase order Related work order Rela…" at bounding box center [784, 162] width 1531 height 30
click at [344, 158] on p "Related purchase order" at bounding box center [311, 161] width 89 height 13
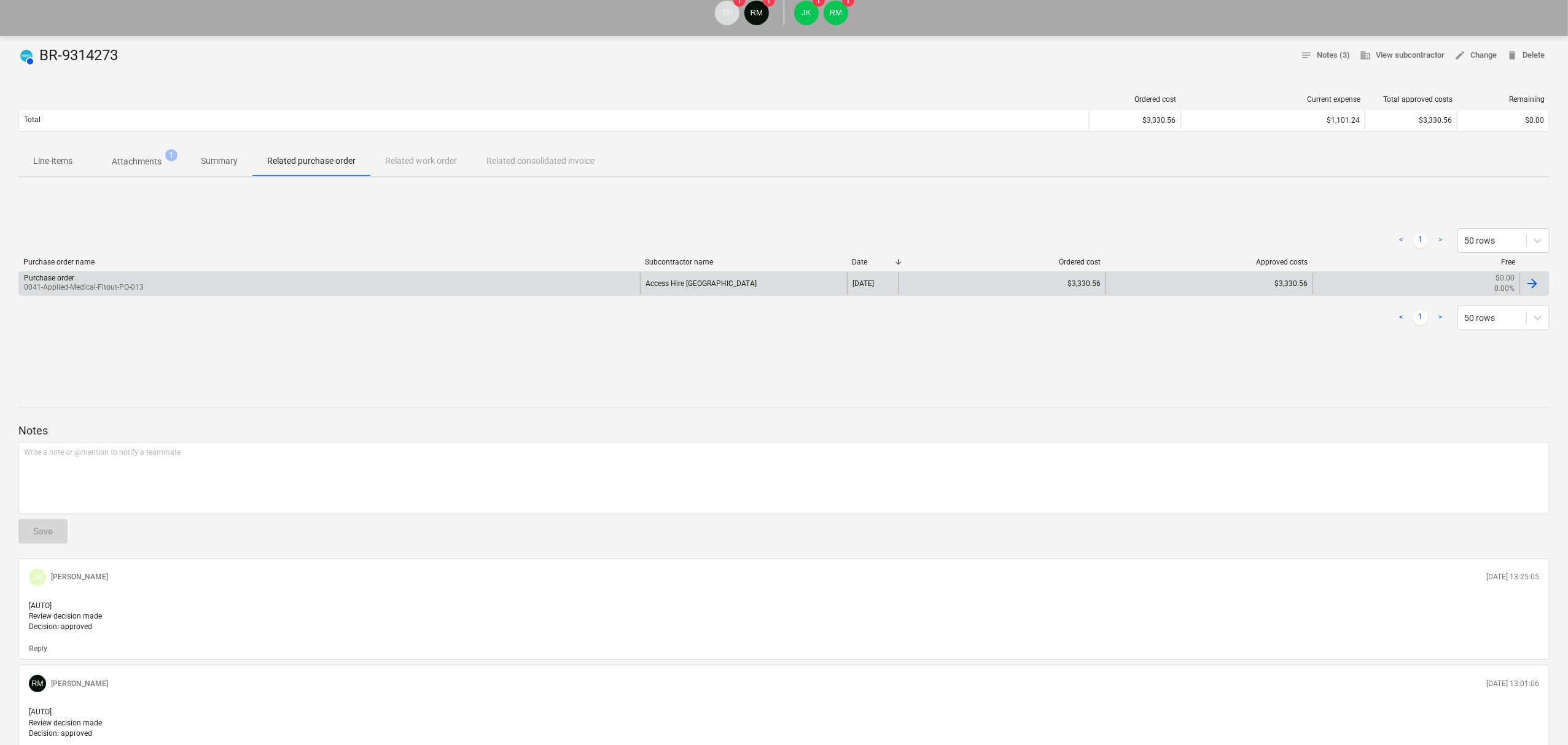
click at [138, 293] on p "0041-Applied-Medical-Fitout-PO-013" at bounding box center [84, 287] width 120 height 11
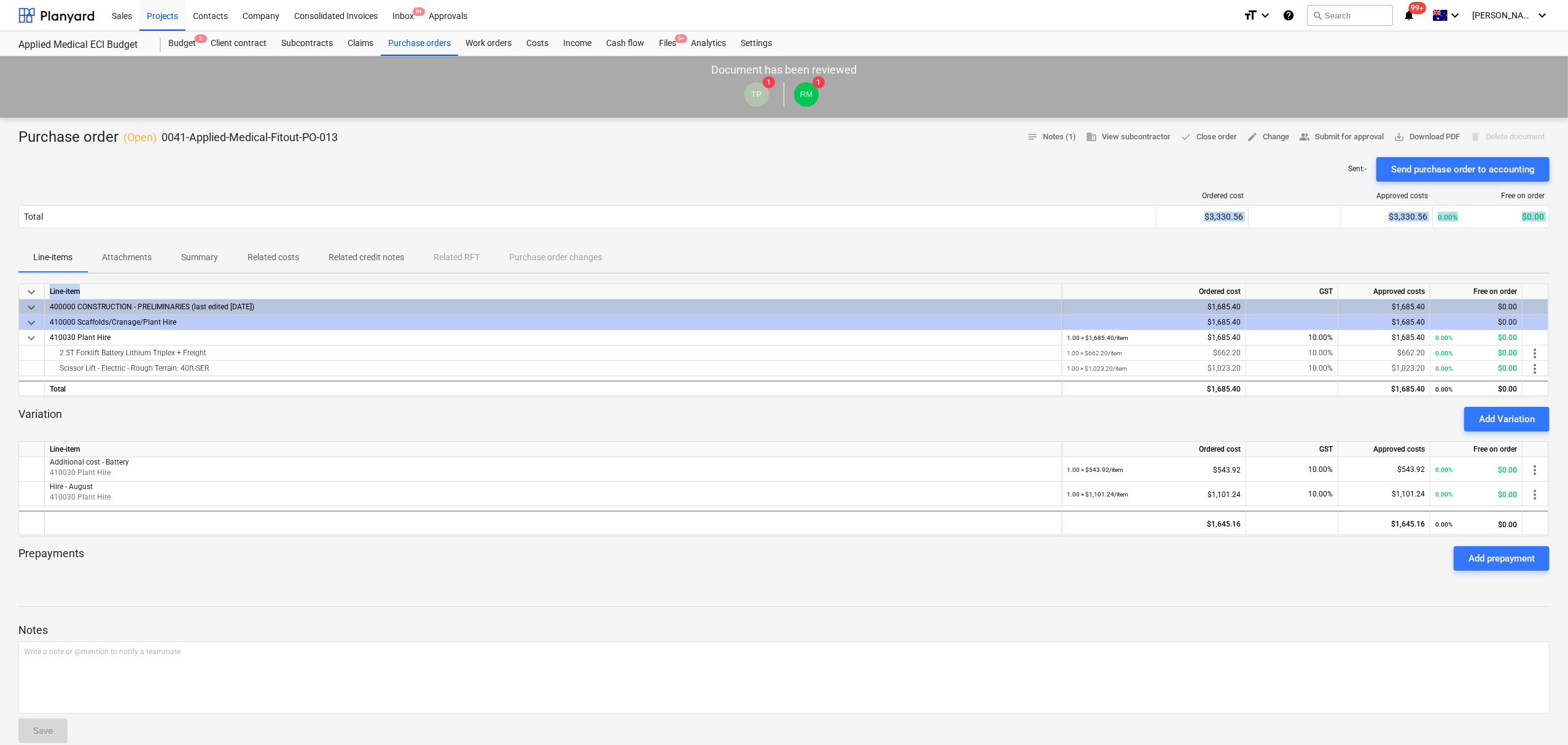
drag, startPoint x: 103, startPoint y: 240, endPoint x: 108, endPoint y: 298, distance: 58.2
click at [108, 298] on div "Purchase order ( Open ) 0041-Applied-Medical-Fitout-PO-013 notes Notes (1) busi…" at bounding box center [784, 513] width 1568 height 791
click at [140, 244] on button "Attachments" at bounding box center [127, 258] width 79 height 30
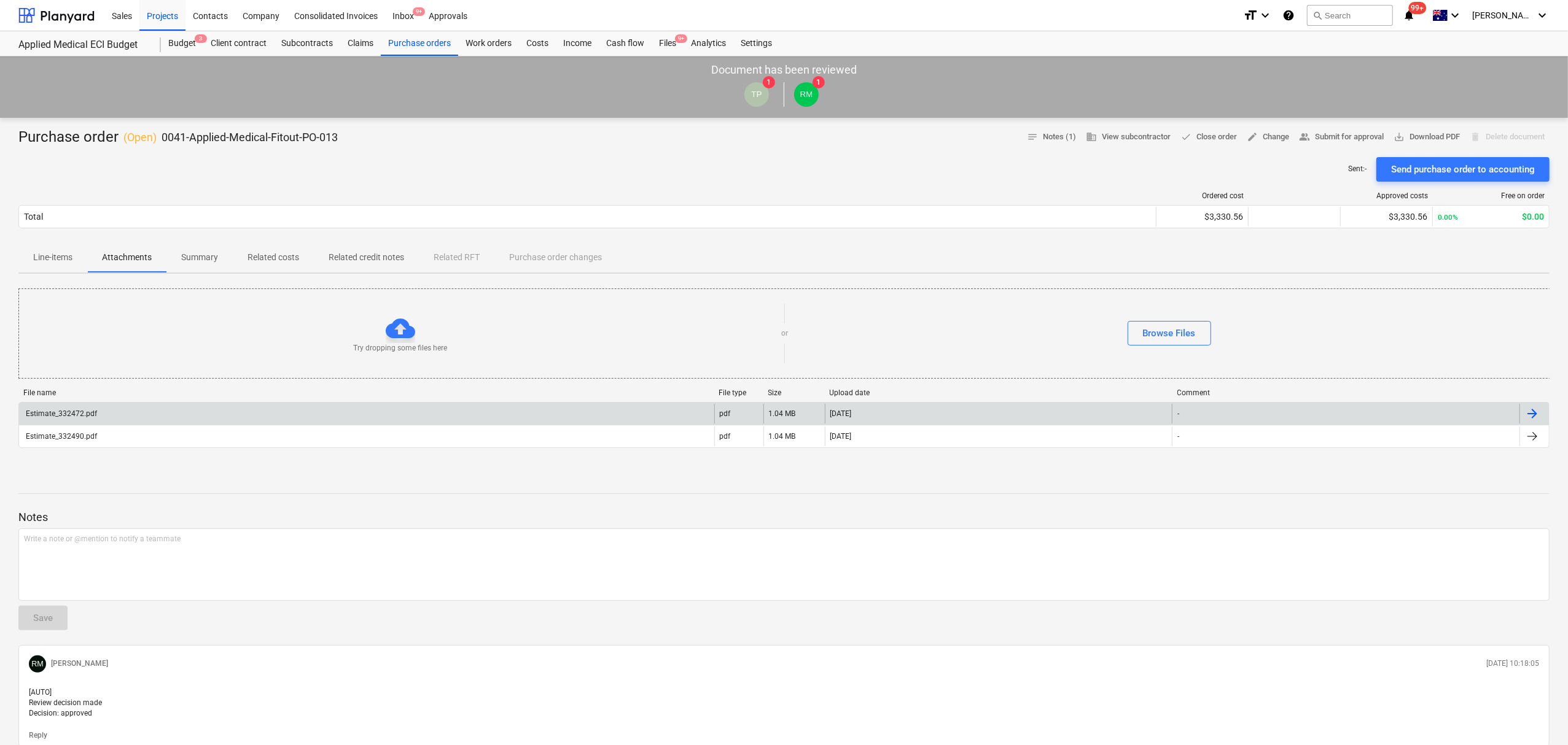
click at [178, 411] on div "Estimate_332472.pdf" at bounding box center [367, 414] width 695 height 20
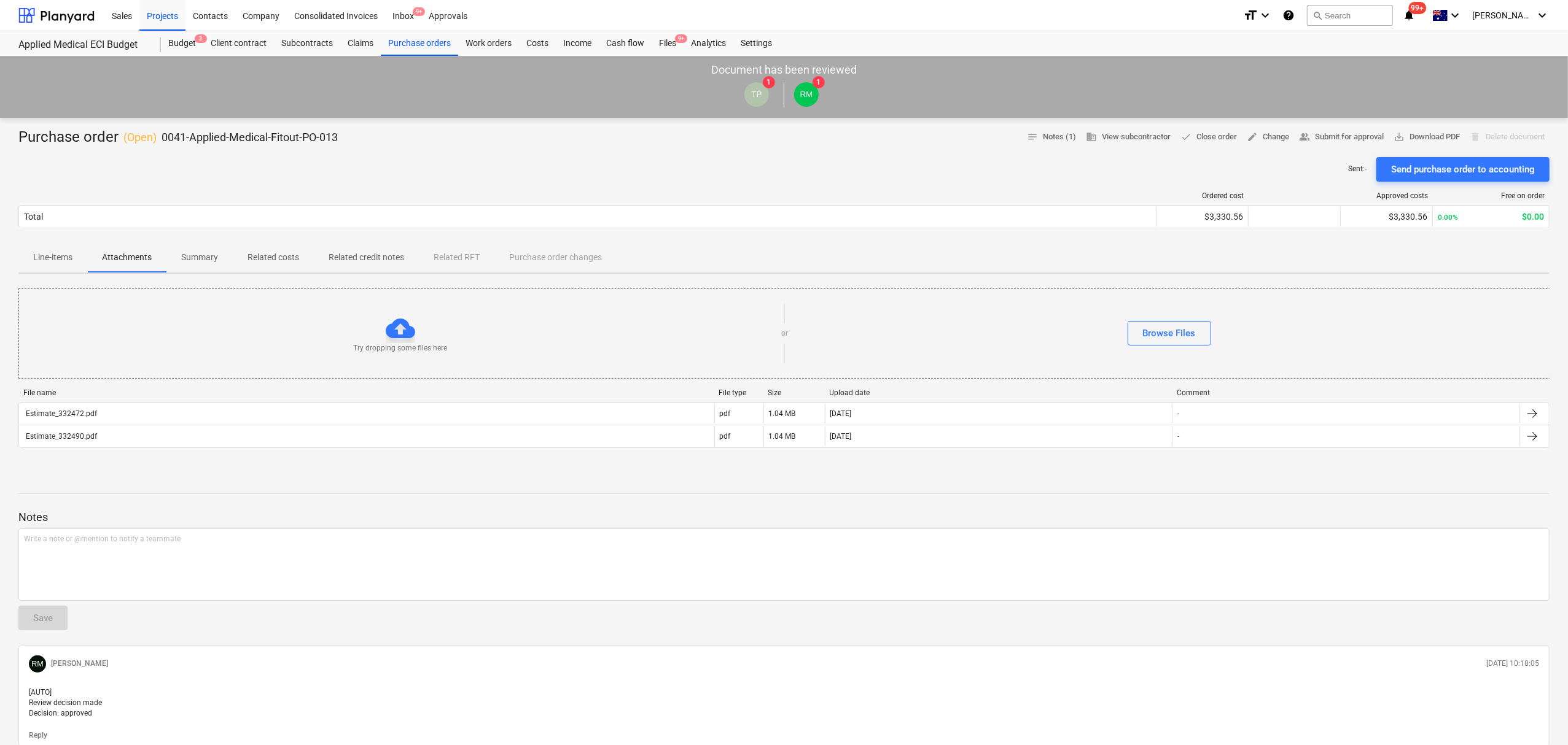
click at [205, 435] on div "Estimate_332490.pdf" at bounding box center [367, 437] width 695 height 20
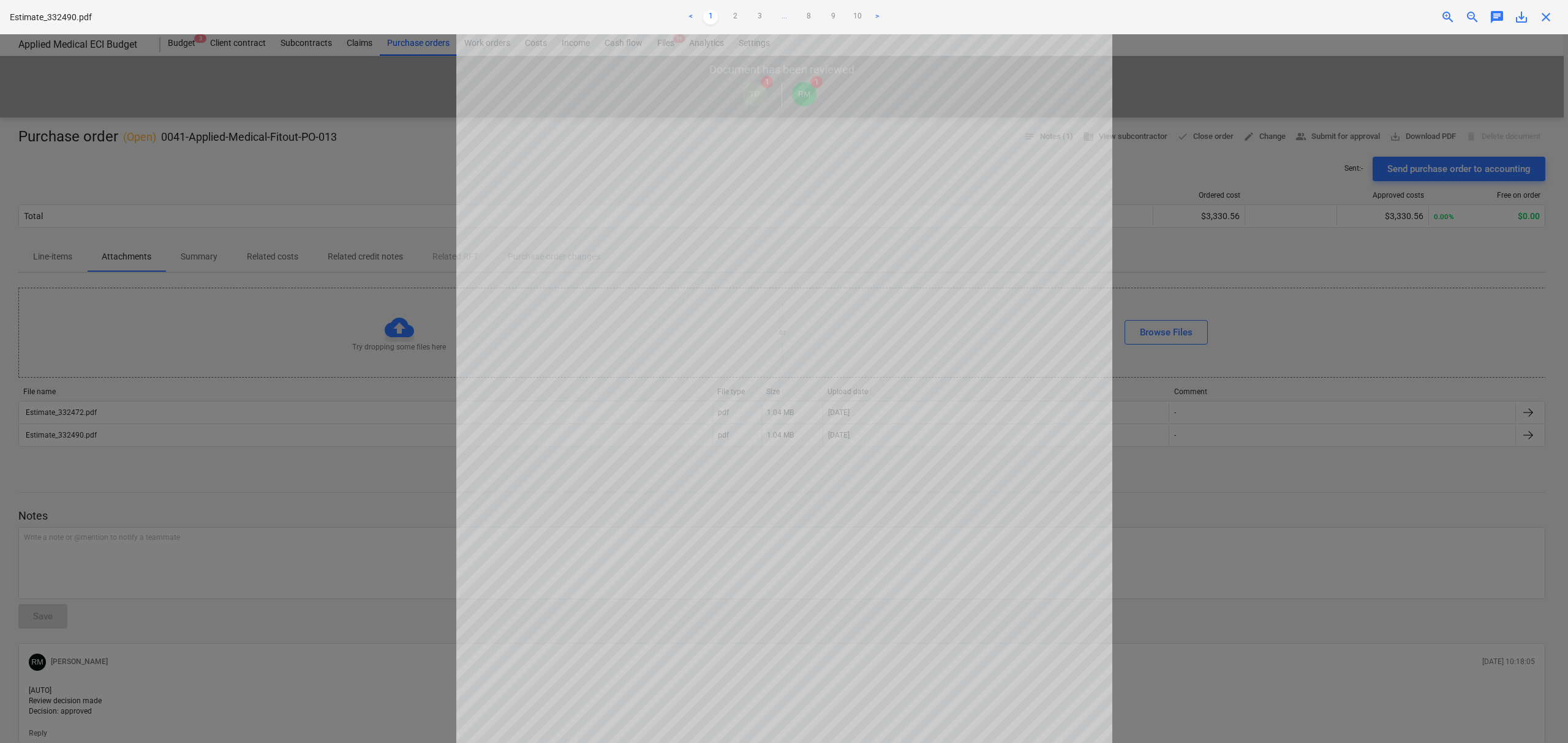
click at [168, 401] on div at bounding box center [784, 389] width 1568 height 709
click at [738, 19] on link "2" at bounding box center [735, 17] width 15 height 15
drag, startPoint x: 756, startPoint y: 21, endPoint x: 762, endPoint y: 26, distance: 7.8
click at [757, 21] on link "3" at bounding box center [759, 17] width 15 height 15
click at [769, 20] on link "4" at bounding box center [772, 17] width 15 height 15
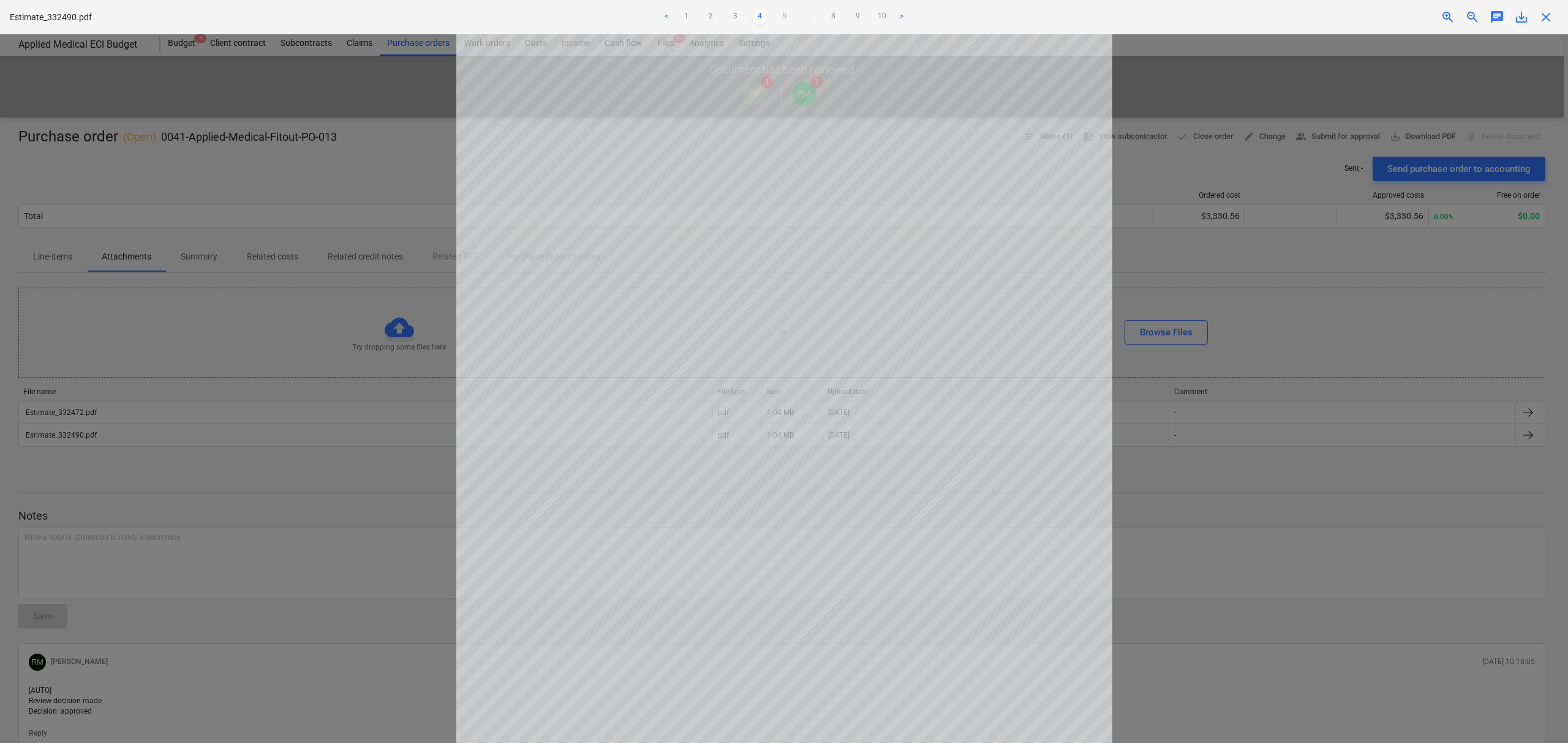
drag, startPoint x: 786, startPoint y: 22, endPoint x: 736, endPoint y: 27, distance: 50.2
click at [788, 22] on link "5" at bounding box center [784, 17] width 15 height 15
click at [840, 20] on link "8" at bounding box center [845, 17] width 15 height 15
click at [861, 18] on ul "< 1 2 3 ... 7 8 9 10 >" at bounding box center [785, 17] width 516 height 15
click at [876, 16] on link "10" at bounding box center [870, 17] width 15 height 15
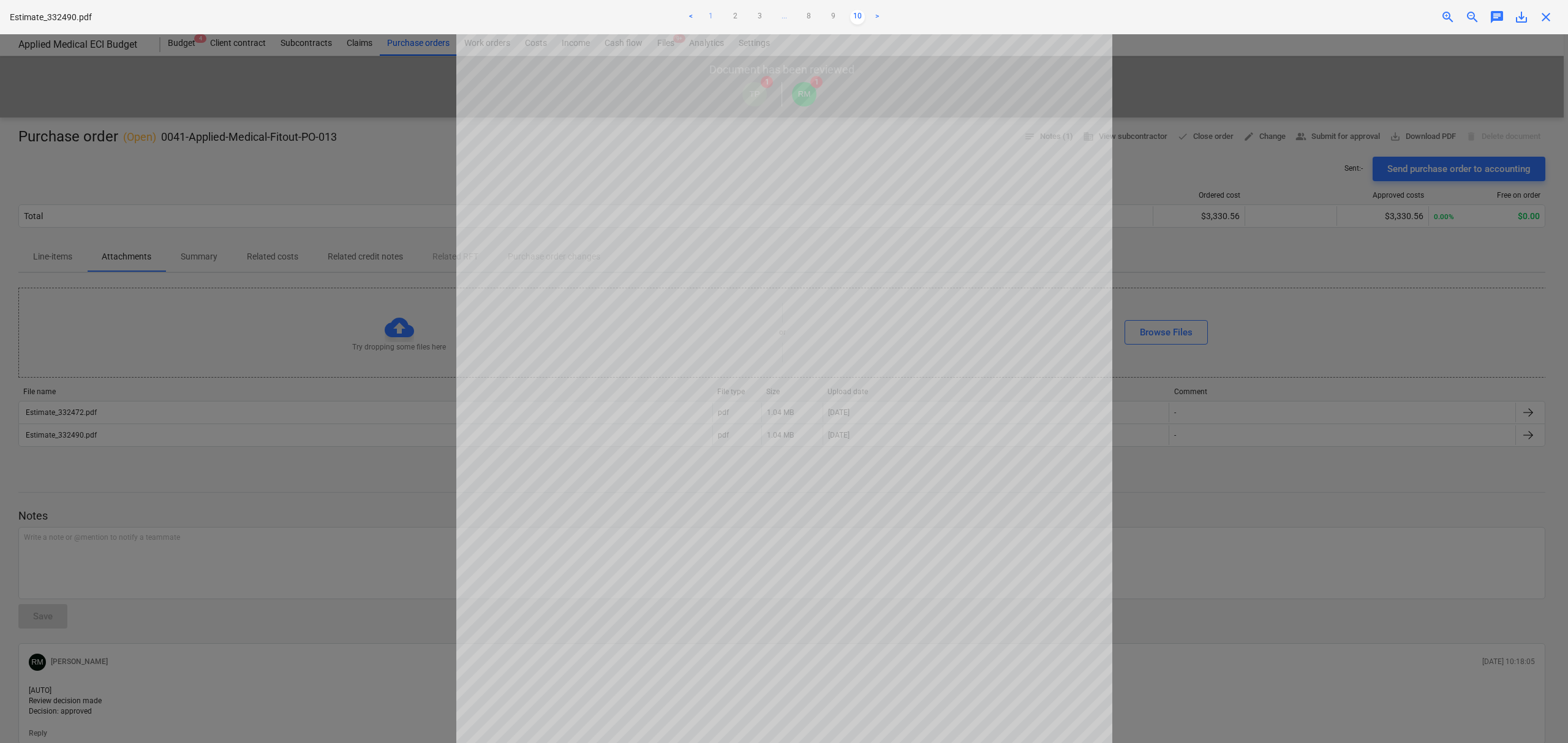
click at [710, 12] on link "1" at bounding box center [710, 17] width 15 height 15
click at [306, 204] on div at bounding box center [784, 389] width 1568 height 709
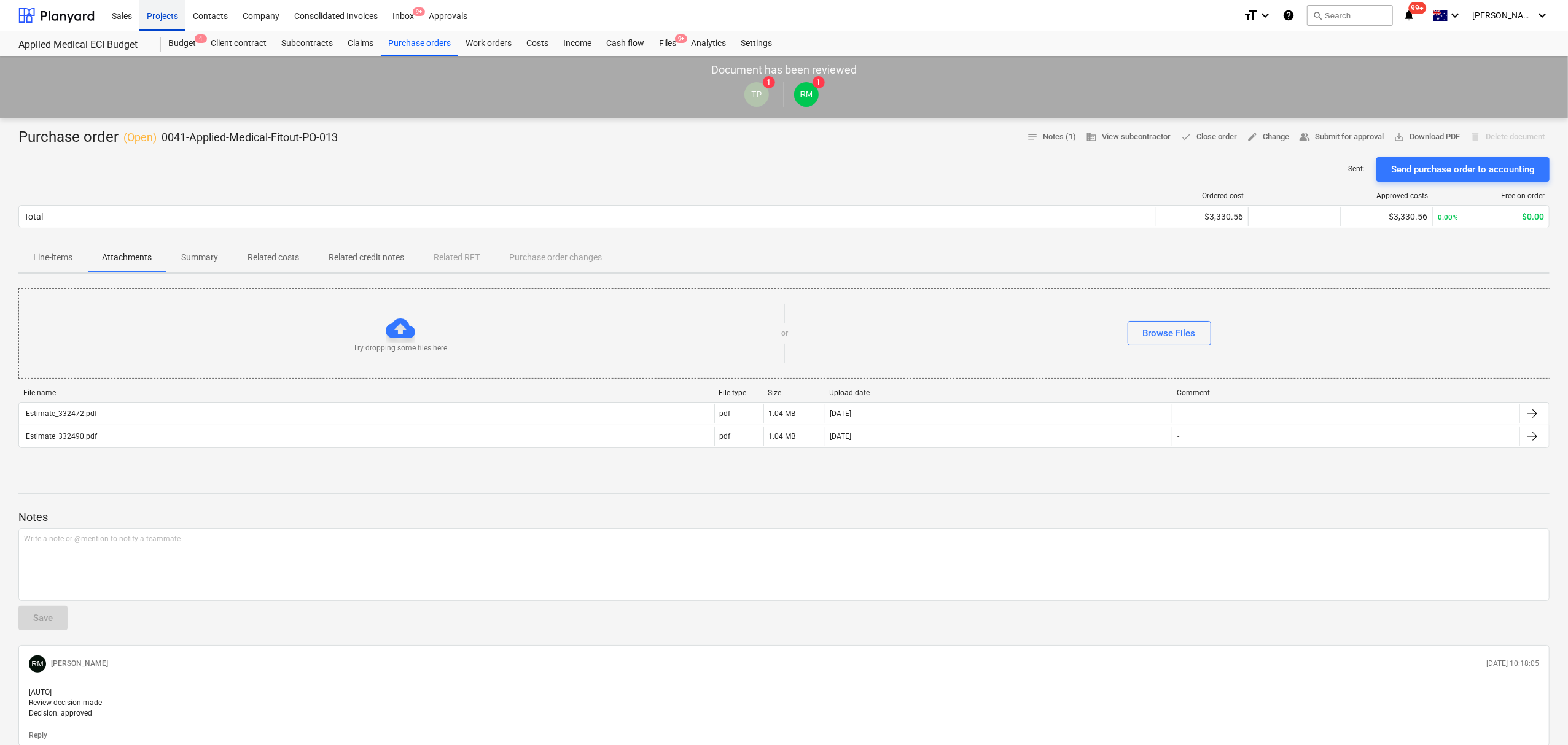
click at [167, 16] on div "Projects" at bounding box center [162, 15] width 46 height 32
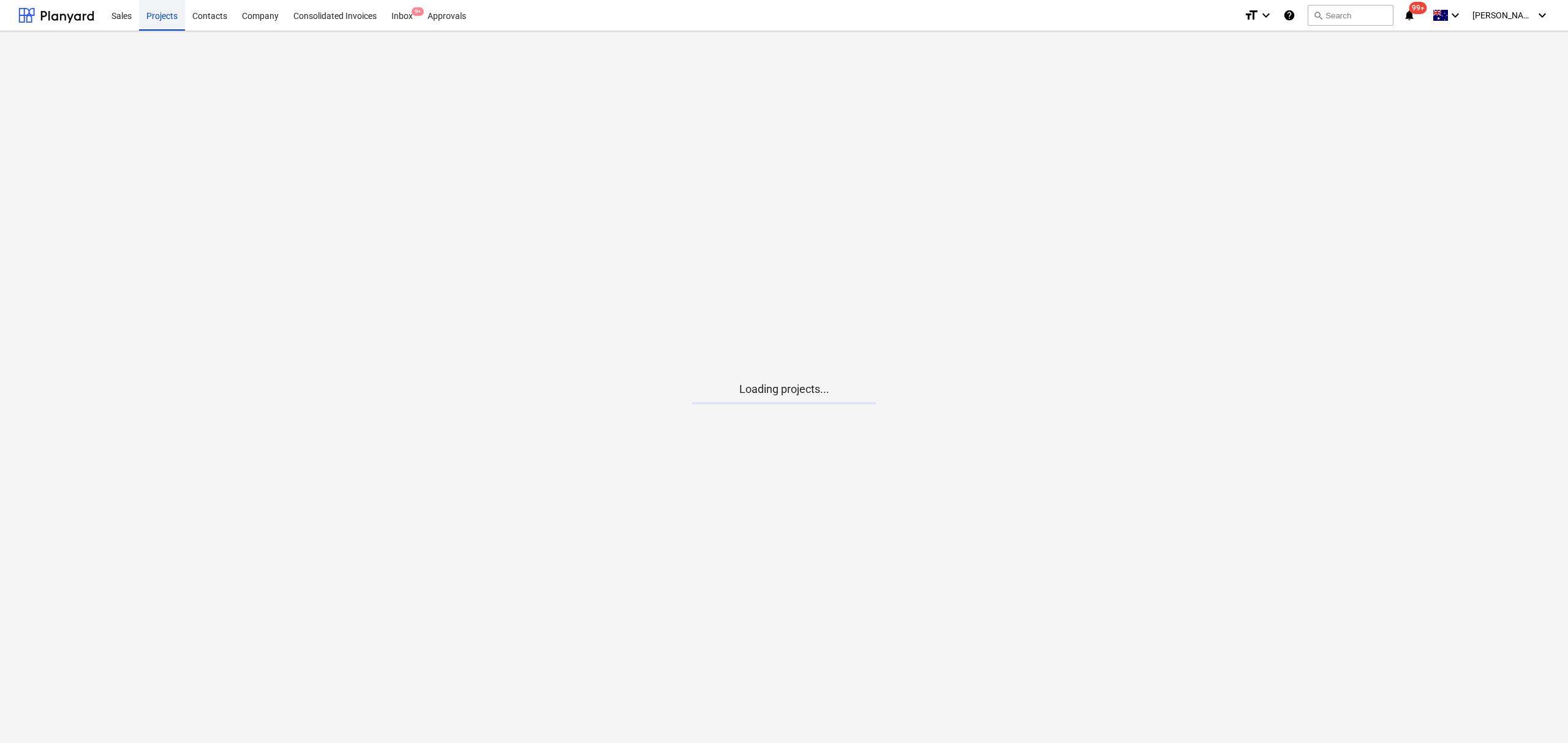
click at [167, 16] on div "Projects" at bounding box center [162, 15] width 46 height 31
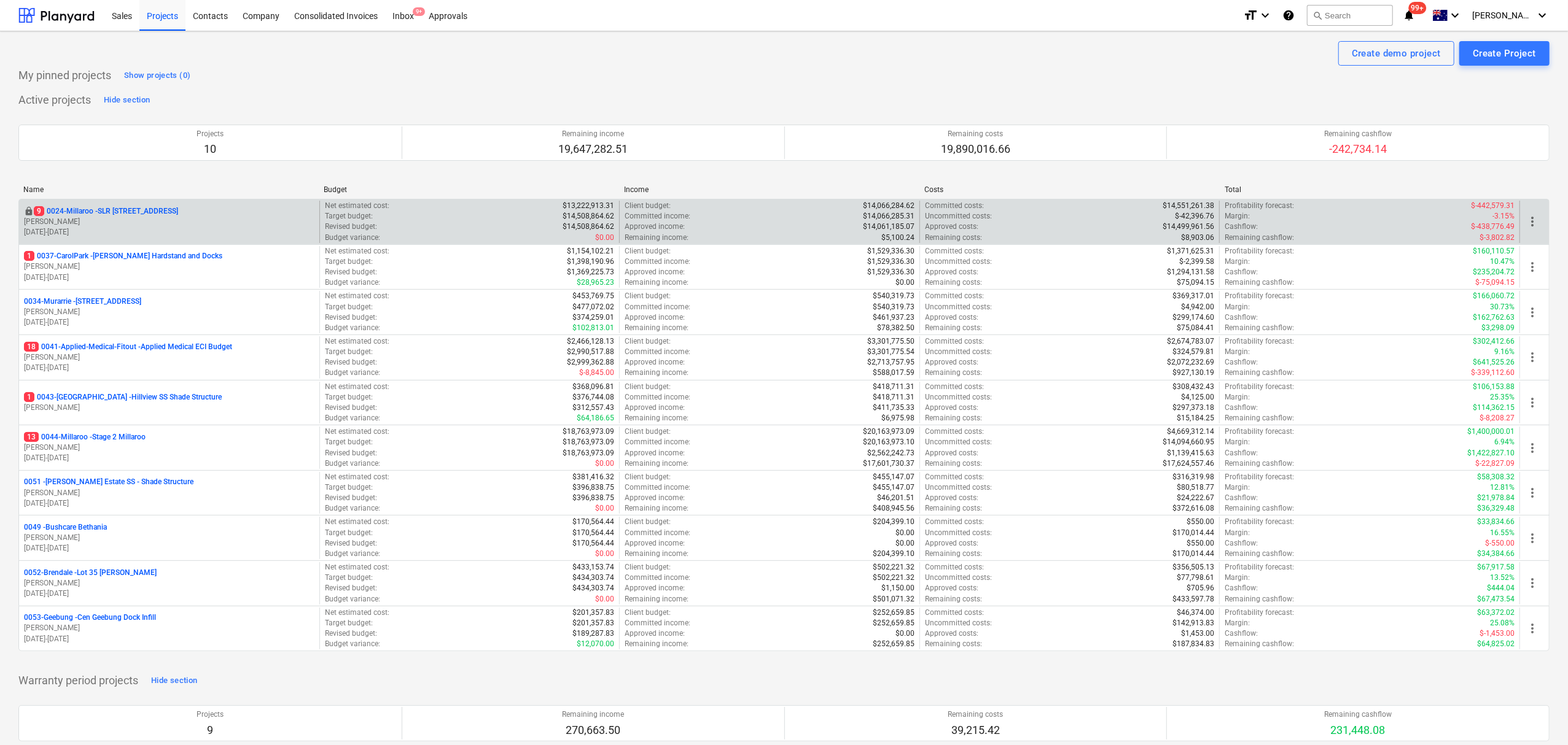
click at [188, 224] on p "[PERSON_NAME]" at bounding box center [169, 222] width 291 height 11
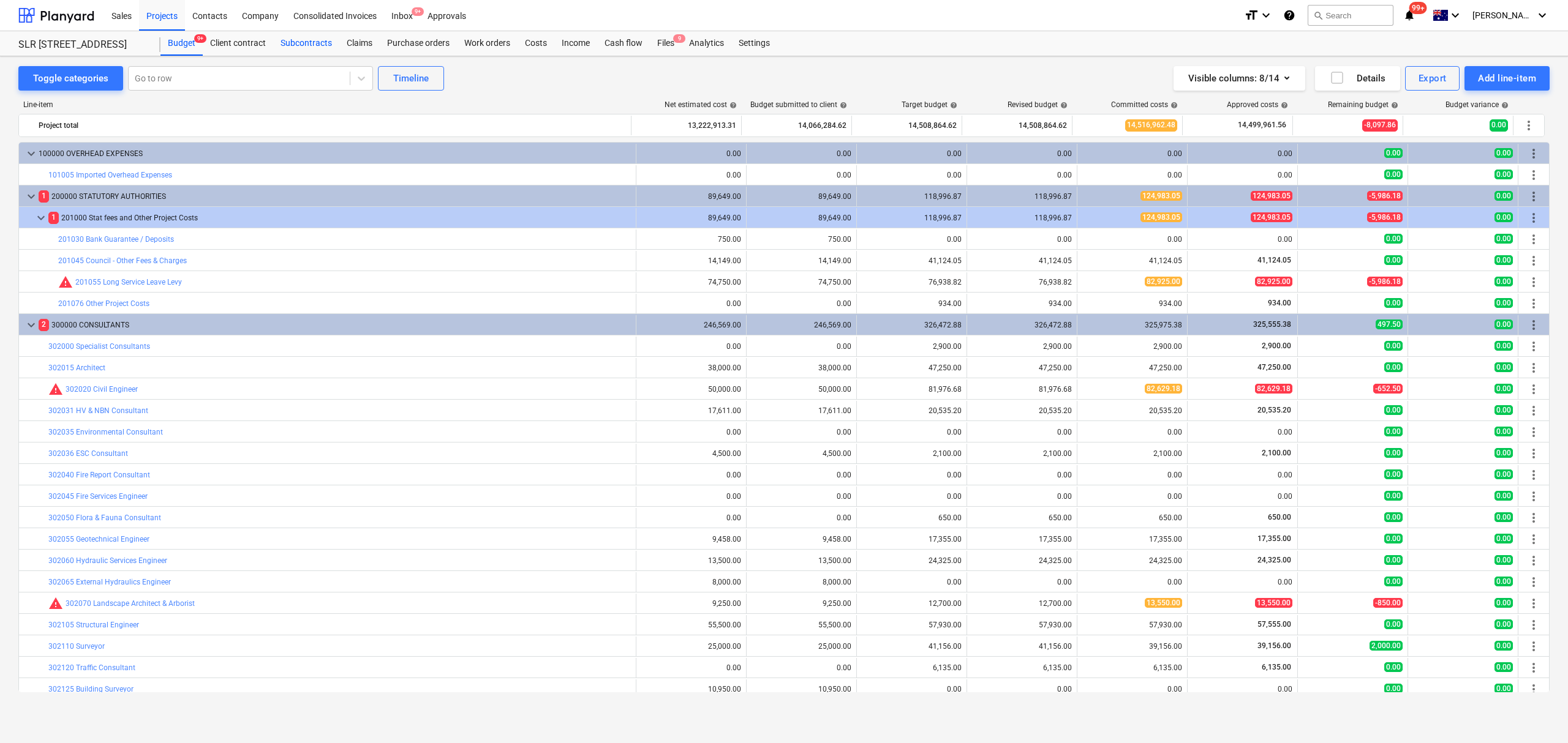
click at [313, 45] on div "Subcontracts" at bounding box center [306, 44] width 66 height 25
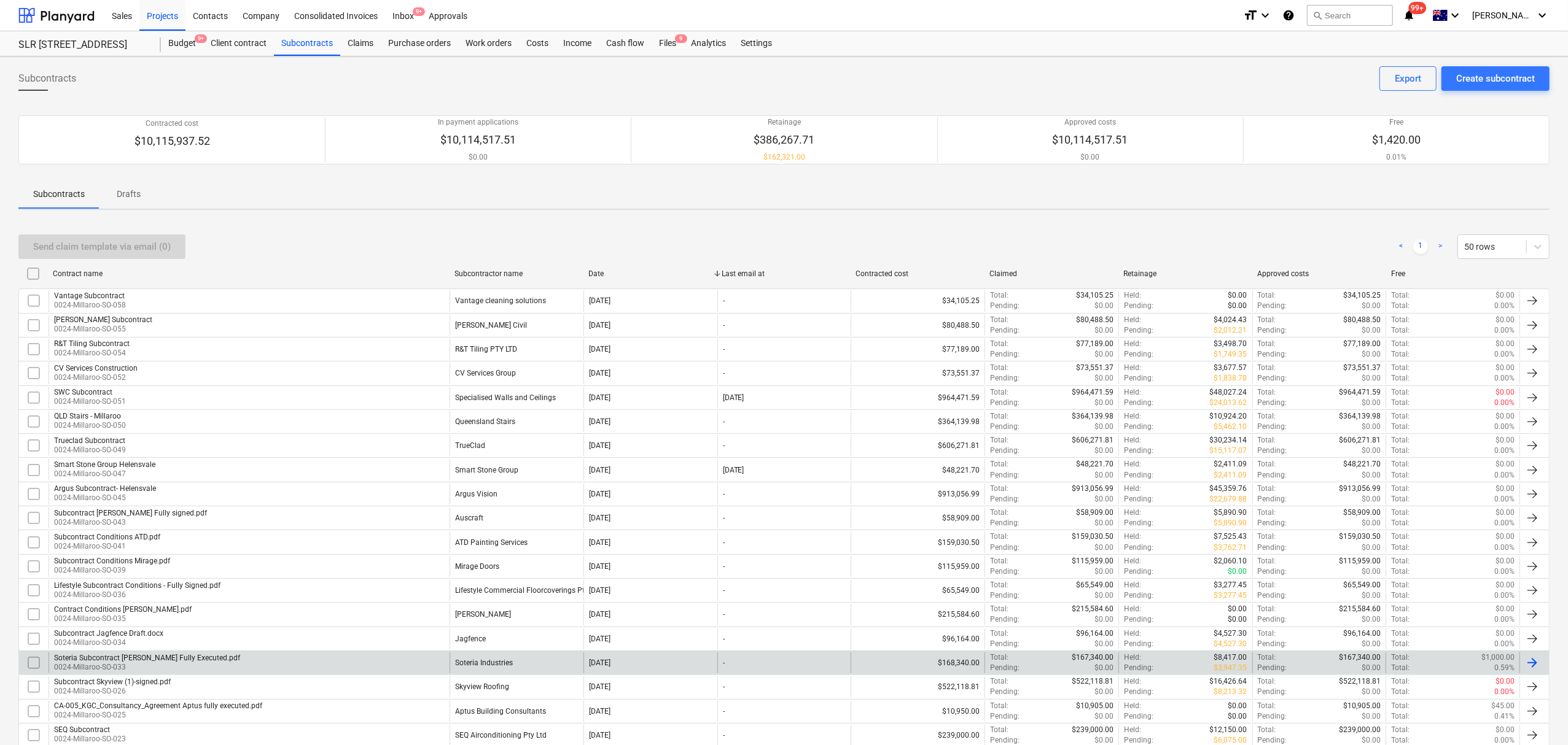
click at [191, 673] on p "0024-Millaroo-SO-033" at bounding box center [147, 668] width 186 height 11
